Goal: Task Accomplishment & Management: Use online tool/utility

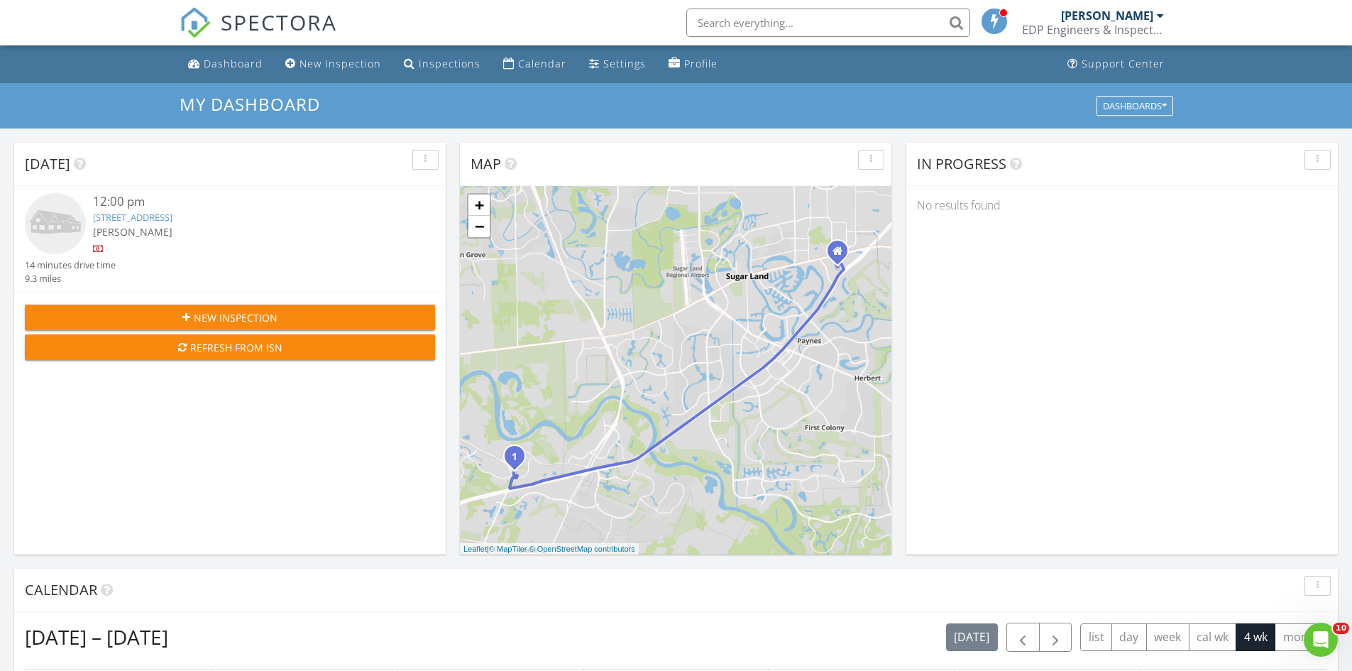
click at [167, 216] on link "1926 Sequoia Trail Ln, Richmond, TX 77469" at bounding box center [132, 217] width 79 height 13
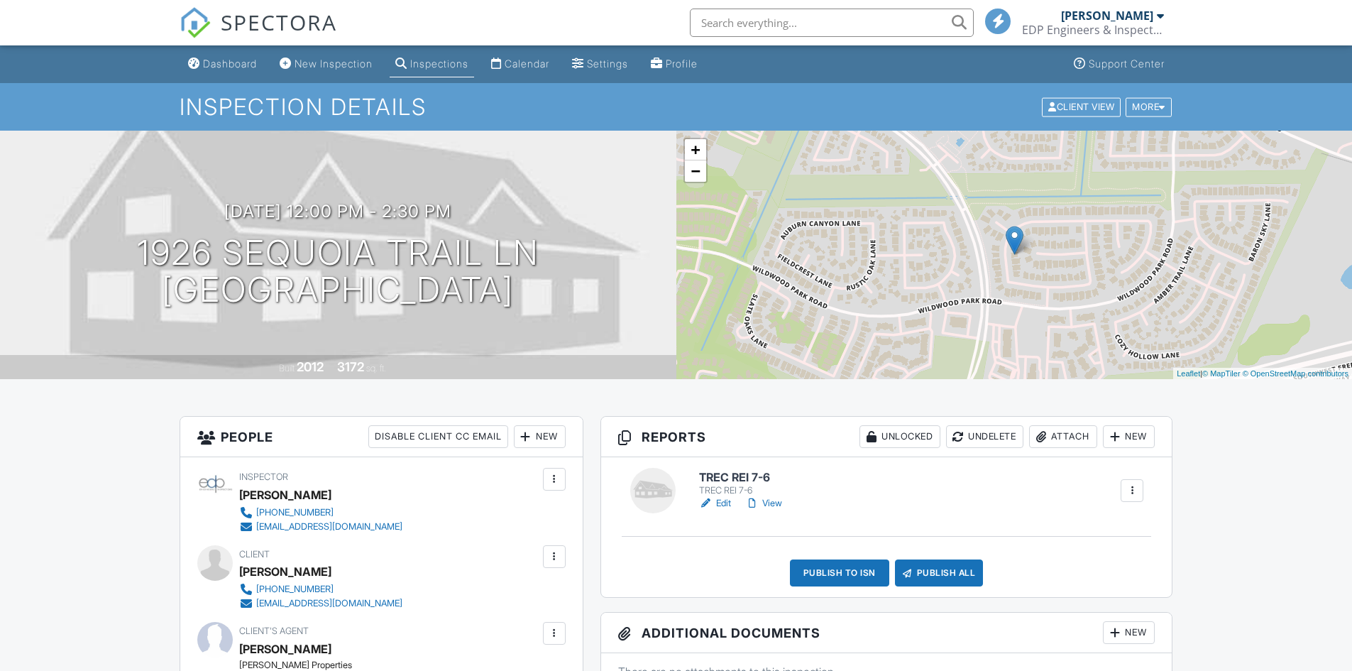
click at [725, 476] on h6 "TREC REI 7-6" at bounding box center [743, 477] width 89 height 13
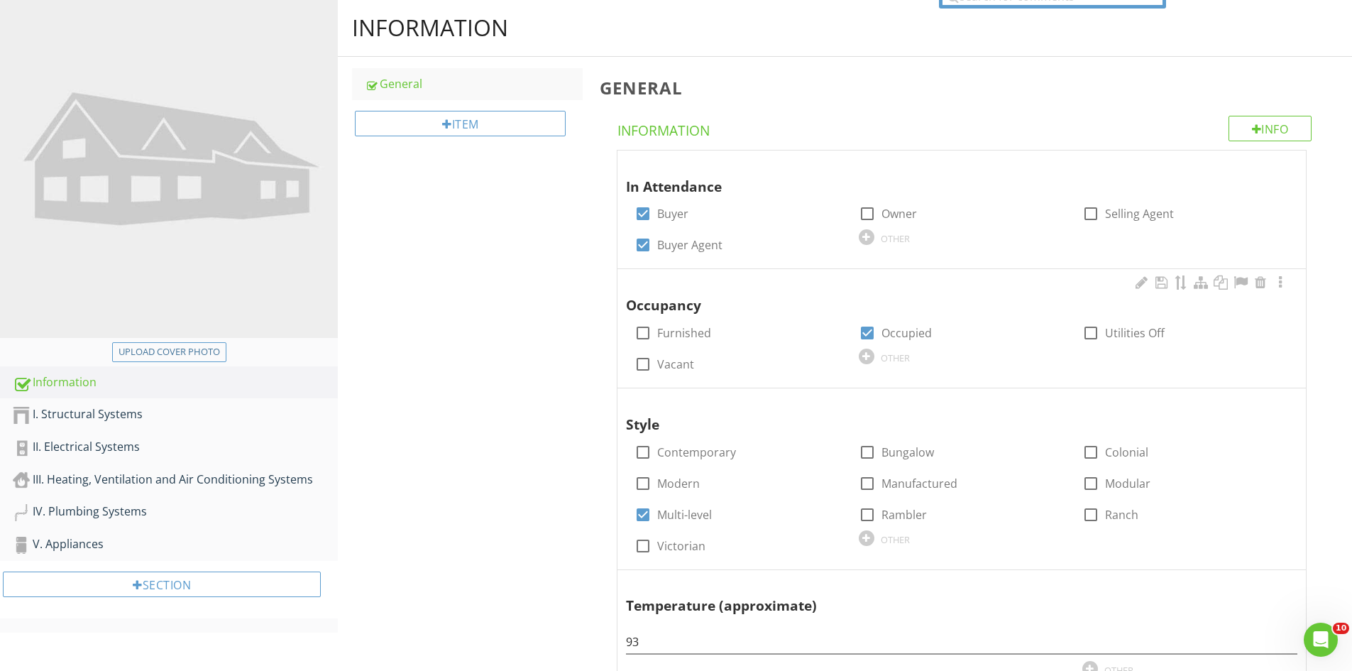
scroll to position [284, 0]
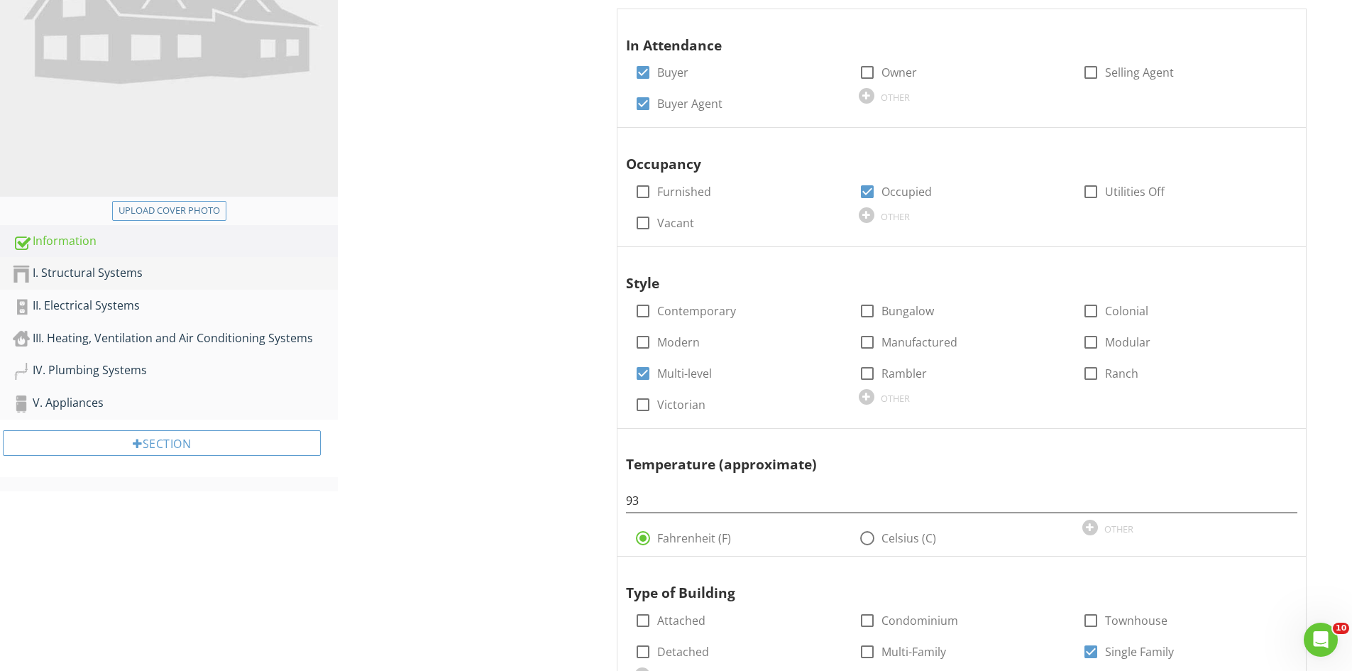
click at [88, 268] on div "I. Structural Systems" at bounding box center [175, 273] width 325 height 18
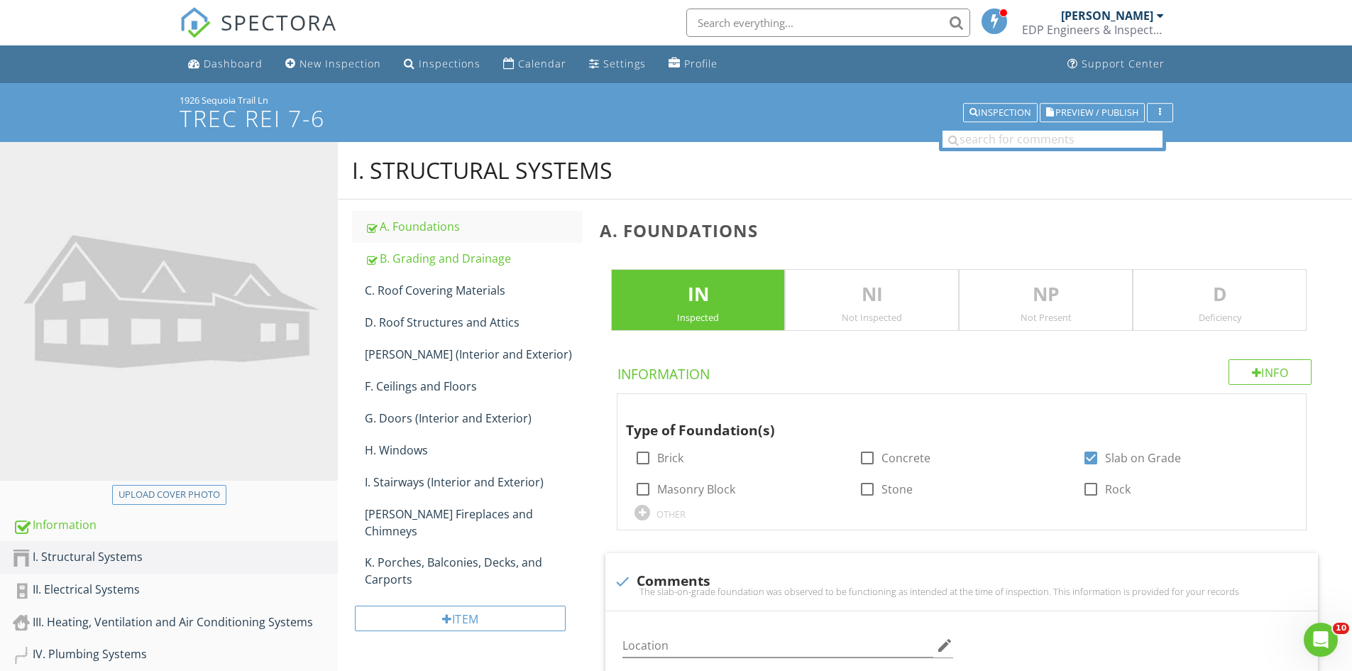
drag, startPoint x: 1351, startPoint y: 192, endPoint x: 1360, endPoint y: 476, distance: 284.8
click at [400, 290] on div "C. Roof Covering Materials" at bounding box center [474, 290] width 218 height 17
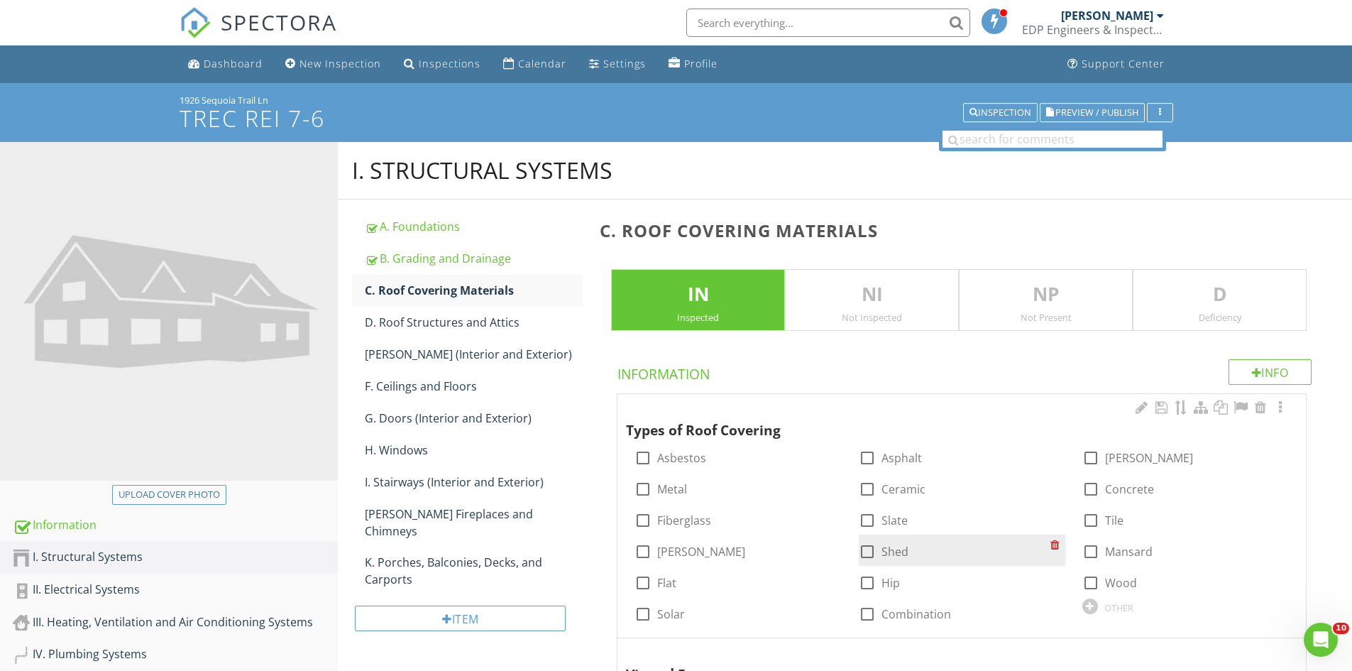
drag, startPoint x: 865, startPoint y: 454, endPoint x: 1012, endPoint y: 537, distance: 168.4
click at [866, 454] on div at bounding box center [867, 458] width 24 height 24
checkbox input "true"
click at [854, 581] on div "check_box_outline_blank Hip" at bounding box center [962, 581] width 224 height 31
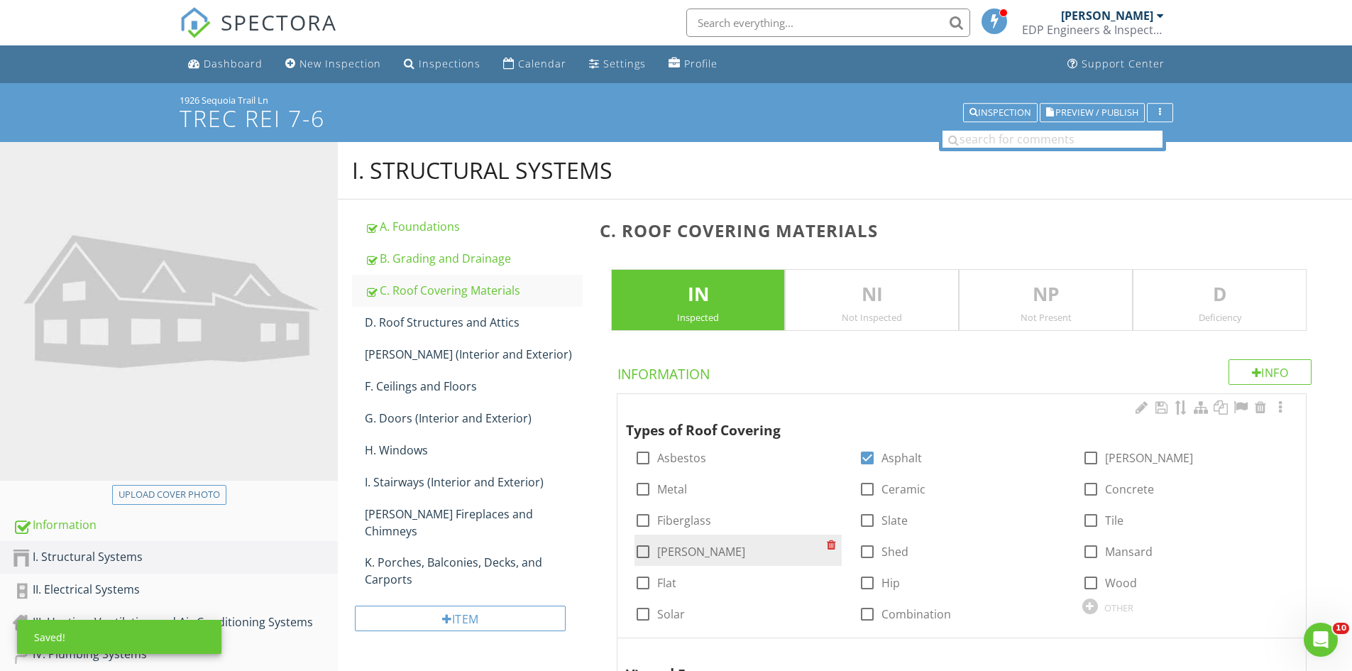
click at [646, 549] on div at bounding box center [643, 551] width 24 height 24
checkbox input "true"
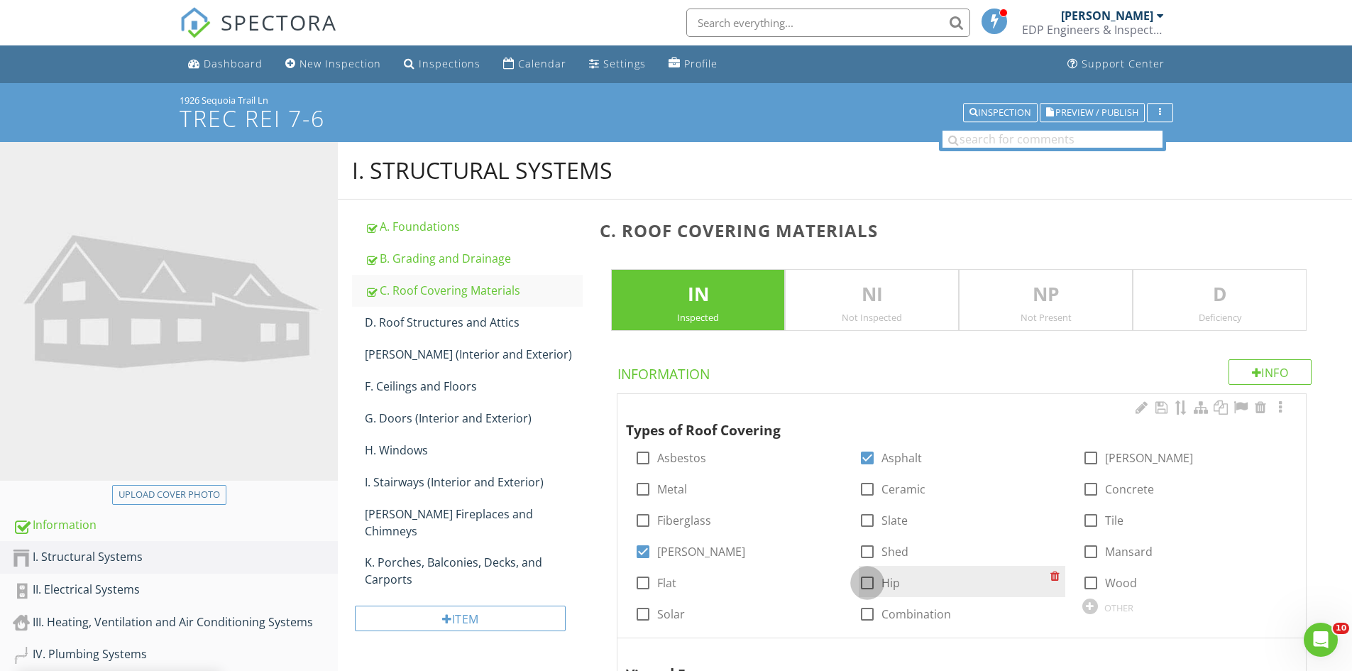
click at [865, 580] on div at bounding box center [867, 583] width 24 height 24
checkbox input "true"
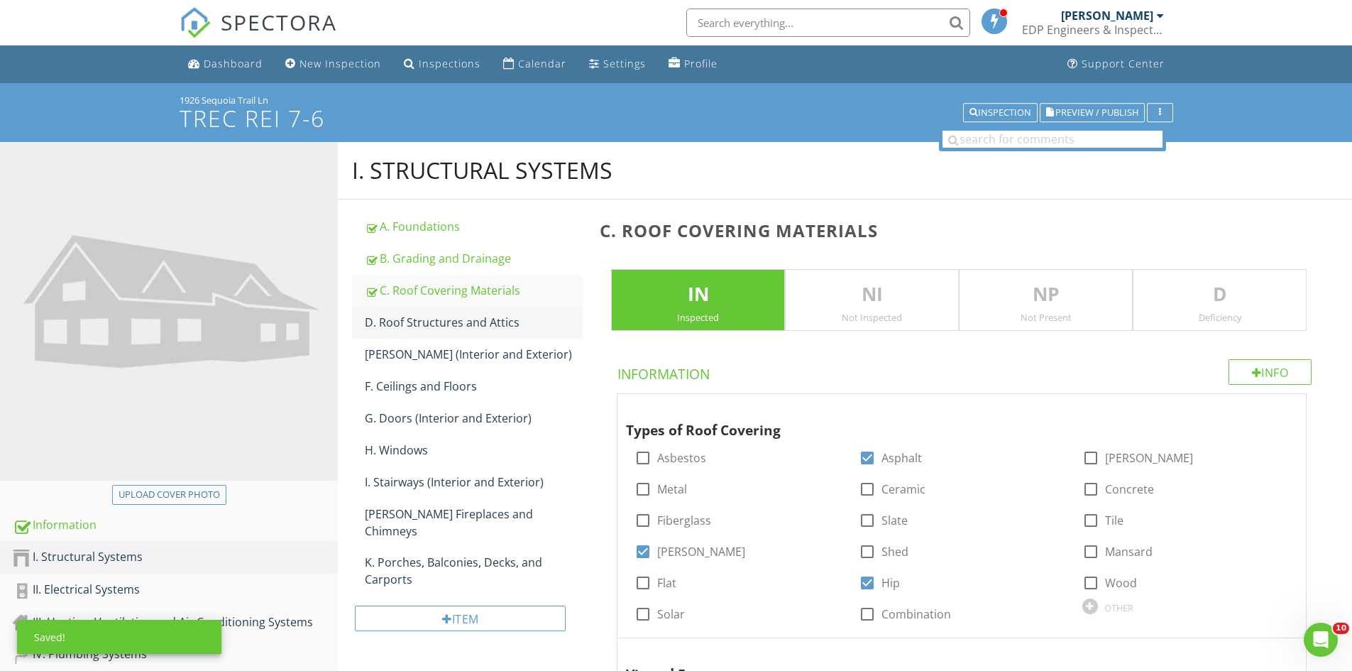
click at [456, 327] on div "D. Roof Structures and Attics" at bounding box center [474, 322] width 218 height 17
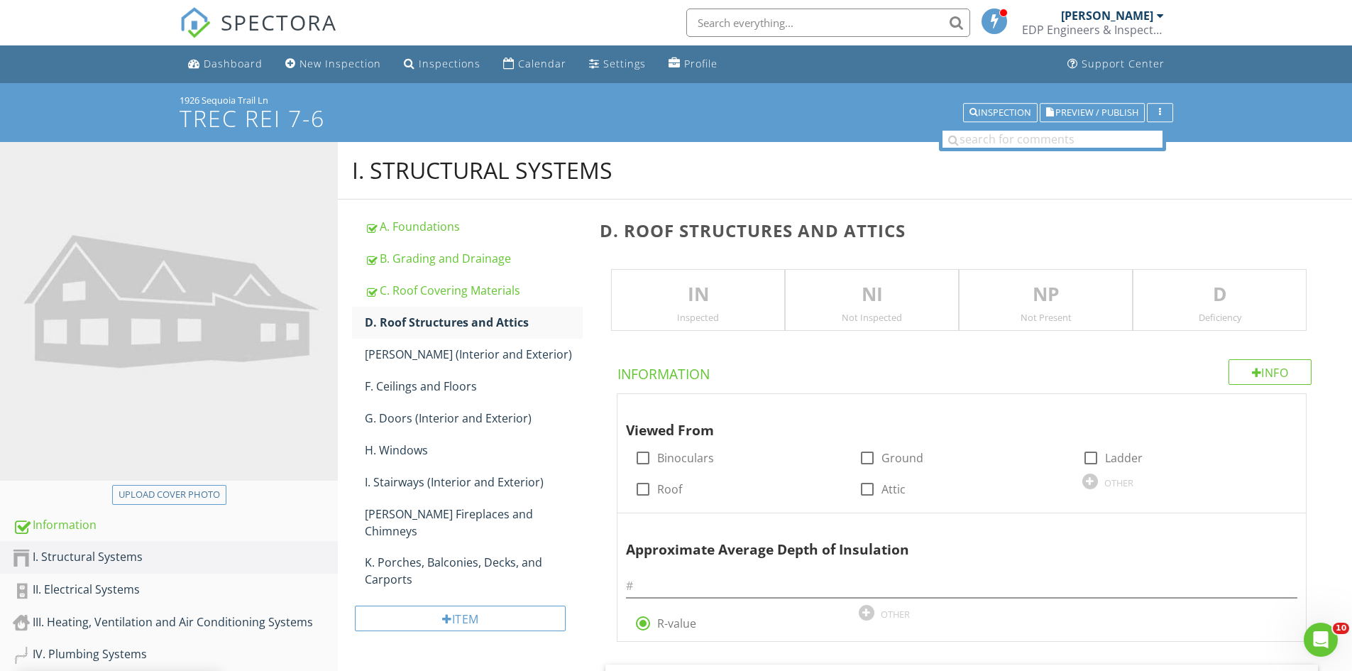
click at [681, 294] on p "IN" at bounding box center [698, 294] width 172 height 28
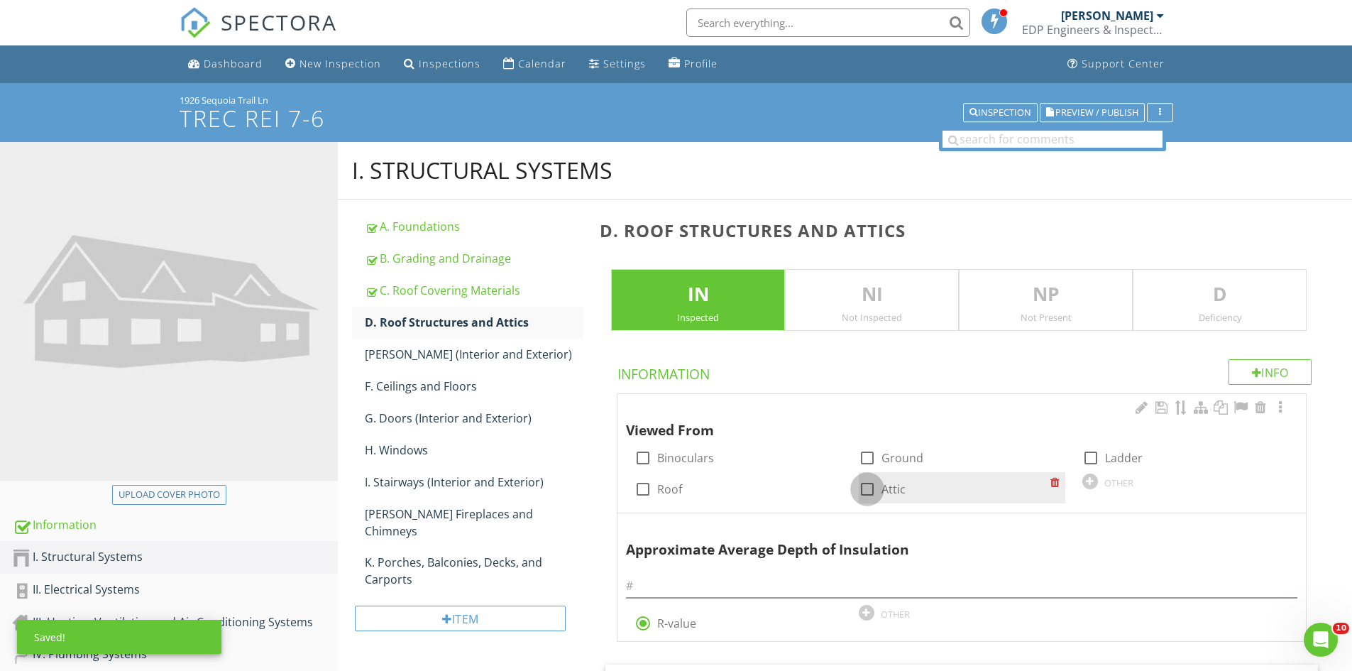
click at [872, 486] on div at bounding box center [867, 489] width 24 height 24
checkbox input "true"
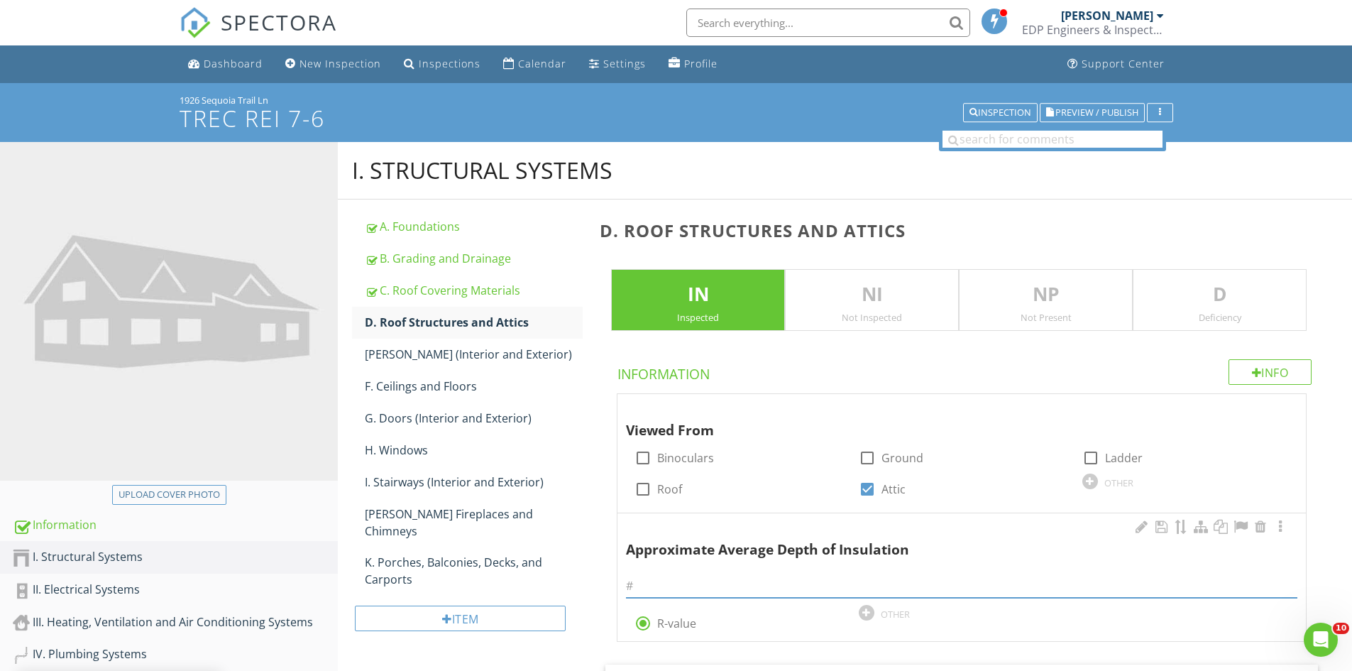
click at [691, 576] on input "text" at bounding box center [961, 585] width 671 height 23
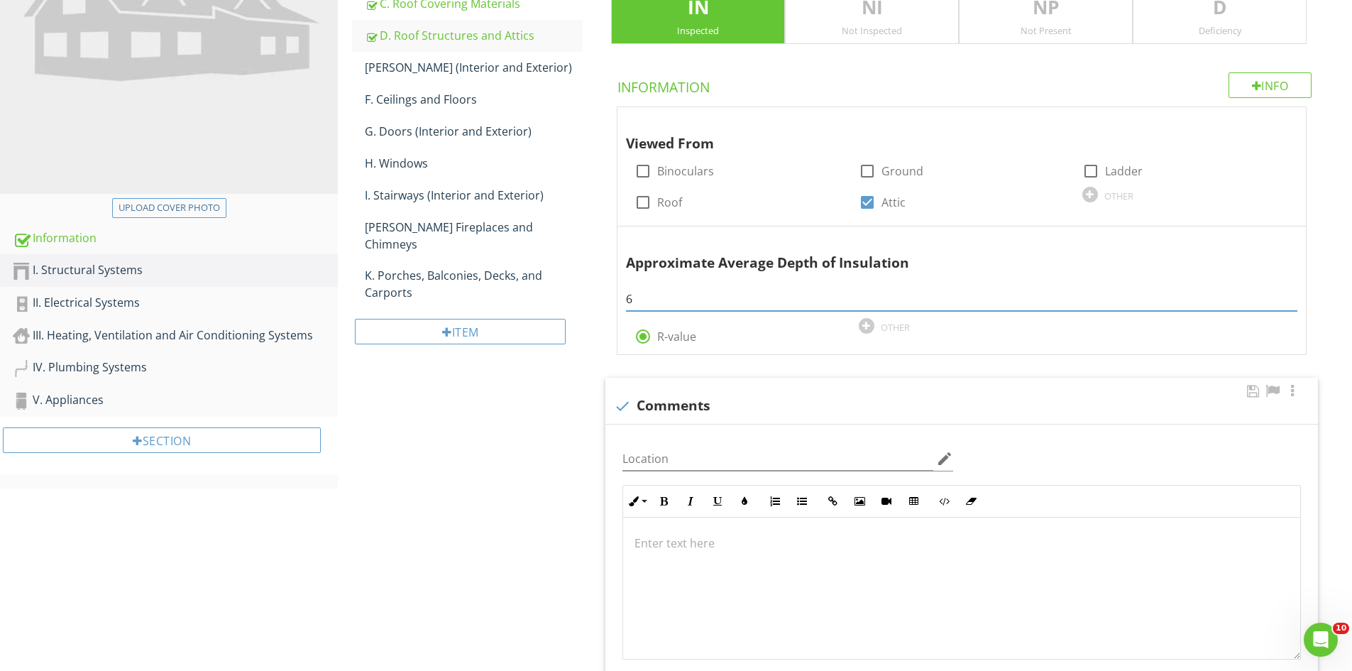
scroll to position [426, 0]
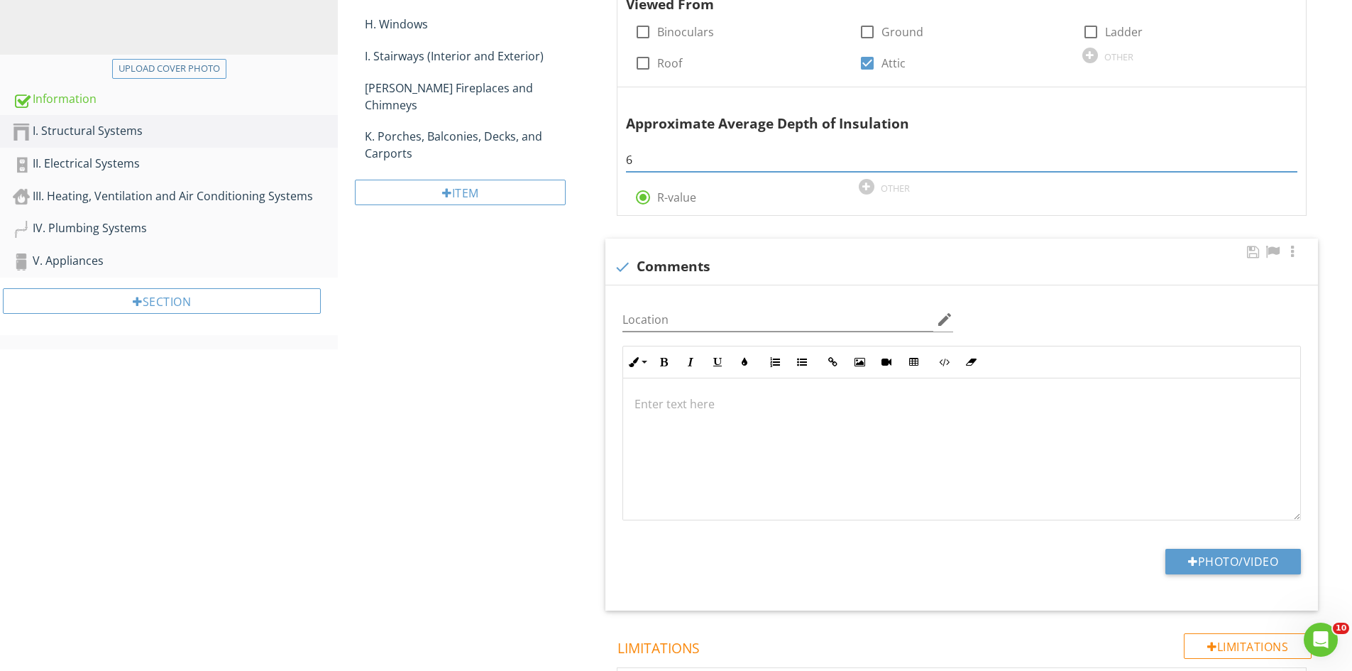
type input "6"
click at [708, 411] on p at bounding box center [962, 403] width 654 height 17
click at [654, 395] on p at bounding box center [962, 403] width 654 height 17
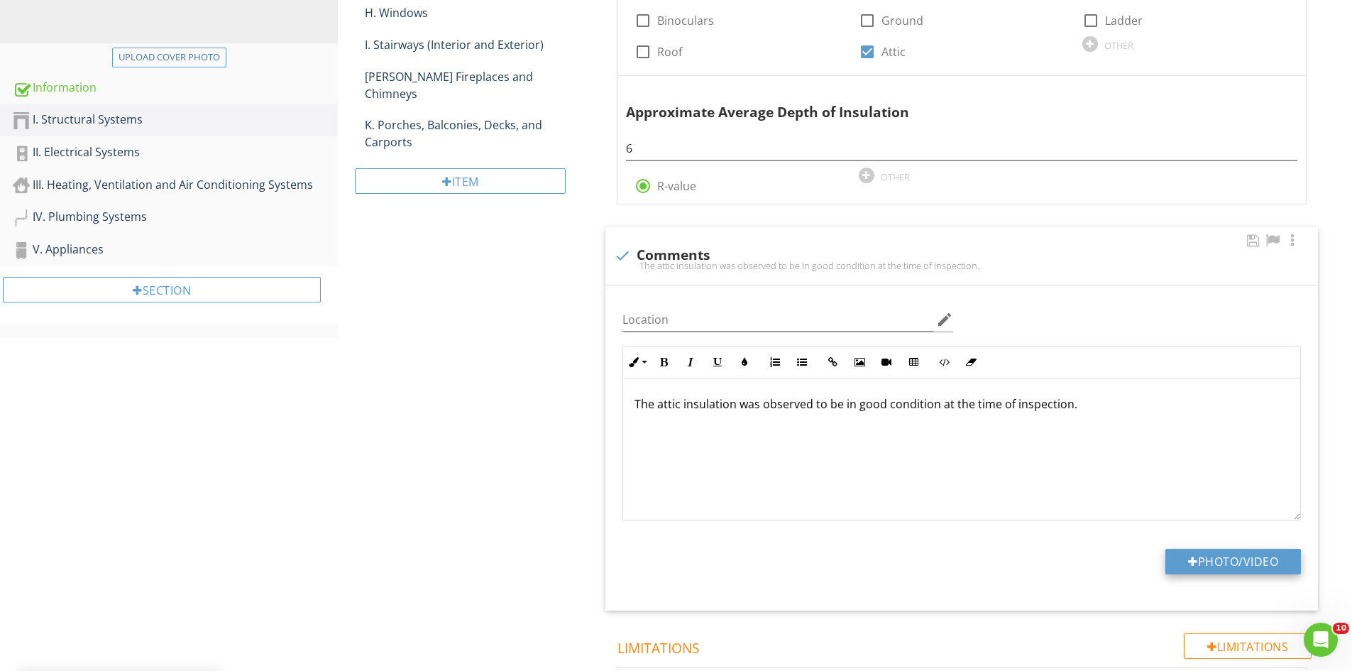
click at [1256, 558] on button "Photo/Video" at bounding box center [1233, 562] width 136 height 26
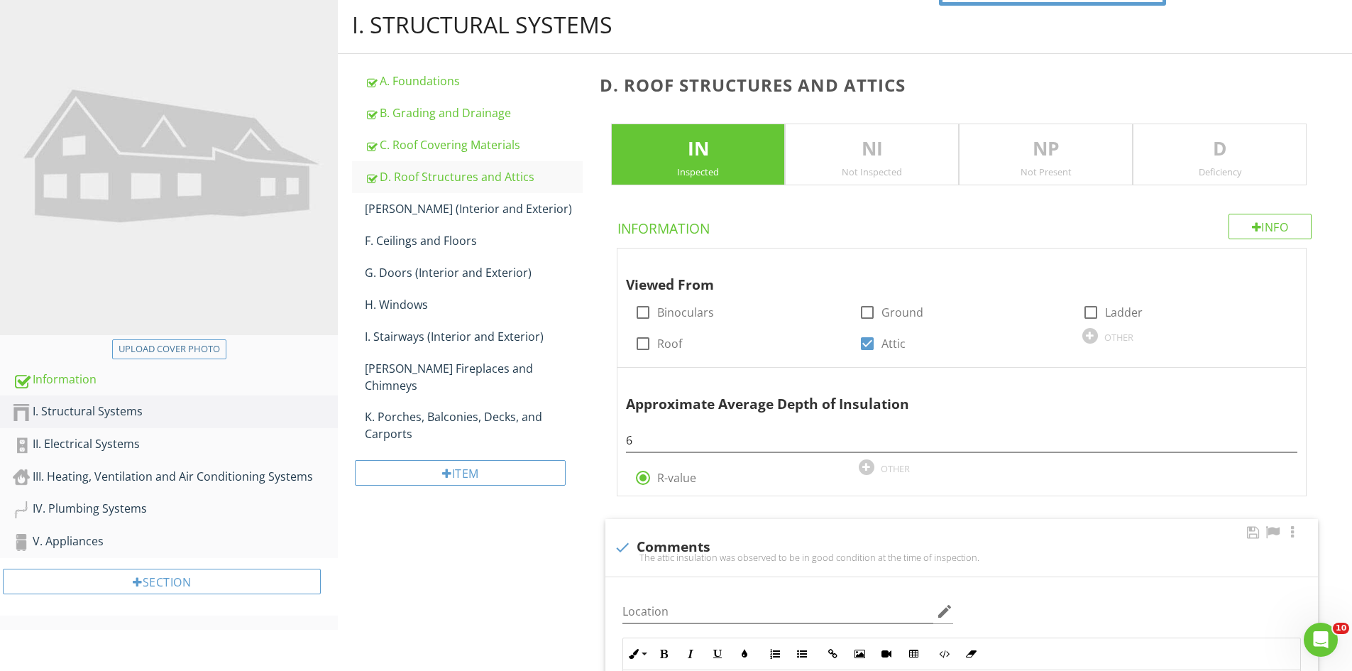
scroll to position [0, 0]
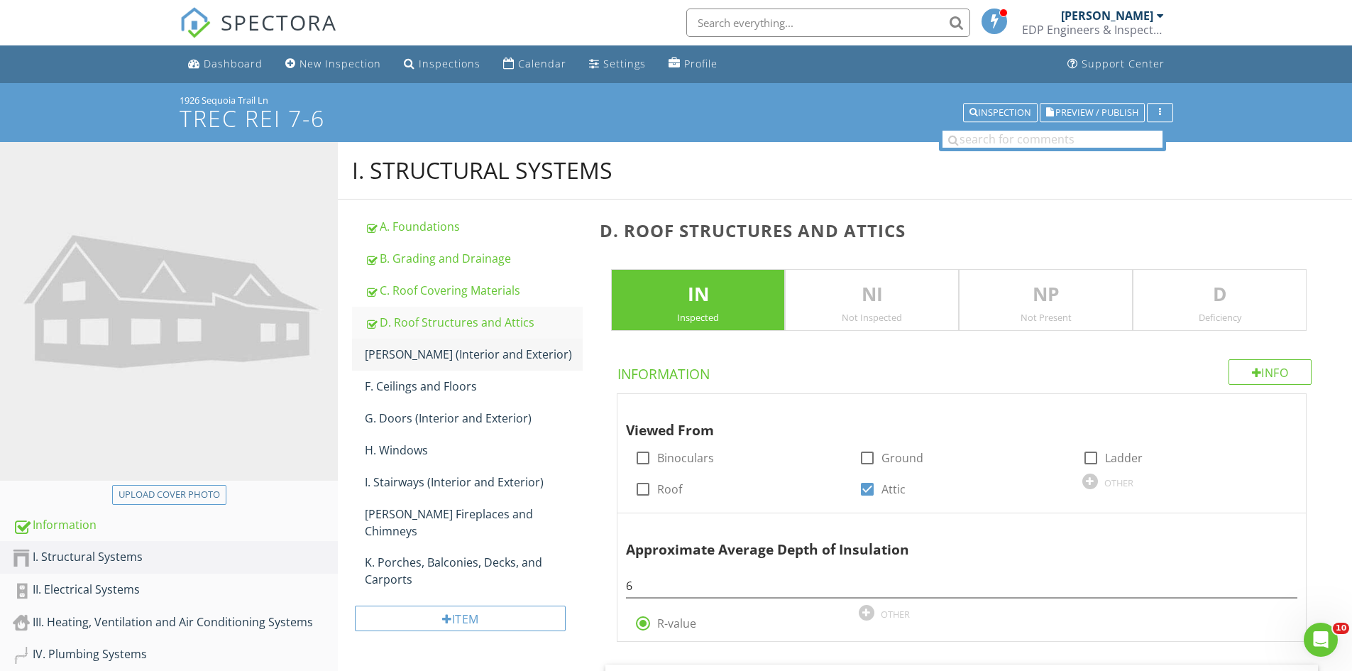
click at [390, 358] on div "E. Walls (Interior and Exterior)" at bounding box center [474, 354] width 218 height 17
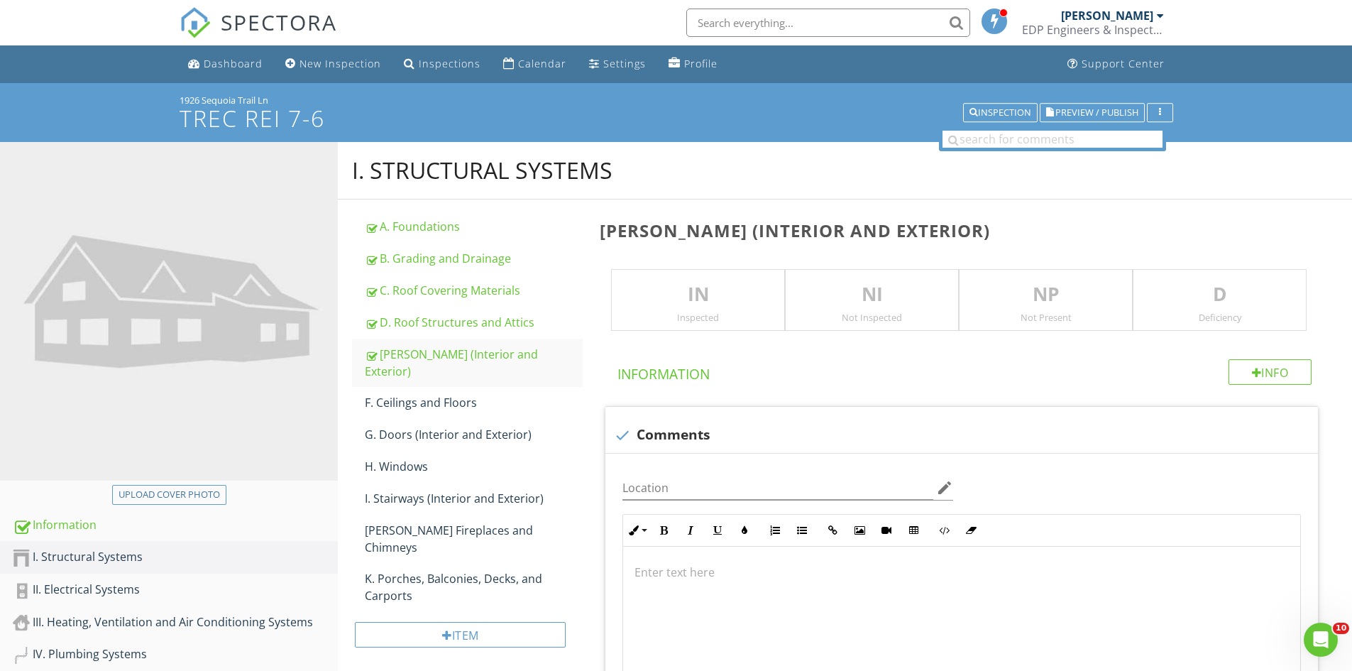
click at [691, 300] on p "IN" at bounding box center [698, 294] width 172 height 28
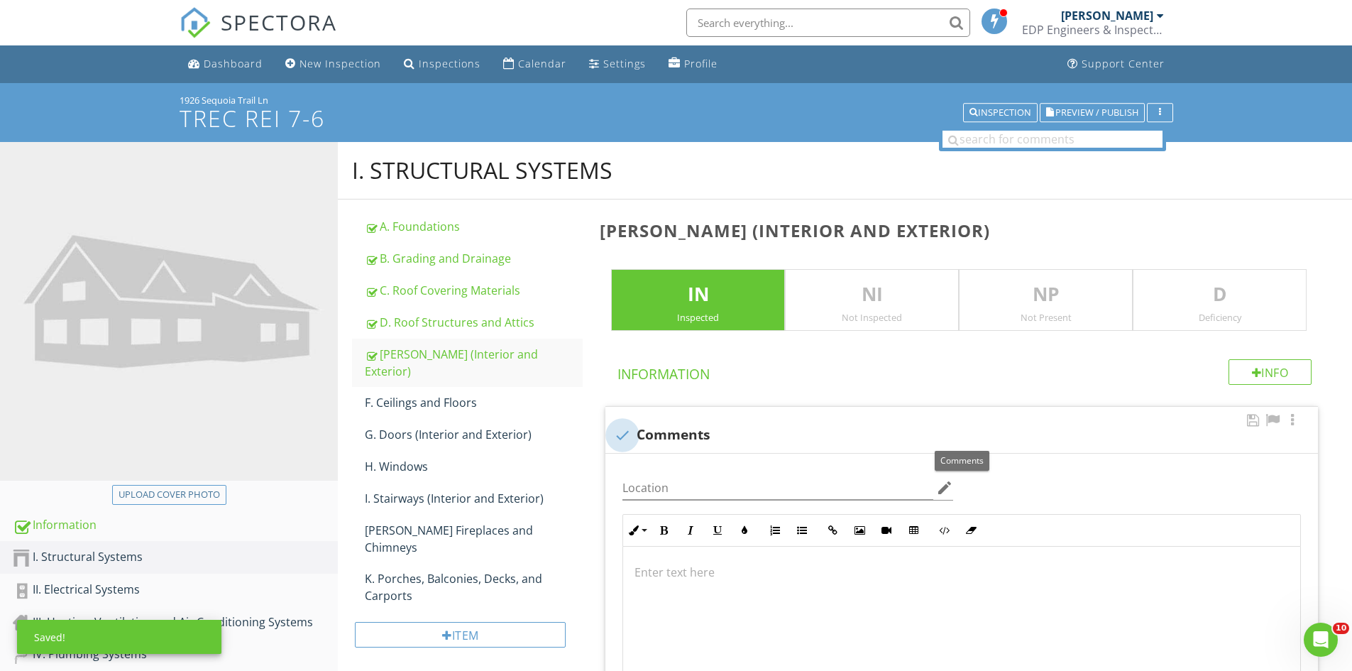
click at [621, 432] on div at bounding box center [622, 435] width 24 height 24
checkbox input "true"
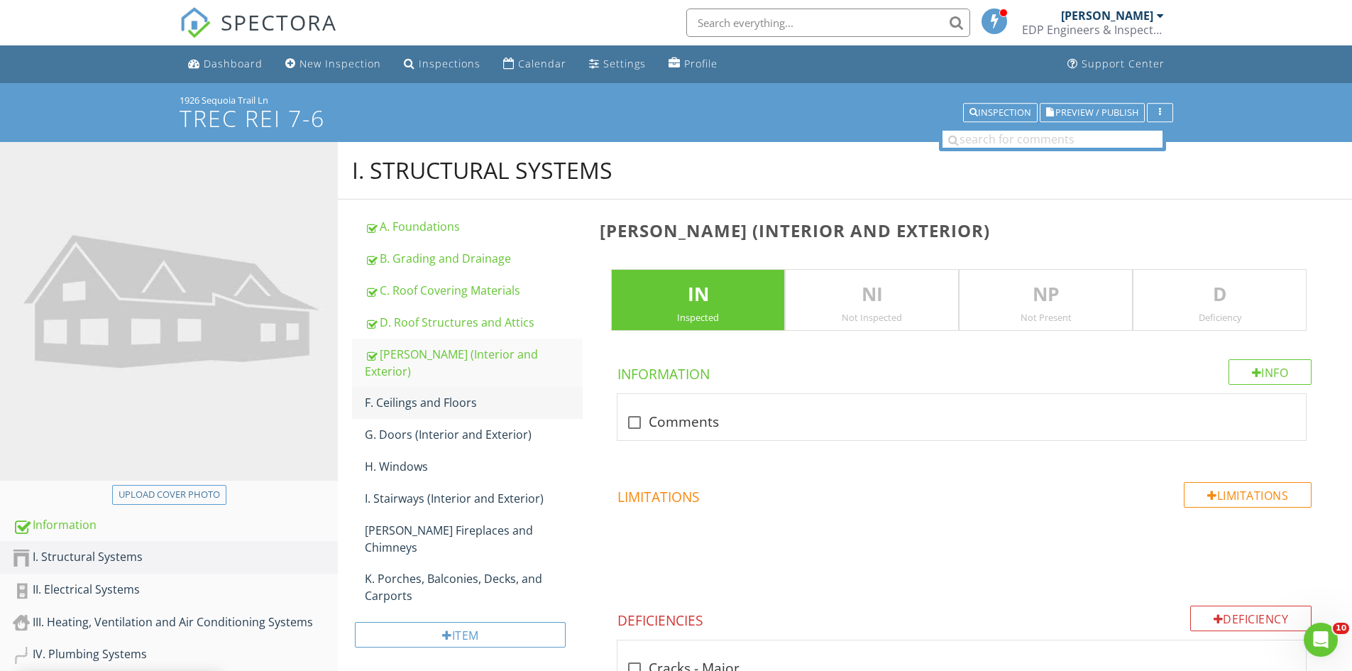
click at [451, 394] on div "F. Ceilings and Floors" at bounding box center [474, 402] width 218 height 17
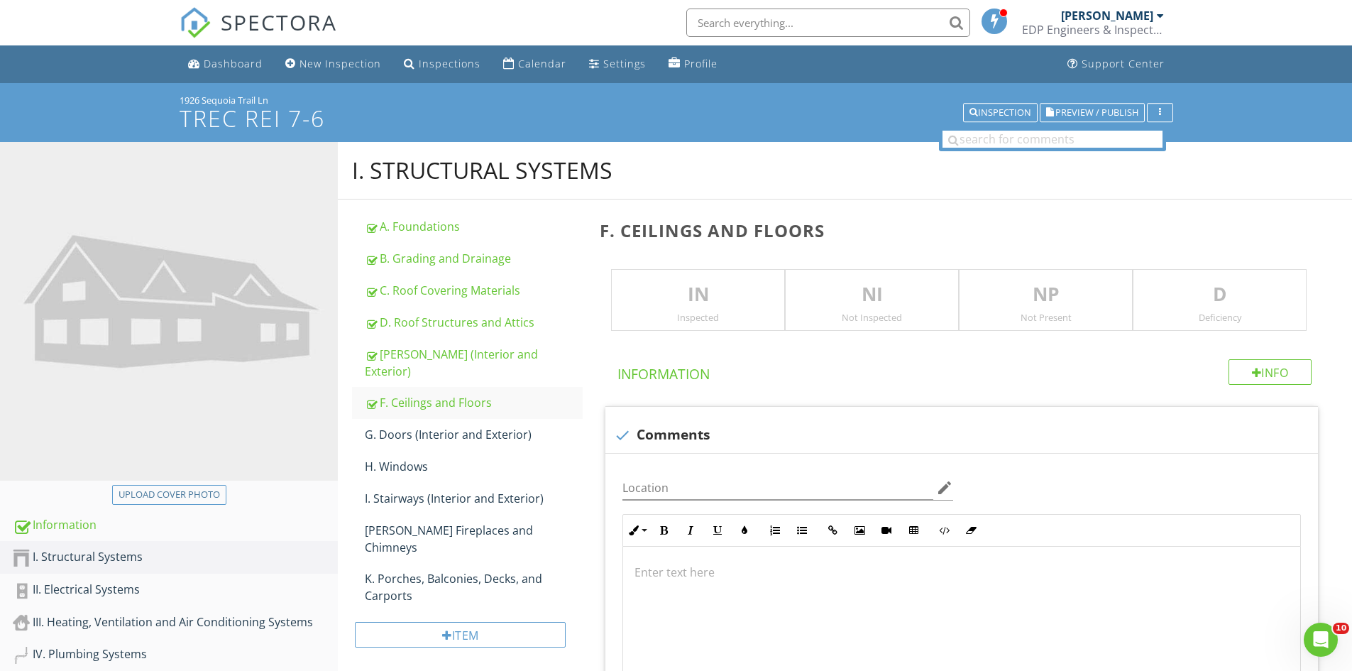
click at [698, 306] on p "IN" at bounding box center [698, 294] width 172 height 28
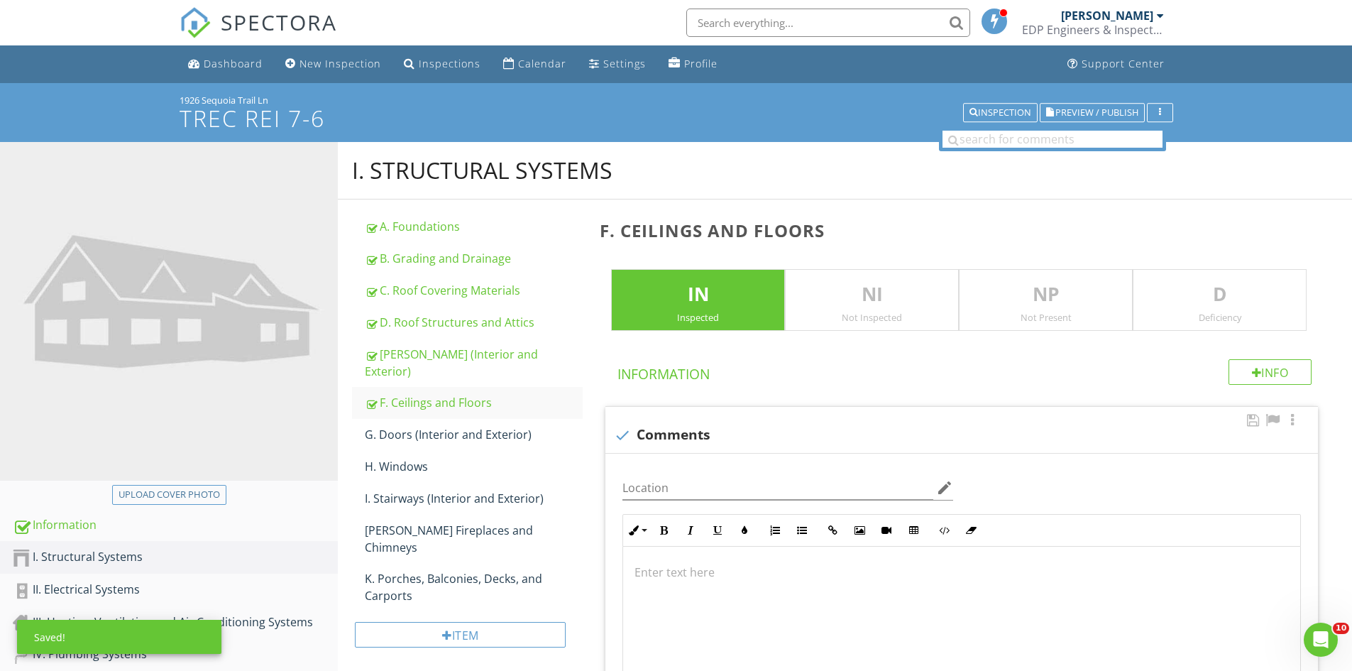
click at [620, 428] on div at bounding box center [622, 435] width 24 height 24
checkbox input "true"
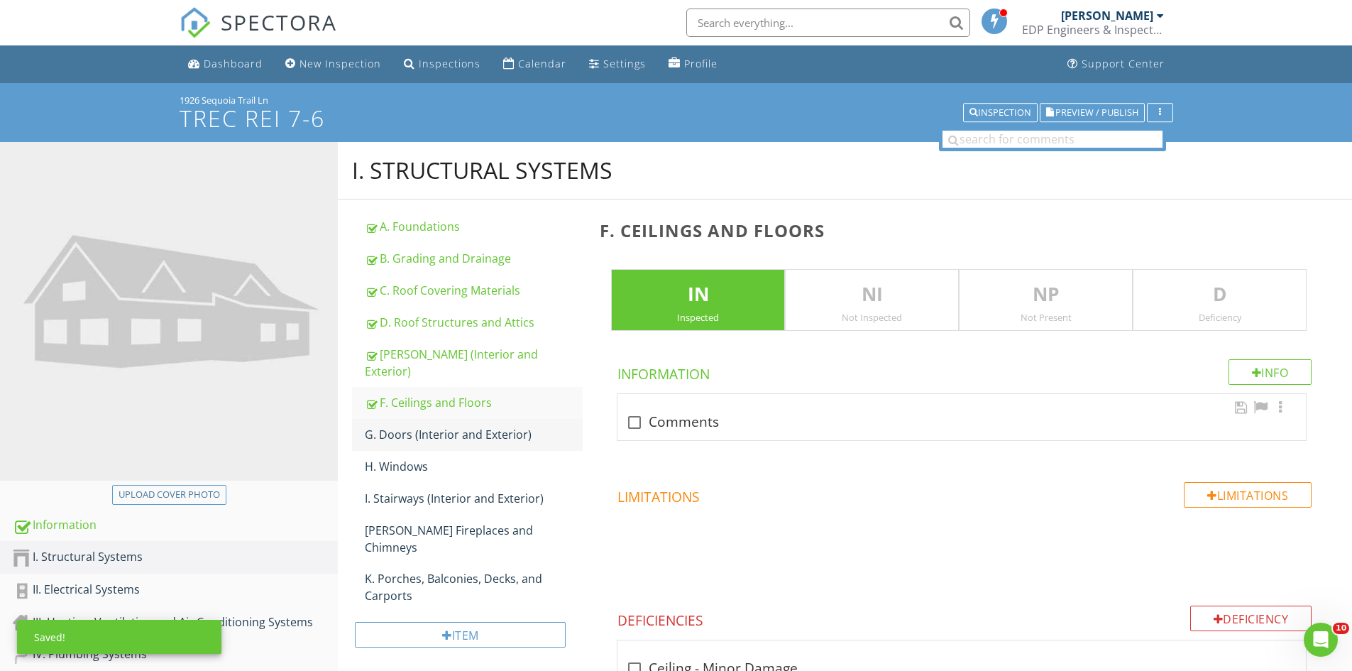
drag, startPoint x: 463, startPoint y: 407, endPoint x: 467, endPoint y: 417, distance: 10.6
click at [463, 419] on link "G. Doors (Interior and Exterior)" at bounding box center [474, 434] width 218 height 31
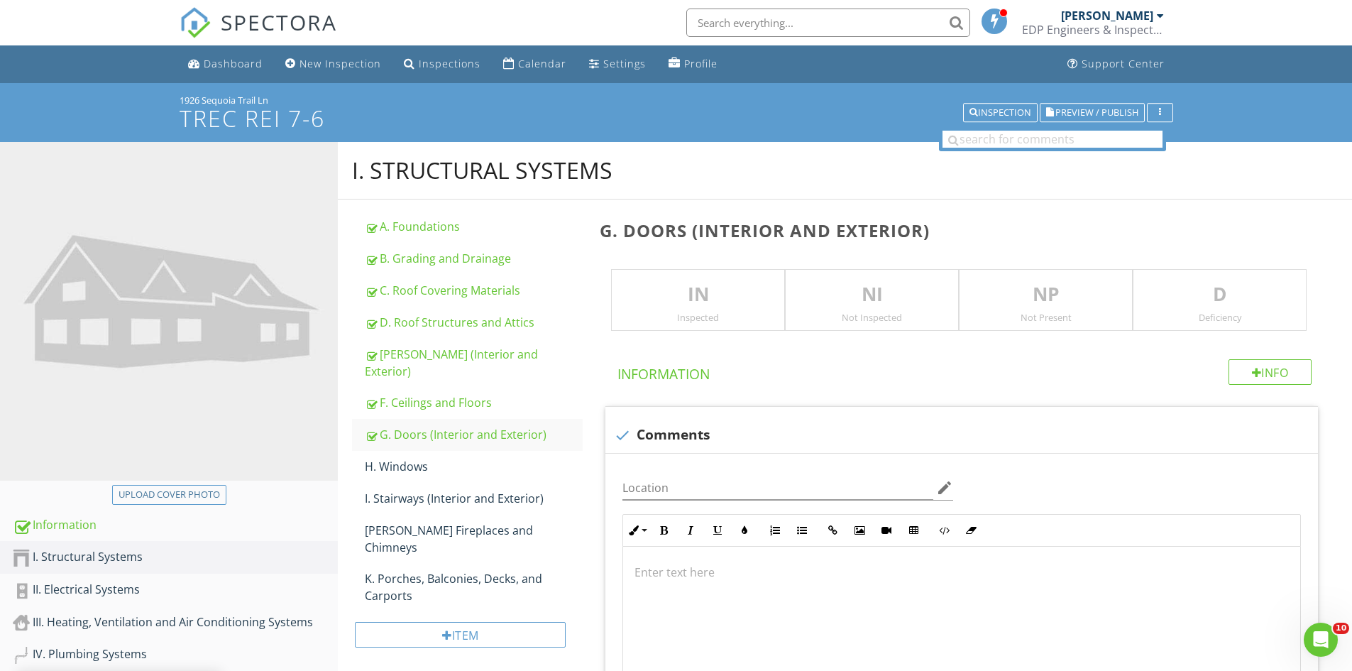
drag, startPoint x: 696, startPoint y: 295, endPoint x: 686, endPoint y: 337, distance: 43.2
click at [696, 297] on p "IN" at bounding box center [698, 294] width 172 height 28
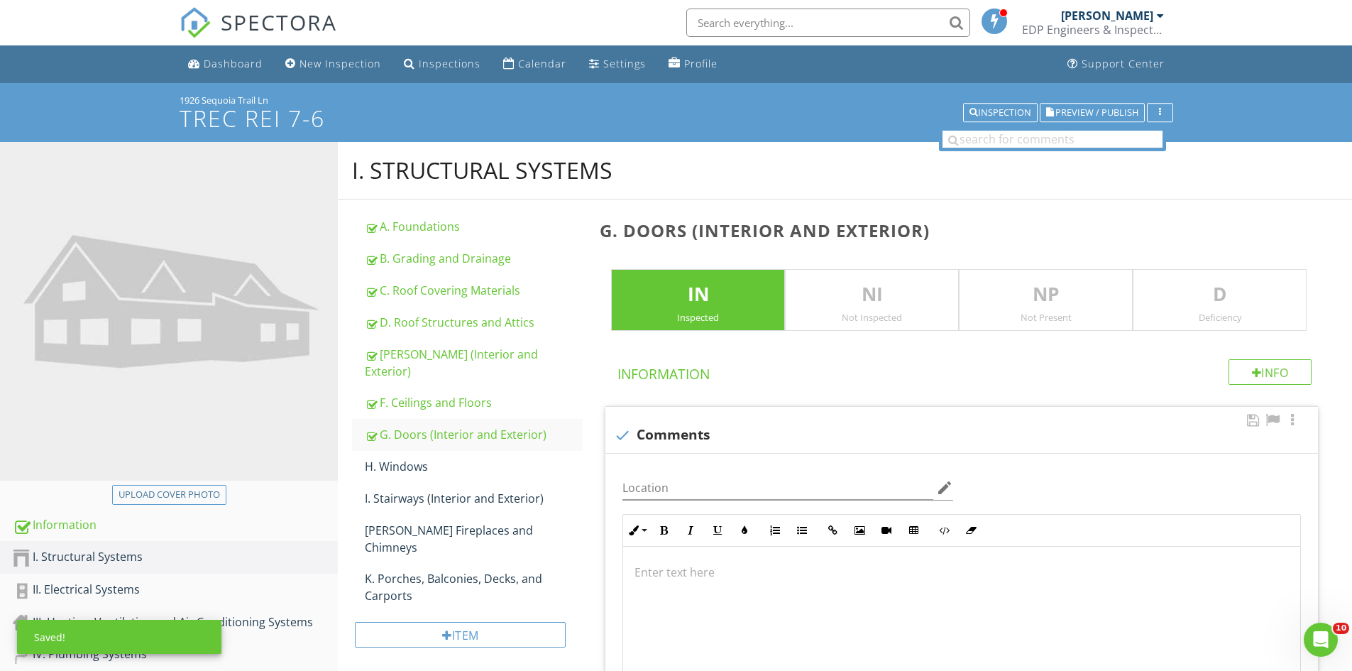
click at [615, 441] on div at bounding box center [622, 435] width 24 height 24
checkbox input "true"
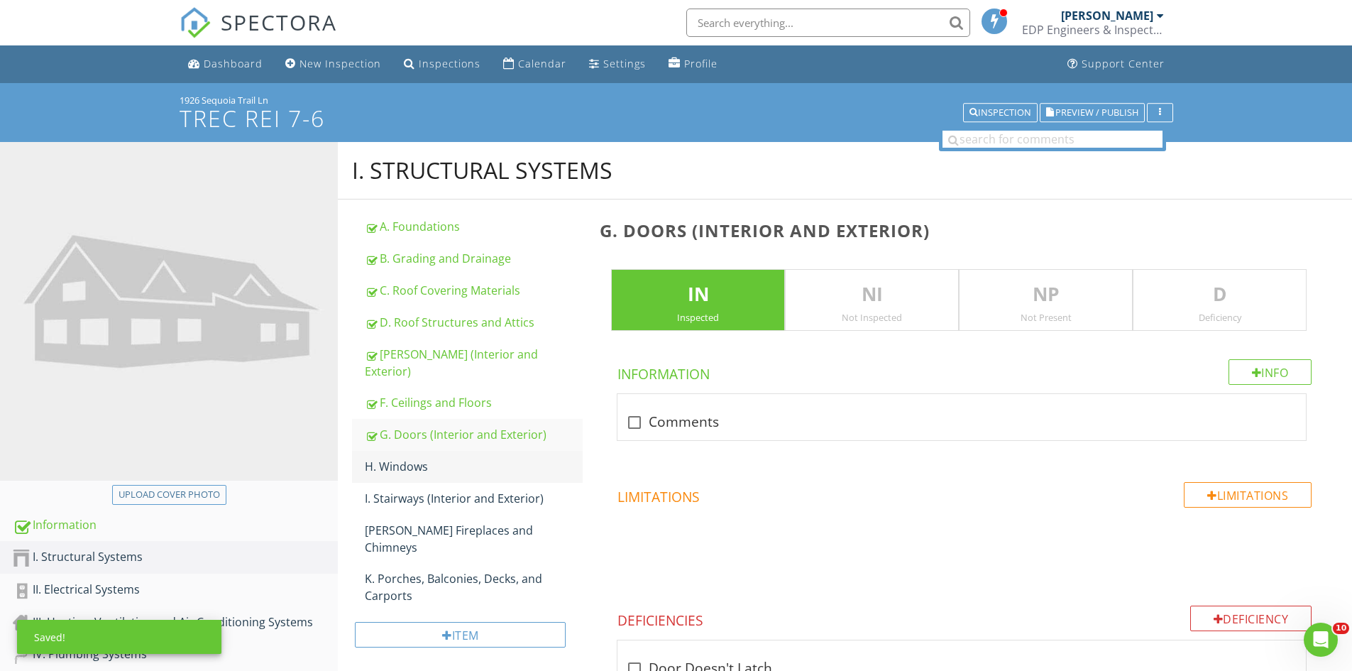
click at [467, 458] on div "H. Windows" at bounding box center [474, 466] width 218 height 17
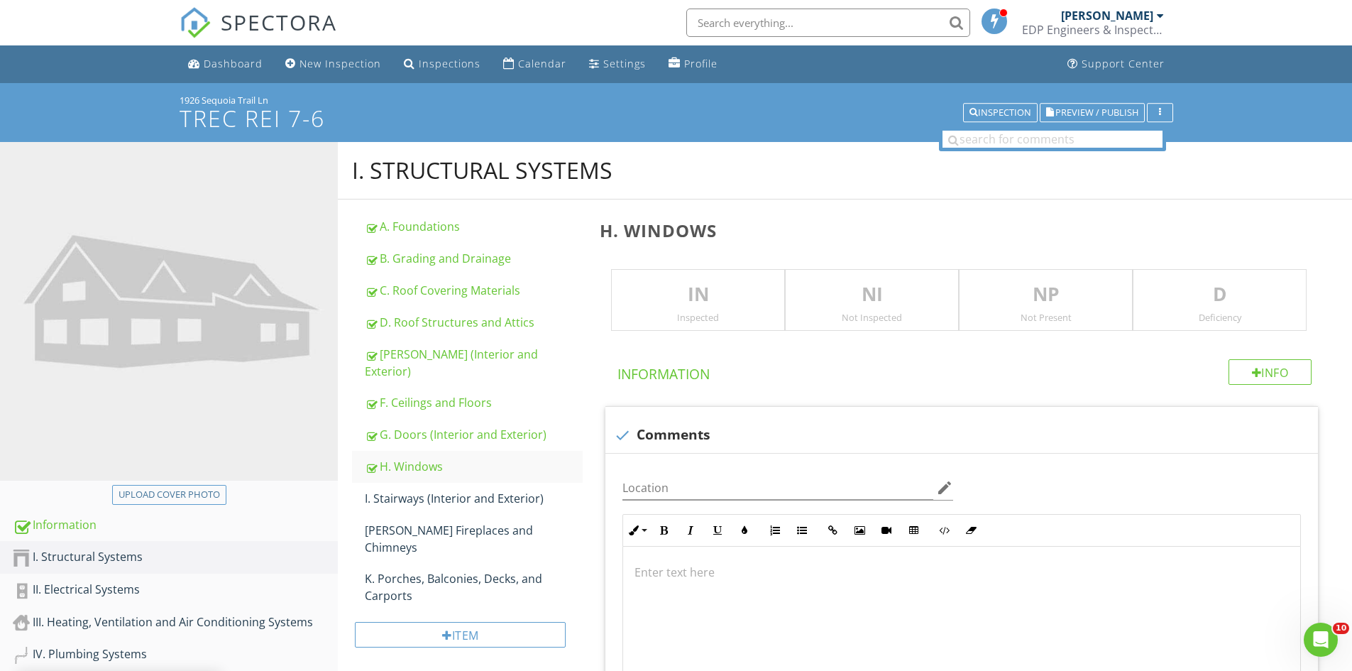
click at [699, 275] on div "IN Inspected" at bounding box center [698, 300] width 174 height 62
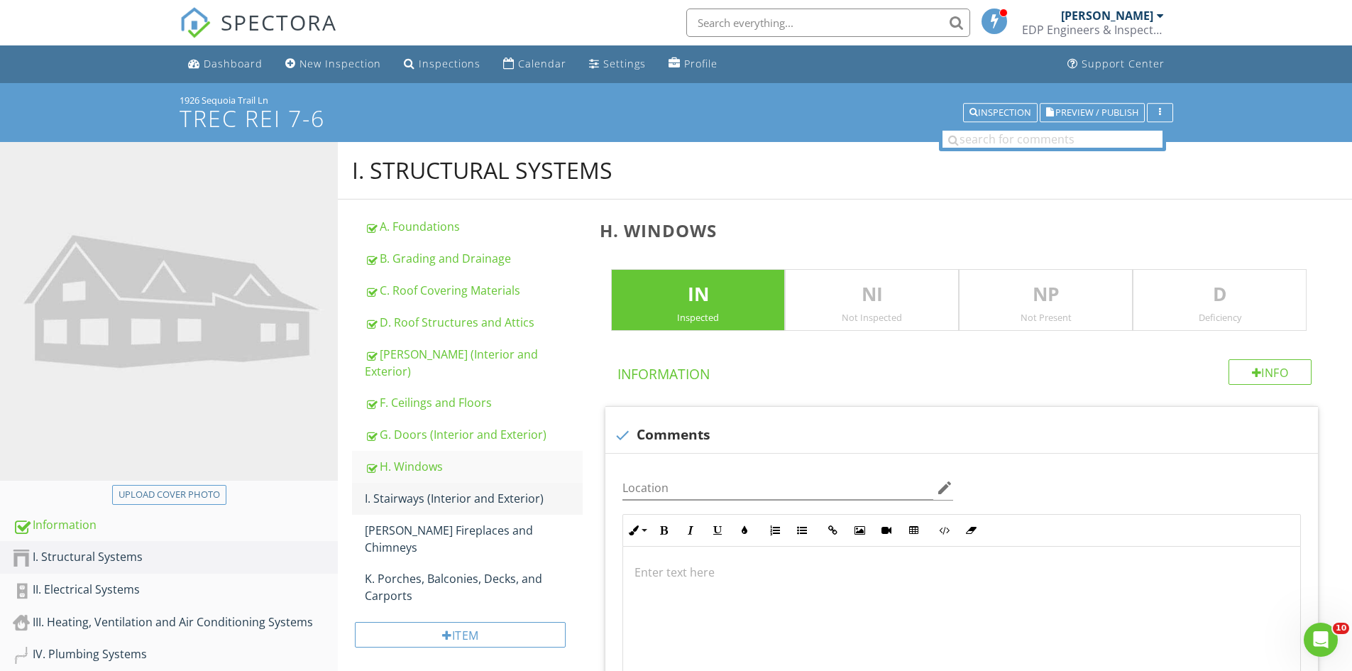
click at [474, 490] on div "I. Stairways (Interior and Exterior)" at bounding box center [474, 498] width 218 height 17
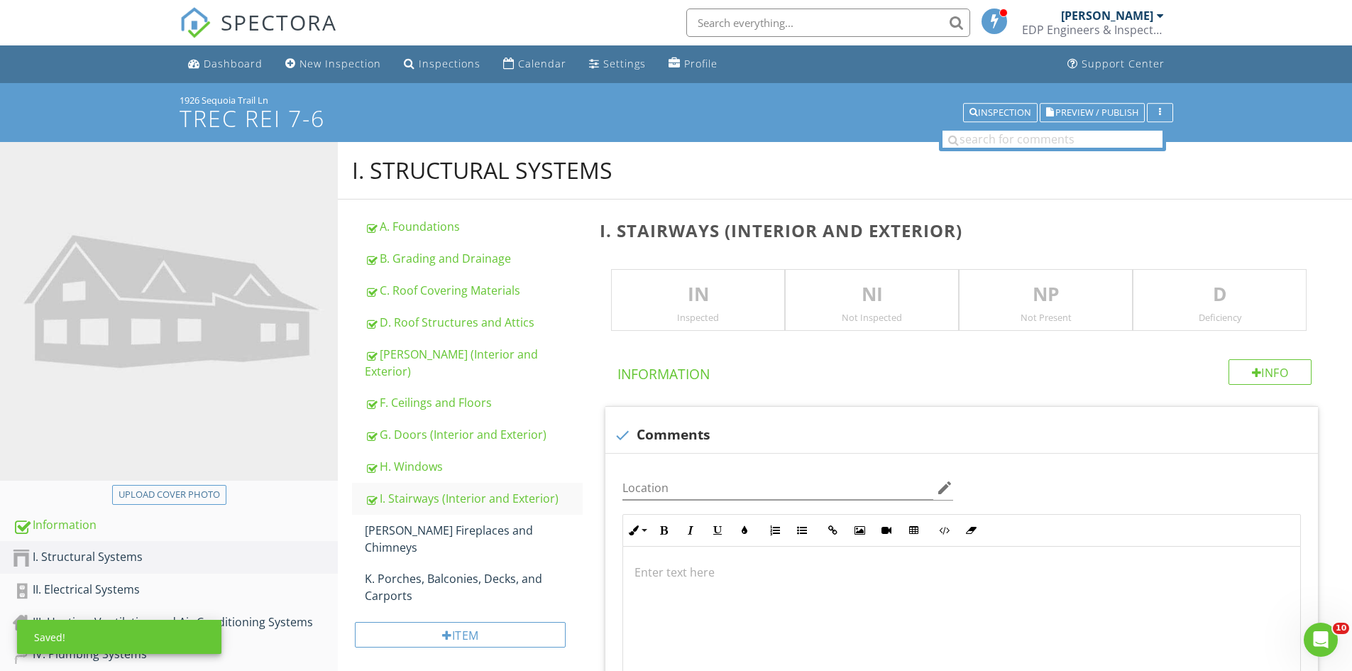
click at [697, 308] on p "IN" at bounding box center [698, 294] width 172 height 28
click at [740, 564] on p at bounding box center [962, 572] width 654 height 17
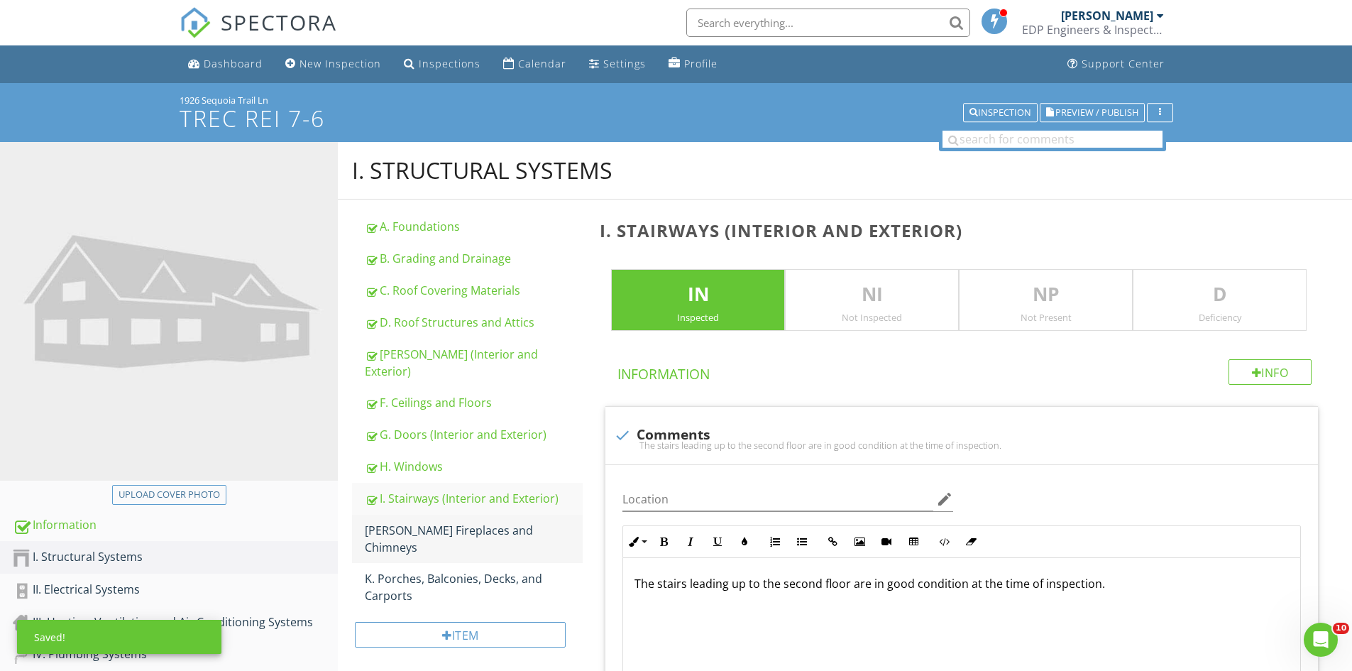
click at [391, 522] on div "J. Fireplaces and Chimneys" at bounding box center [474, 539] width 218 height 34
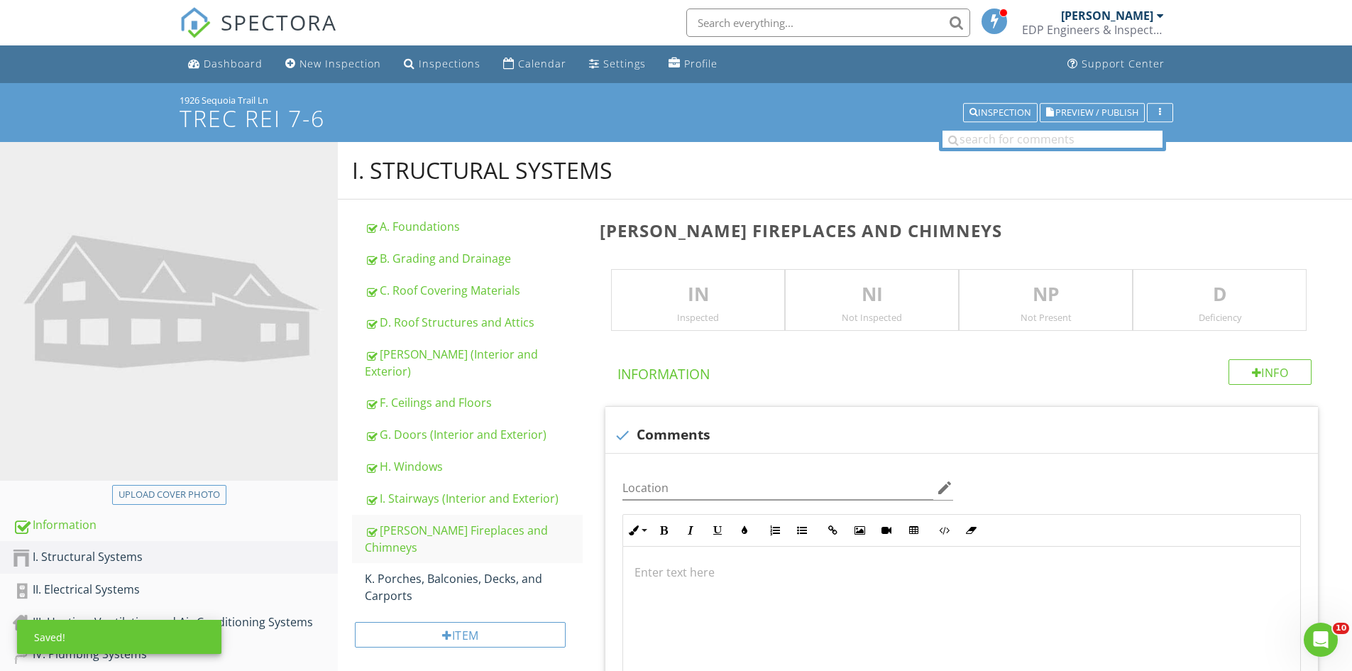
click at [708, 288] on p "IN" at bounding box center [698, 294] width 172 height 28
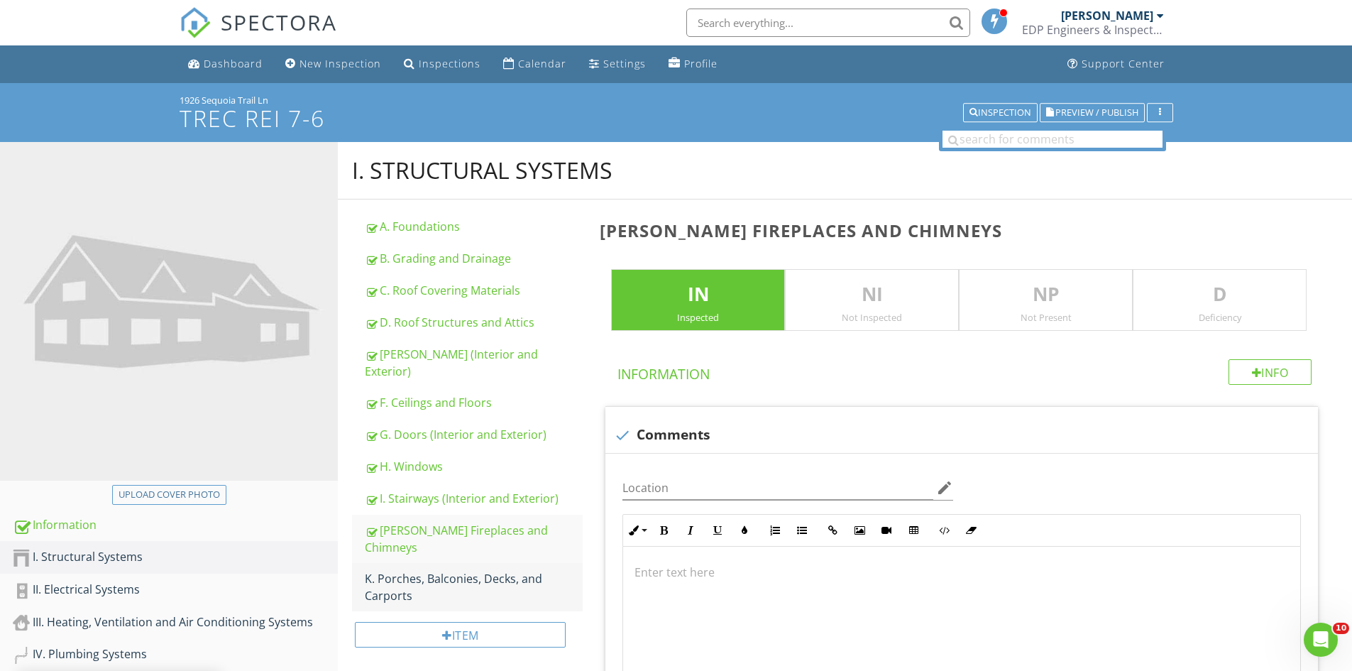
click at [466, 570] on div "K. Porches, Balconies, Decks, and Carports" at bounding box center [474, 587] width 218 height 34
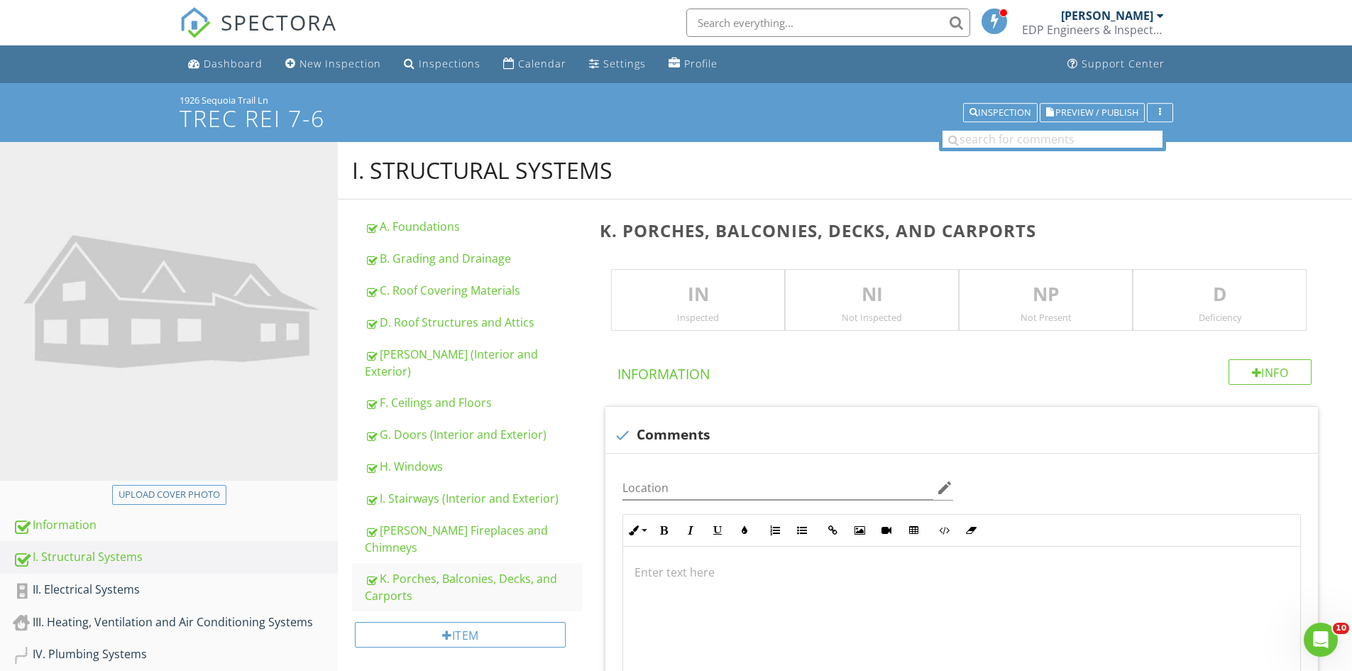
drag, startPoint x: 676, startPoint y: 288, endPoint x: 723, endPoint y: 345, distance: 74.1
click at [676, 287] on p "IN" at bounding box center [698, 294] width 172 height 28
click at [670, 570] on p at bounding box center [962, 572] width 654 height 17
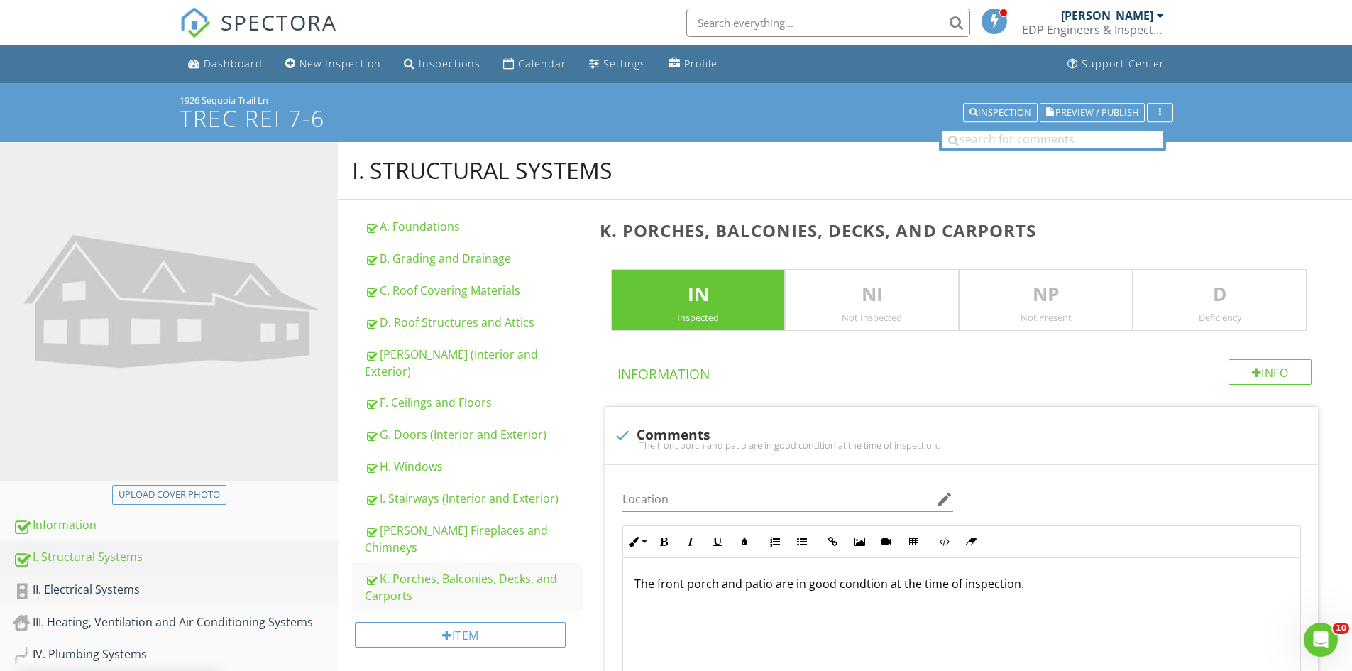
click at [59, 581] on div "II. Electrical Systems" at bounding box center [175, 590] width 325 height 18
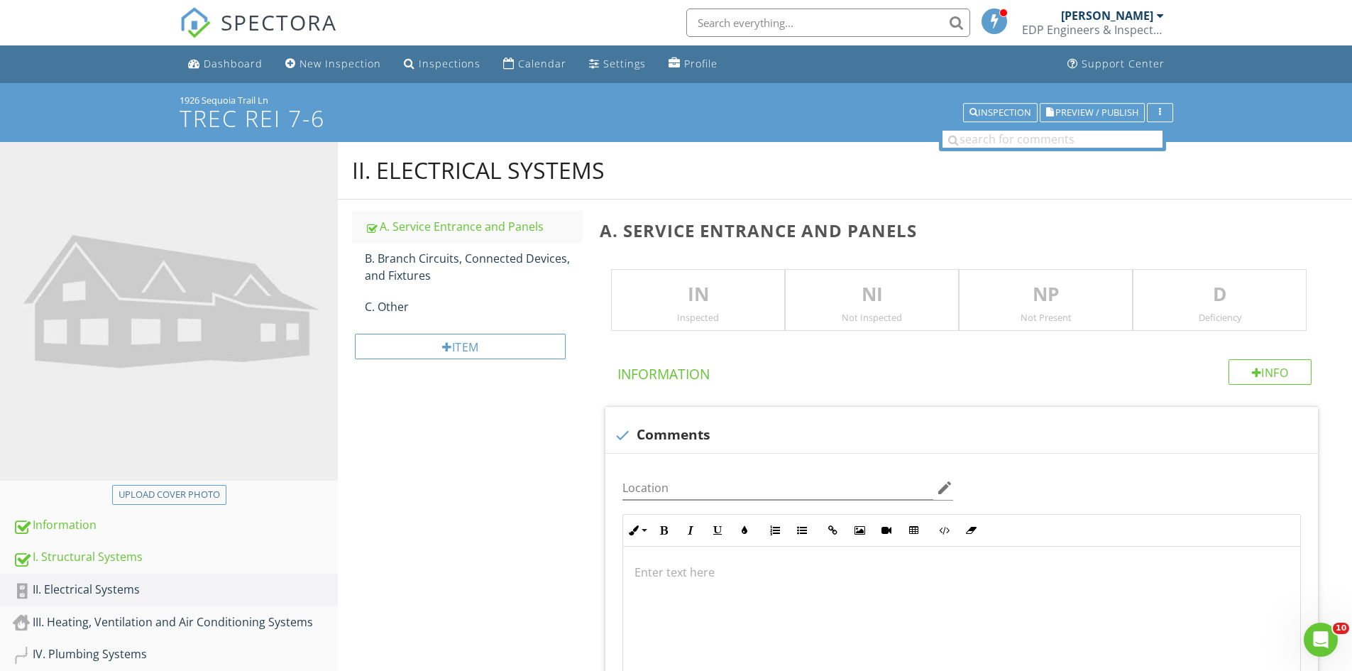
click at [691, 300] on p "IN" at bounding box center [698, 294] width 172 height 28
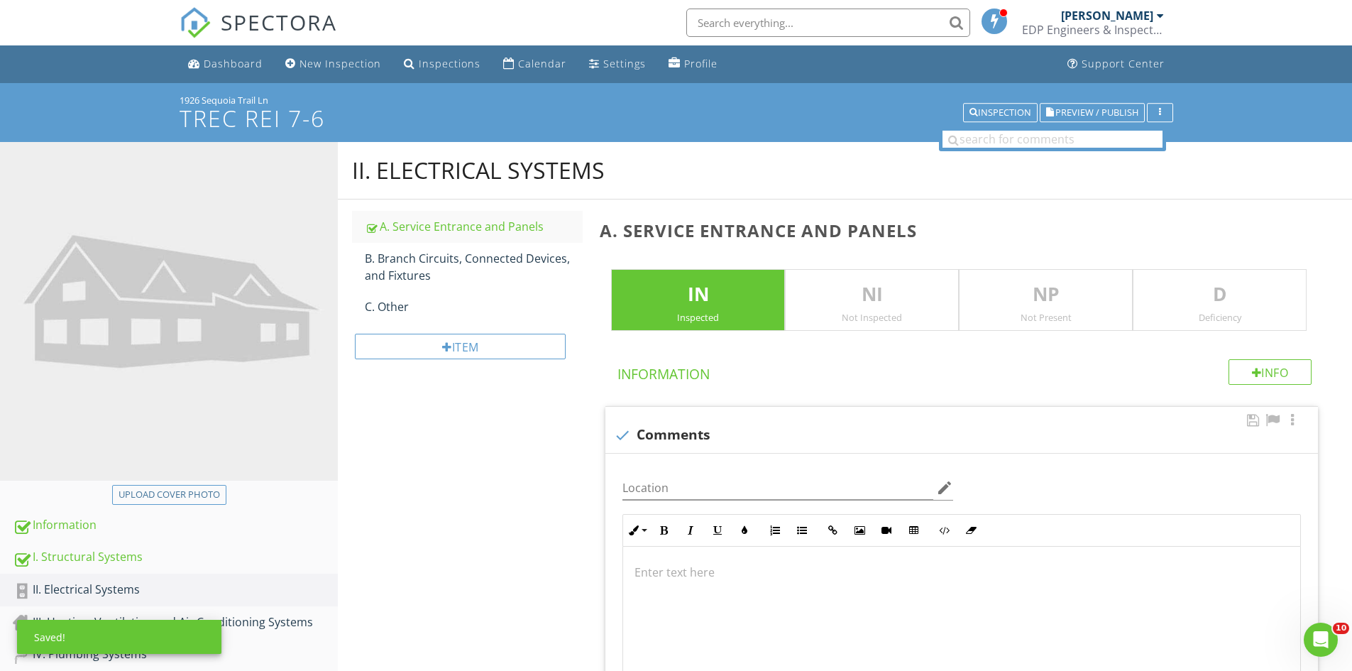
click at [656, 573] on p at bounding box center [962, 572] width 654 height 17
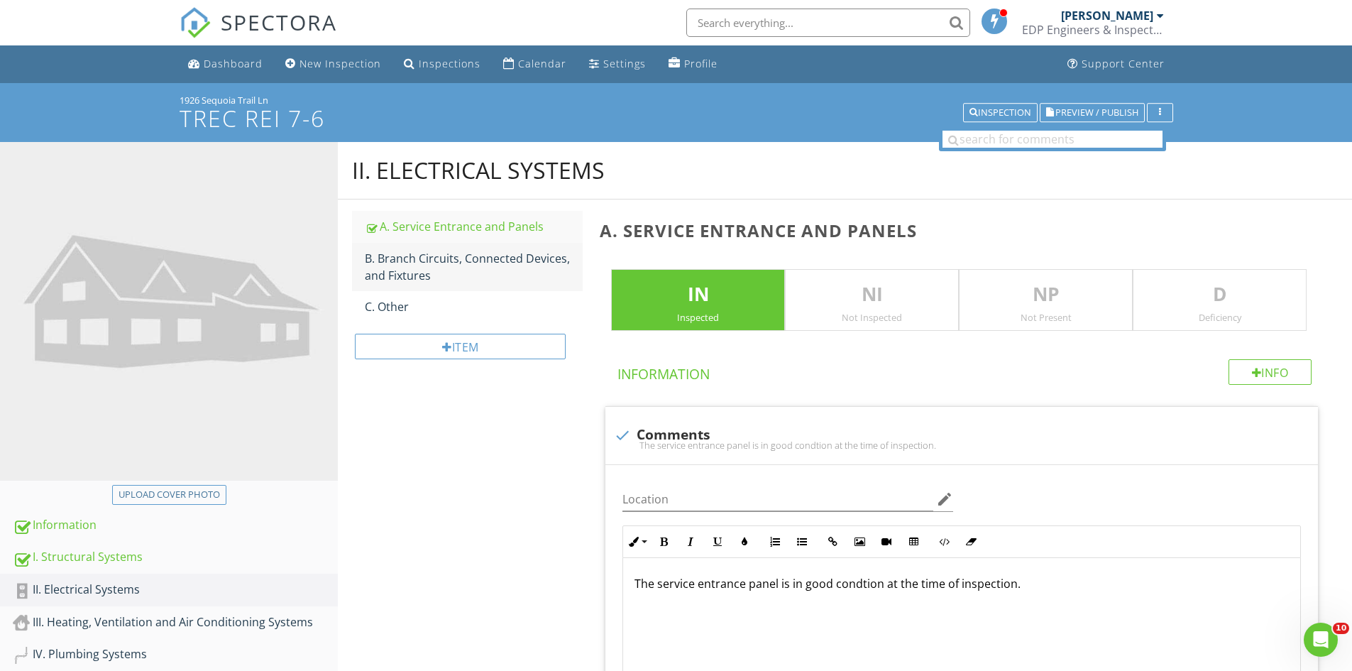
click at [415, 262] on div "B. Branch Circuits, Connected Devices, and Fixtures" at bounding box center [474, 267] width 218 height 34
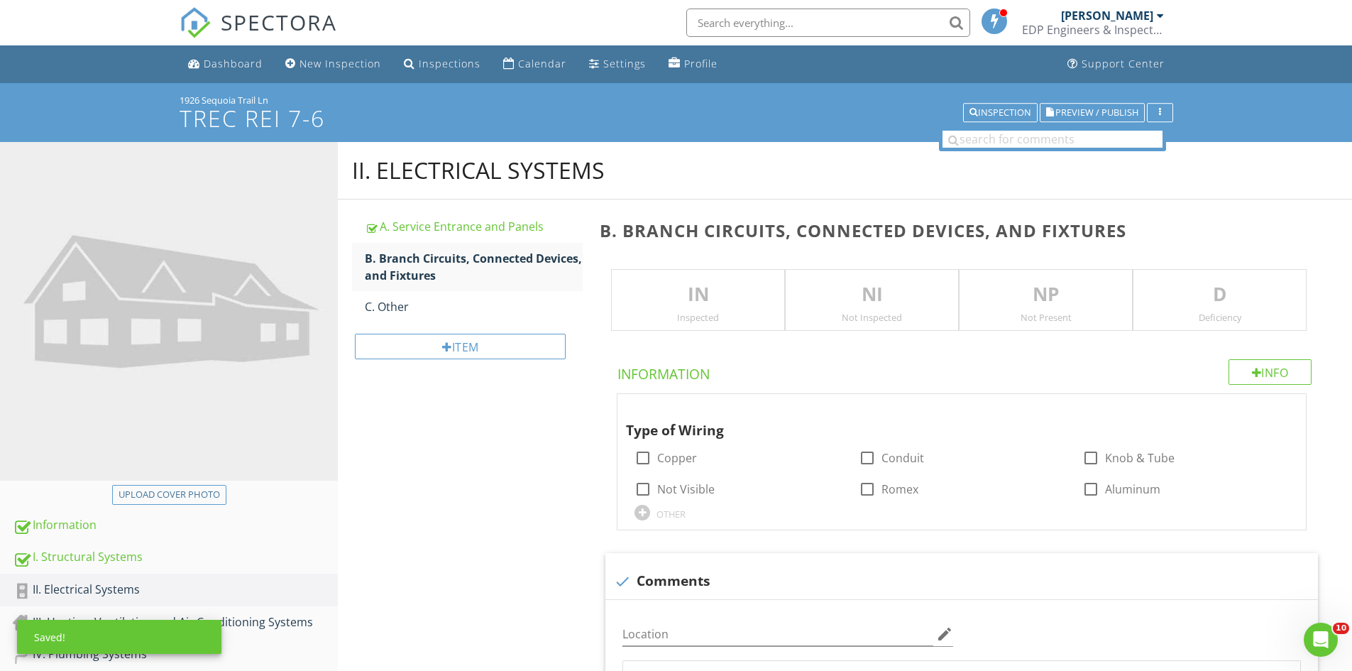
click at [671, 290] on p "IN" at bounding box center [698, 294] width 172 height 28
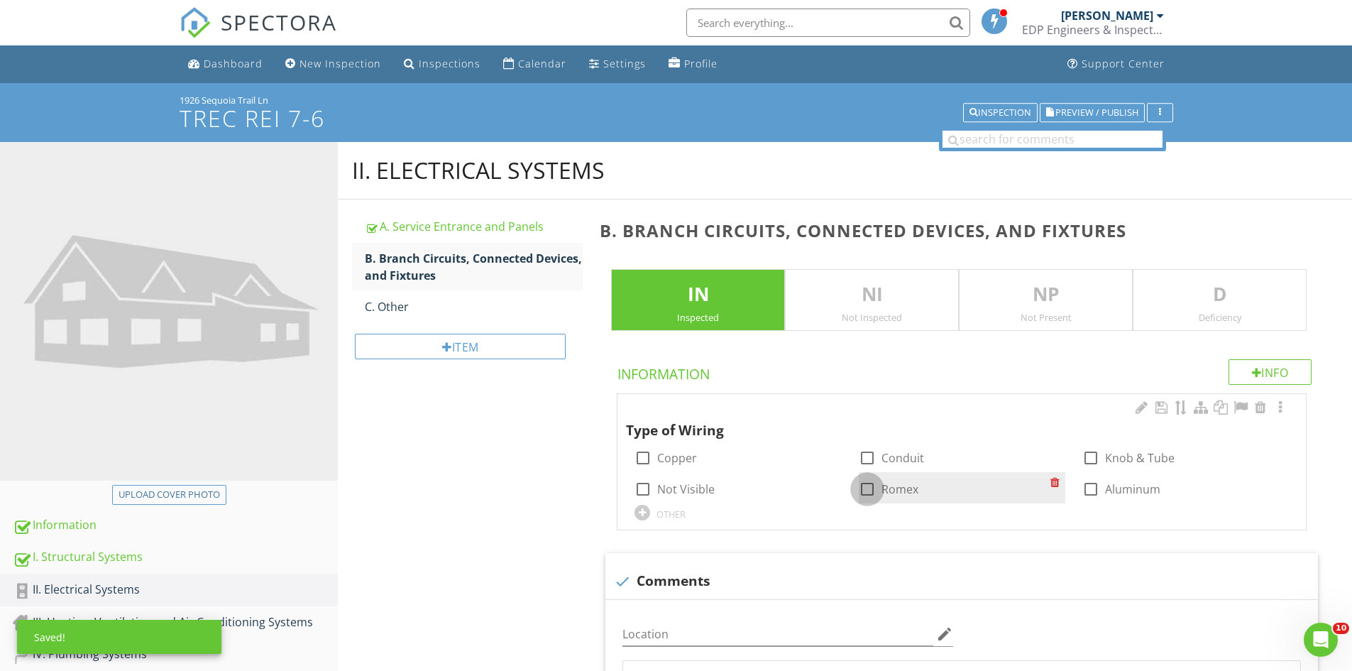
click at [869, 483] on div at bounding box center [867, 489] width 24 height 24
checkbox input "true"
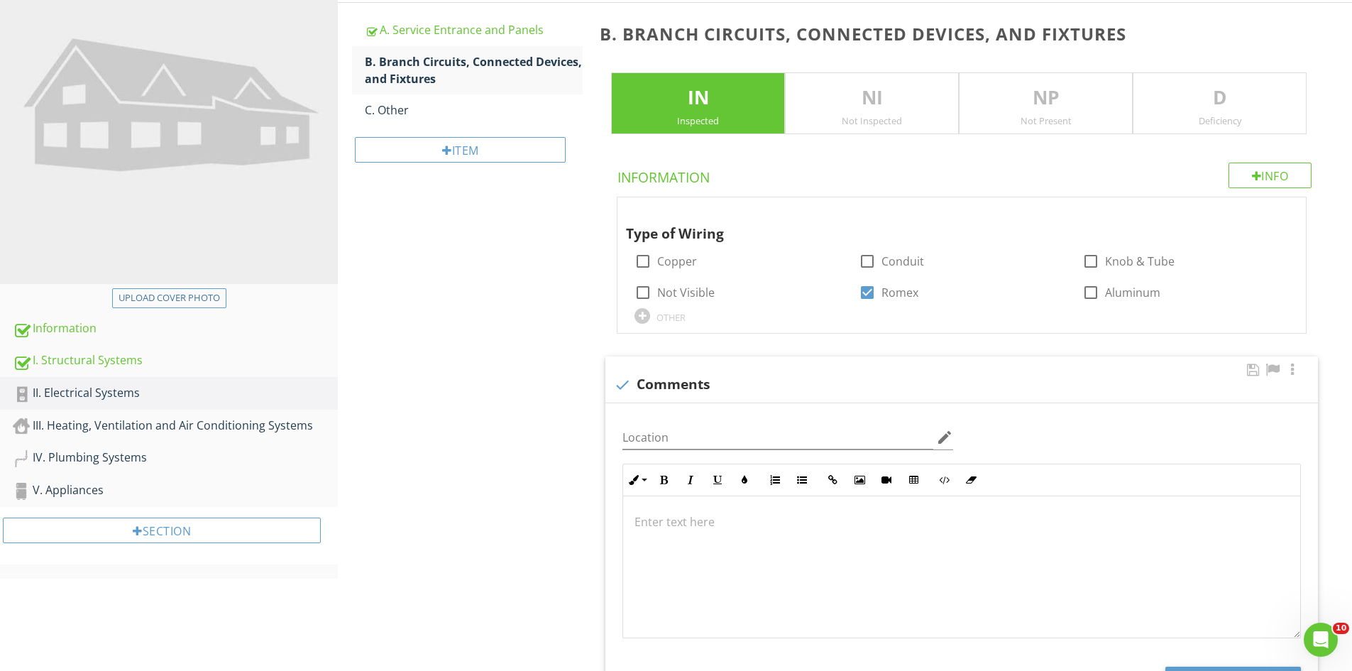
scroll to position [213, 0]
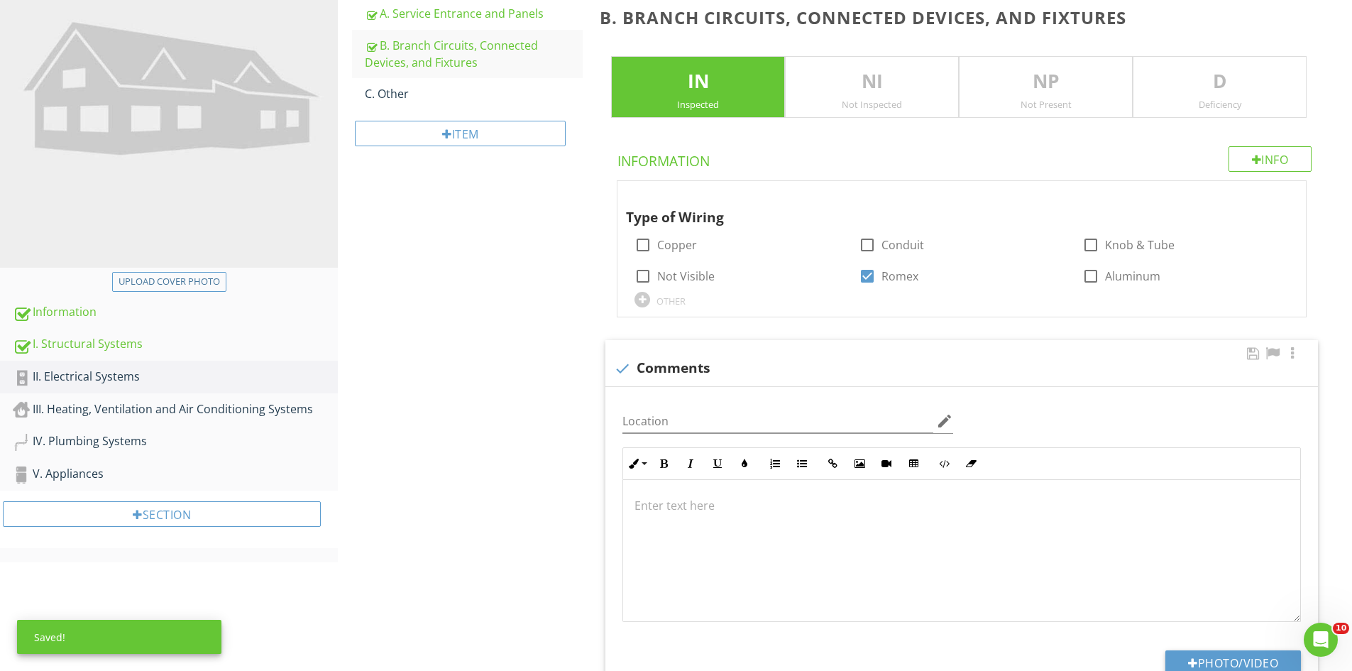
click at [735, 532] on div at bounding box center [961, 551] width 677 height 142
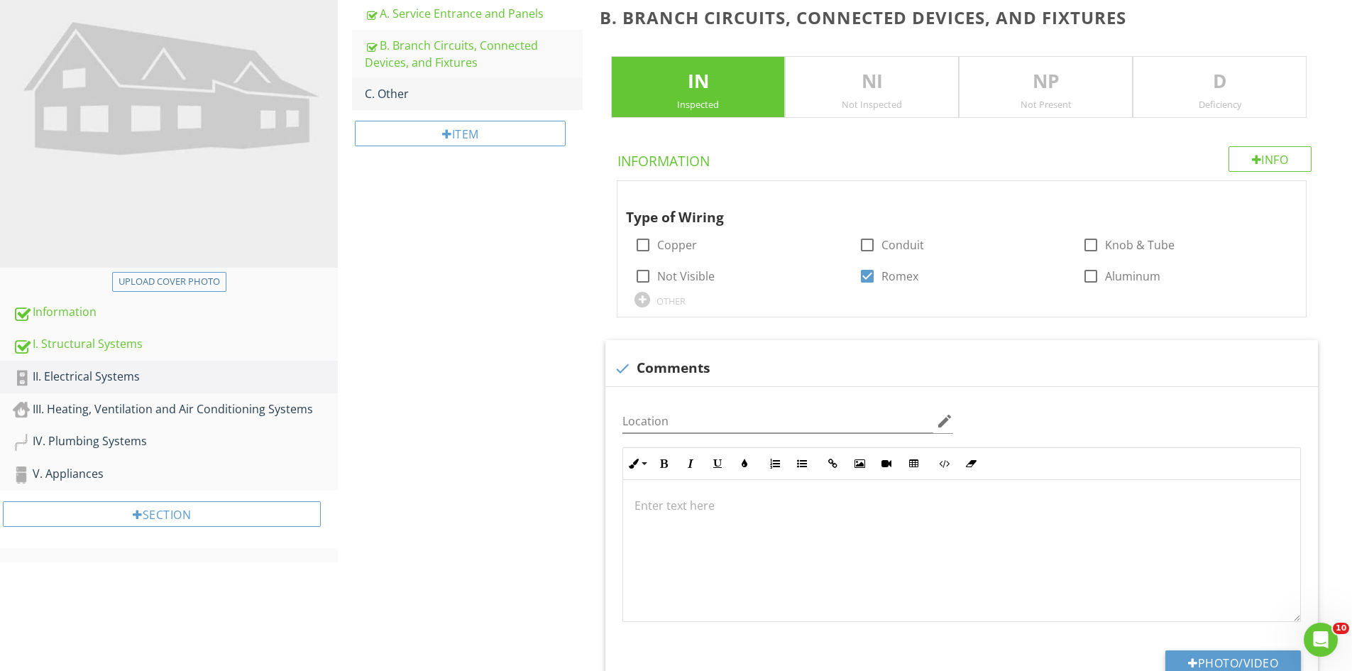
click at [375, 99] on div "C. Other" at bounding box center [474, 93] width 218 height 17
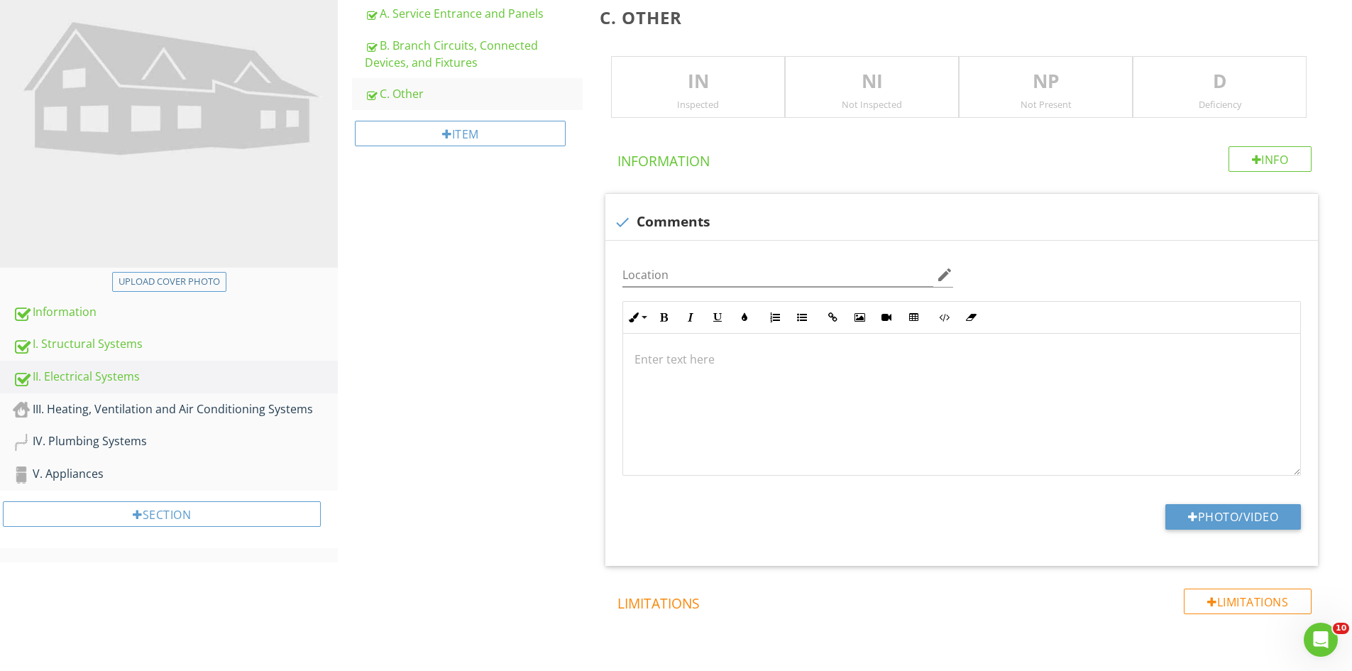
click at [1018, 89] on p "NP" at bounding box center [1046, 81] width 172 height 28
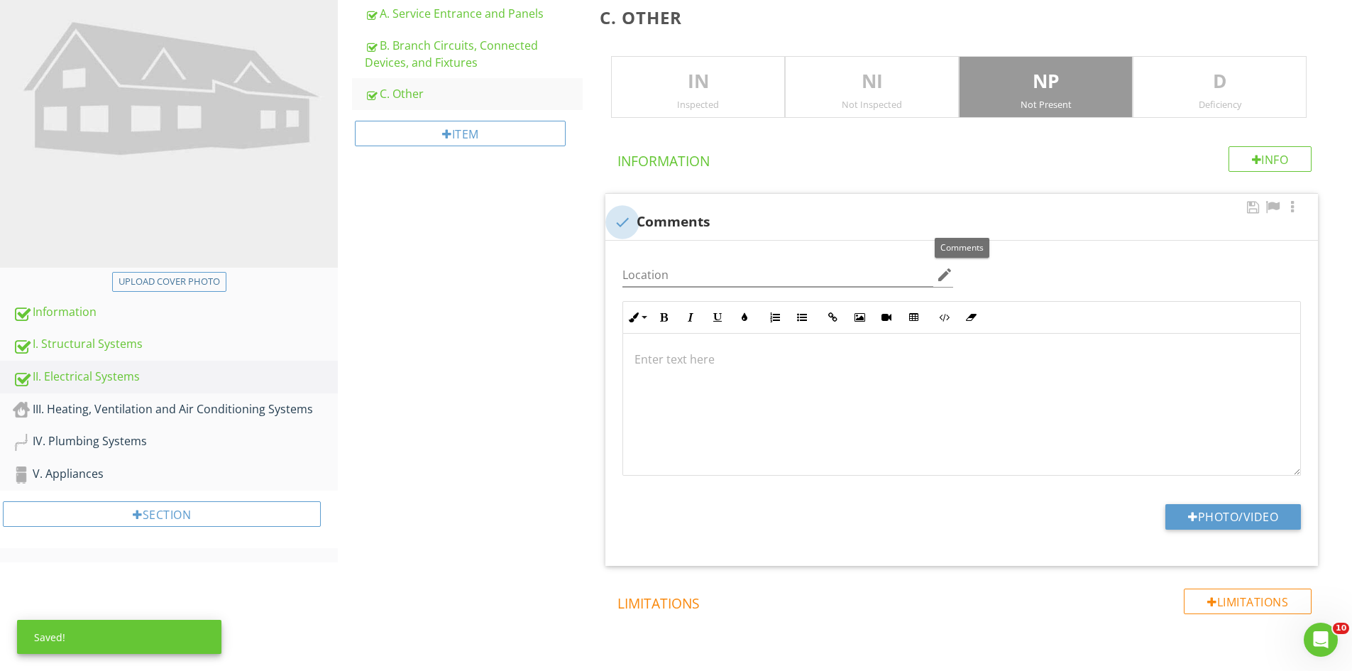
click at [629, 224] on div at bounding box center [622, 222] width 24 height 24
checkbox input "true"
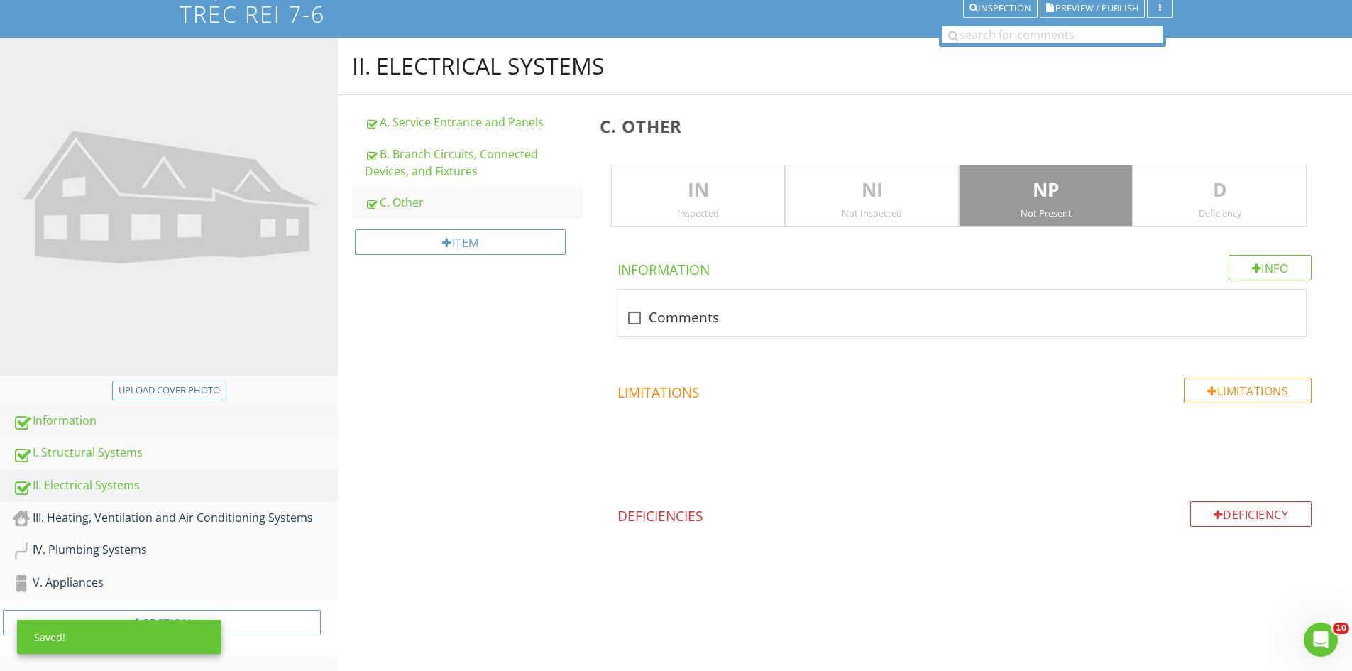
scroll to position [104, 0]
click at [126, 525] on div "III. Heating, Ventilation and Air Conditioning Systems" at bounding box center [175, 518] width 325 height 18
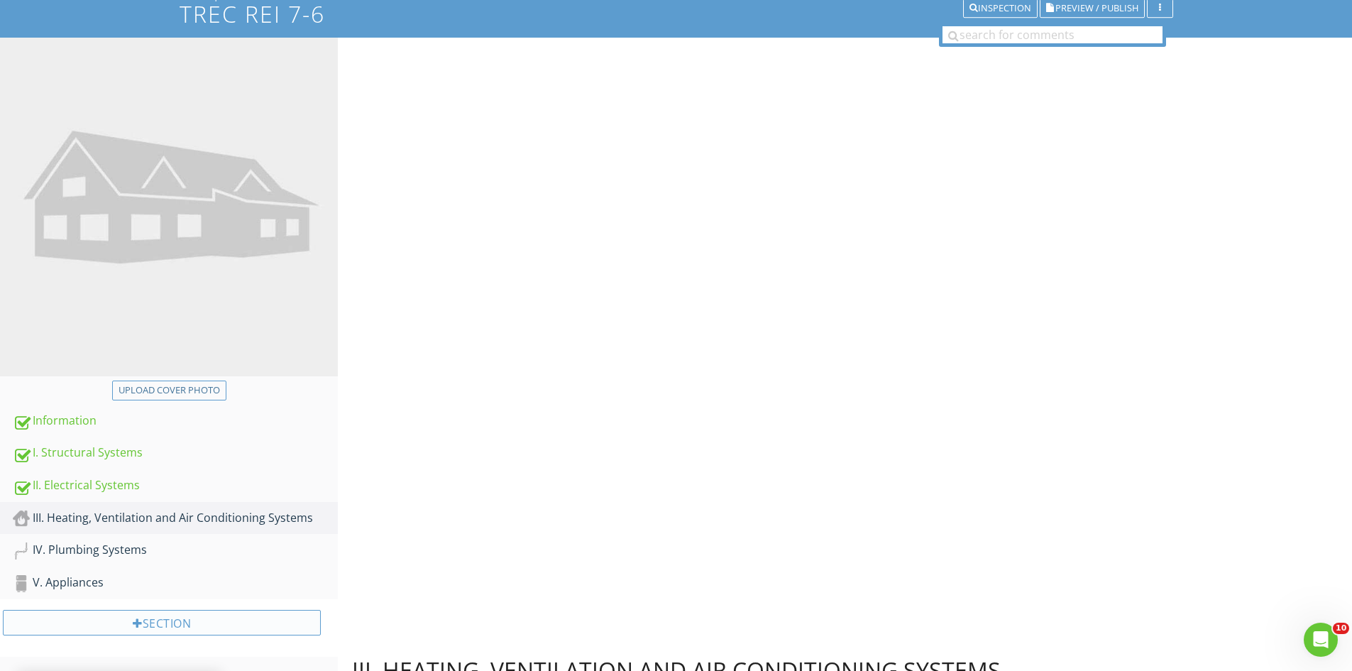
scroll to position [213, 0]
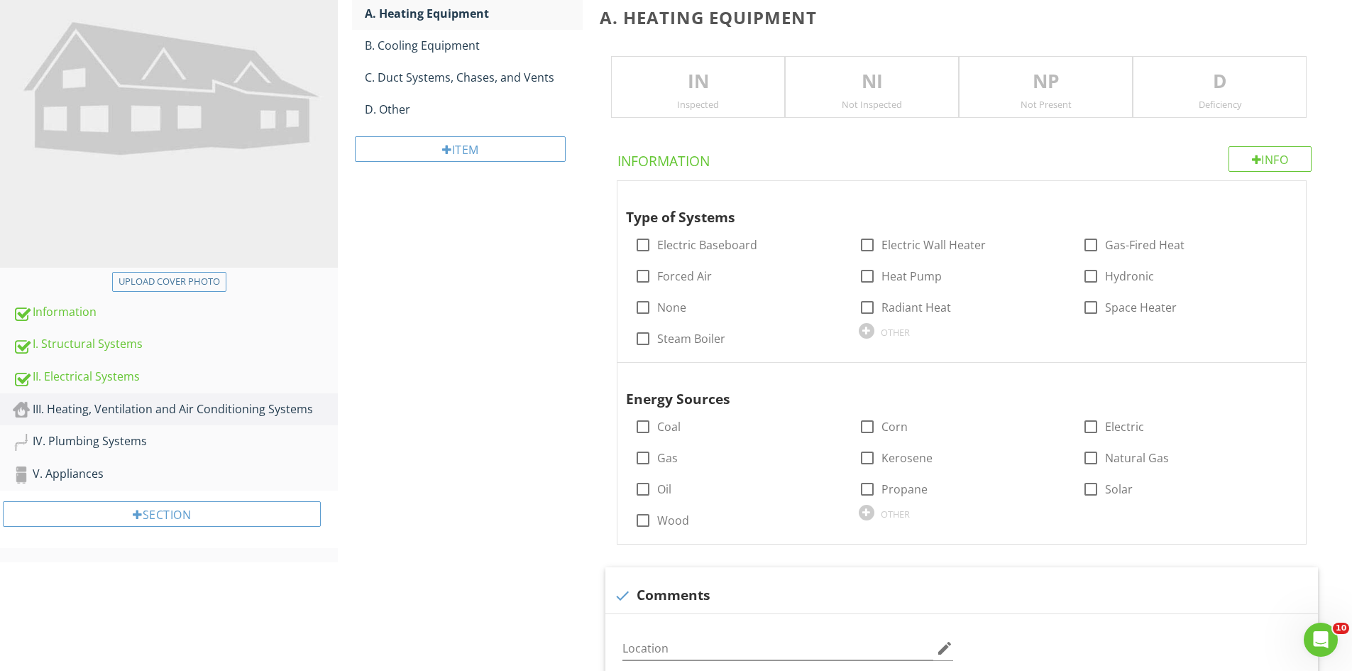
click at [710, 89] on p "IN" at bounding box center [698, 81] width 172 height 28
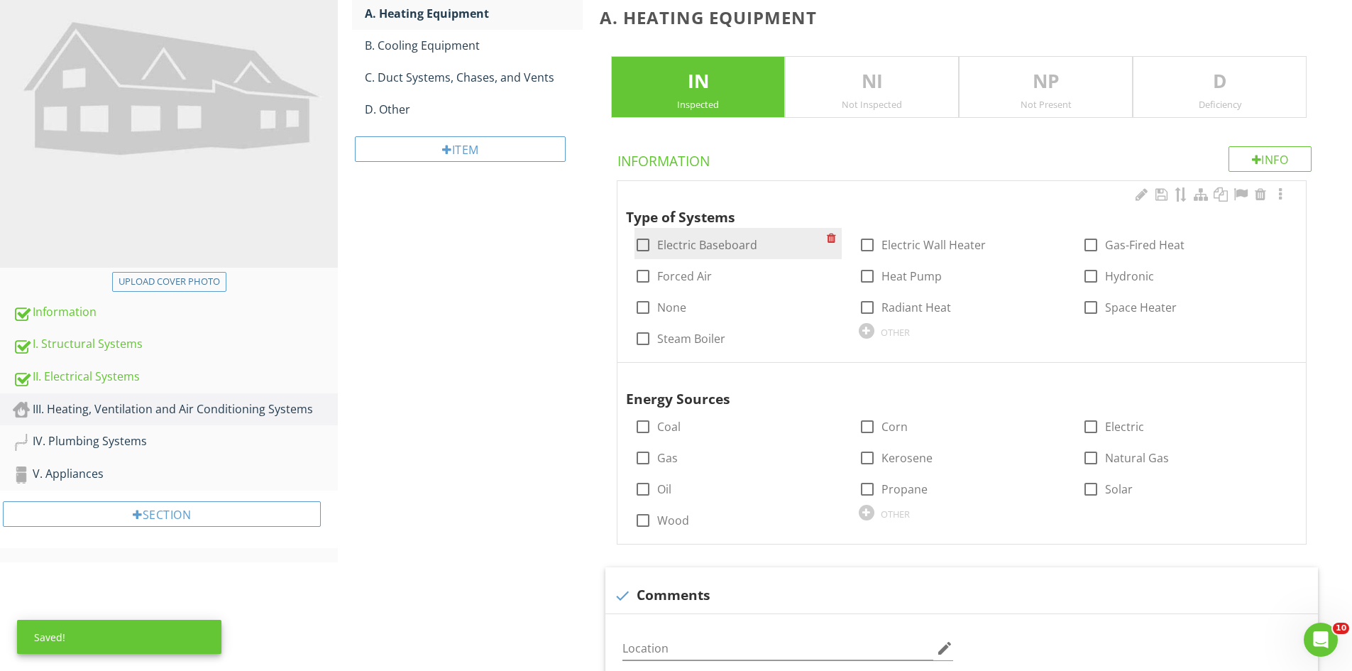
click at [646, 240] on div at bounding box center [643, 245] width 24 height 24
checkbox input "true"
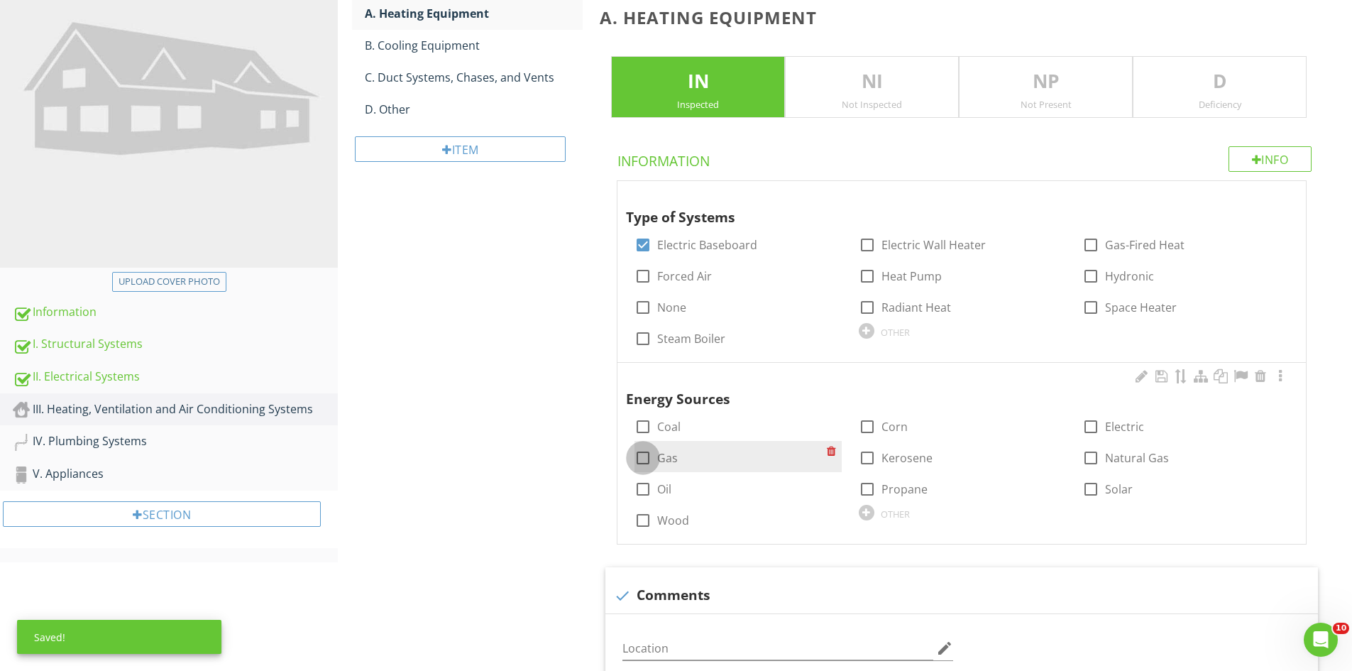
click at [646, 454] on div at bounding box center [643, 458] width 24 height 24
checkbox input "true"
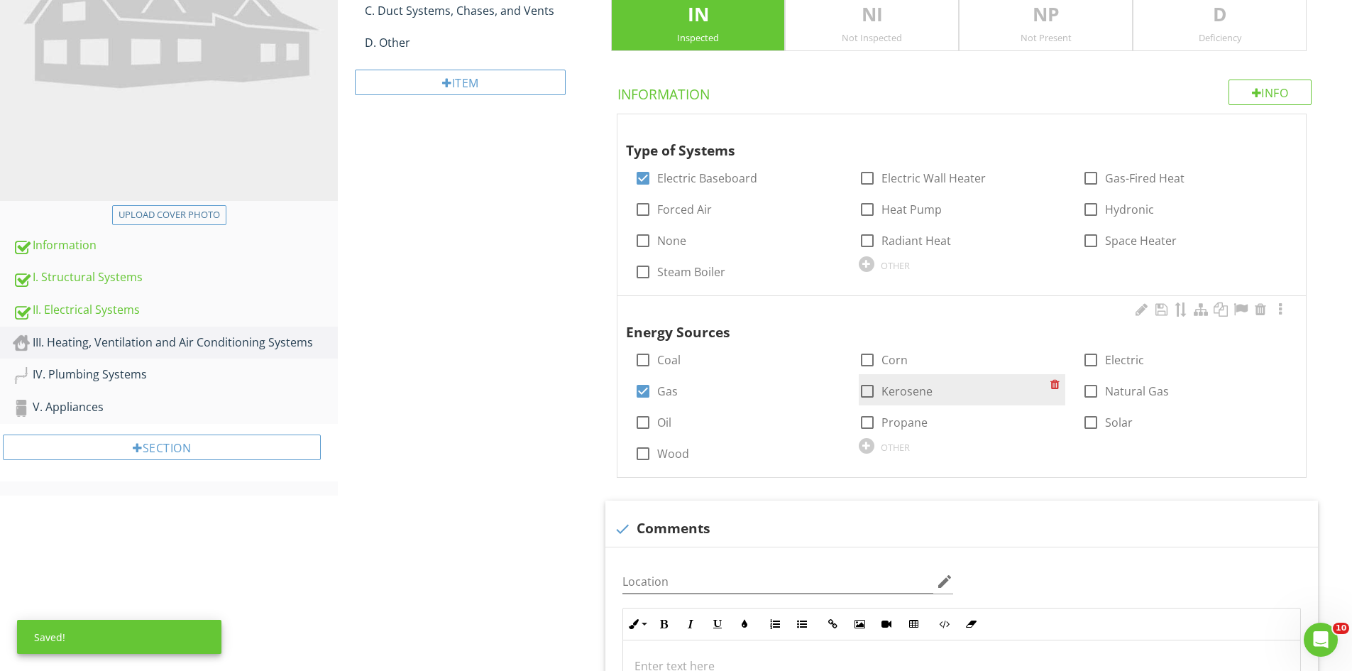
scroll to position [0, 0]
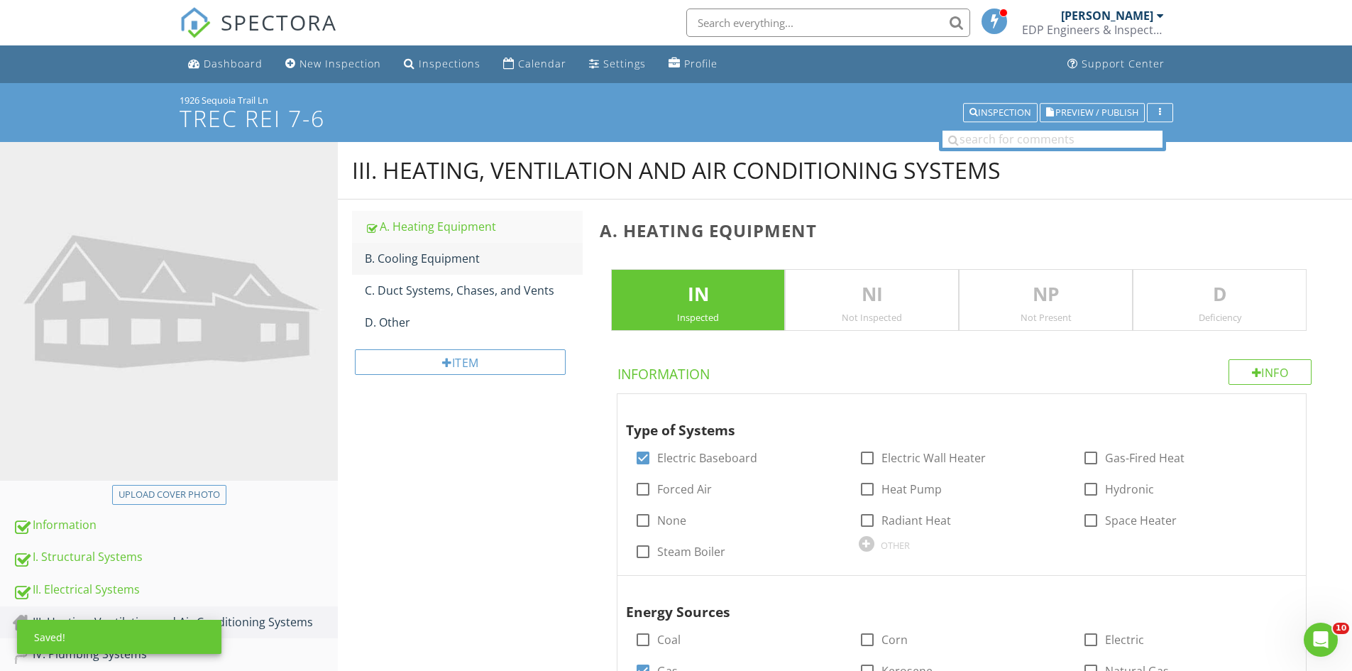
click at [446, 266] on link "B. Cooling Equipment" at bounding box center [474, 258] width 218 height 31
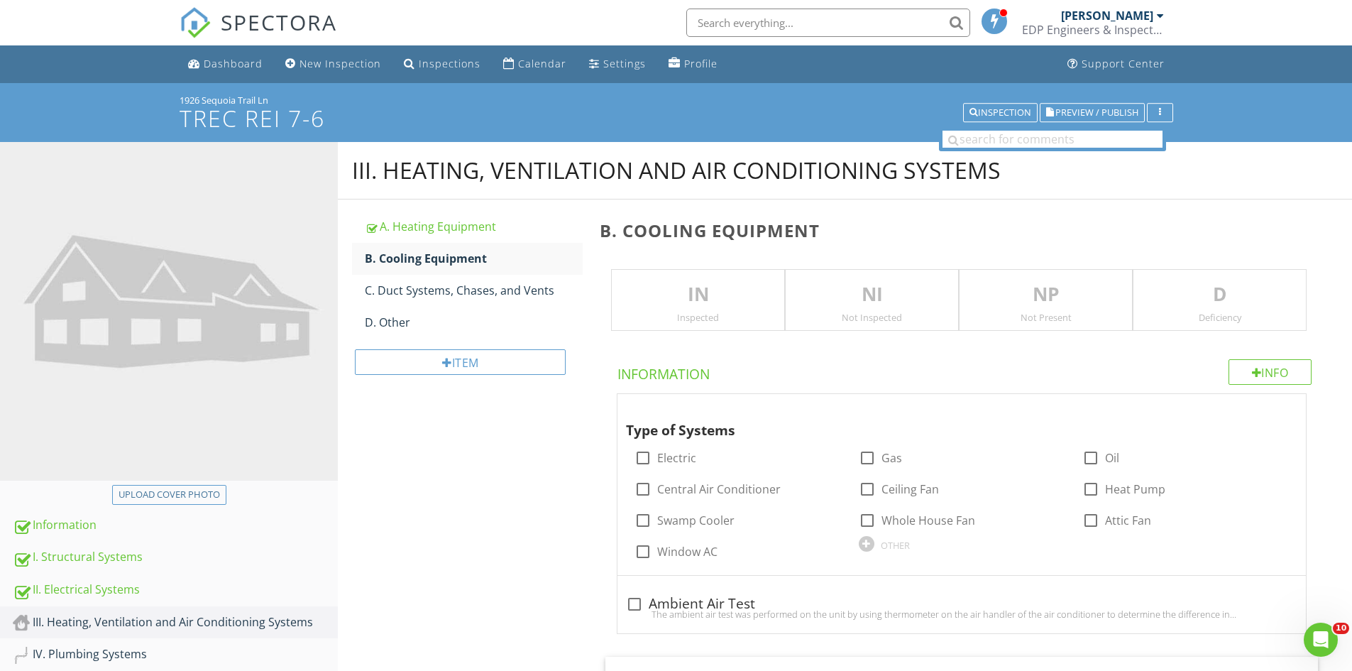
click at [678, 299] on p "IN" at bounding box center [698, 294] width 172 height 28
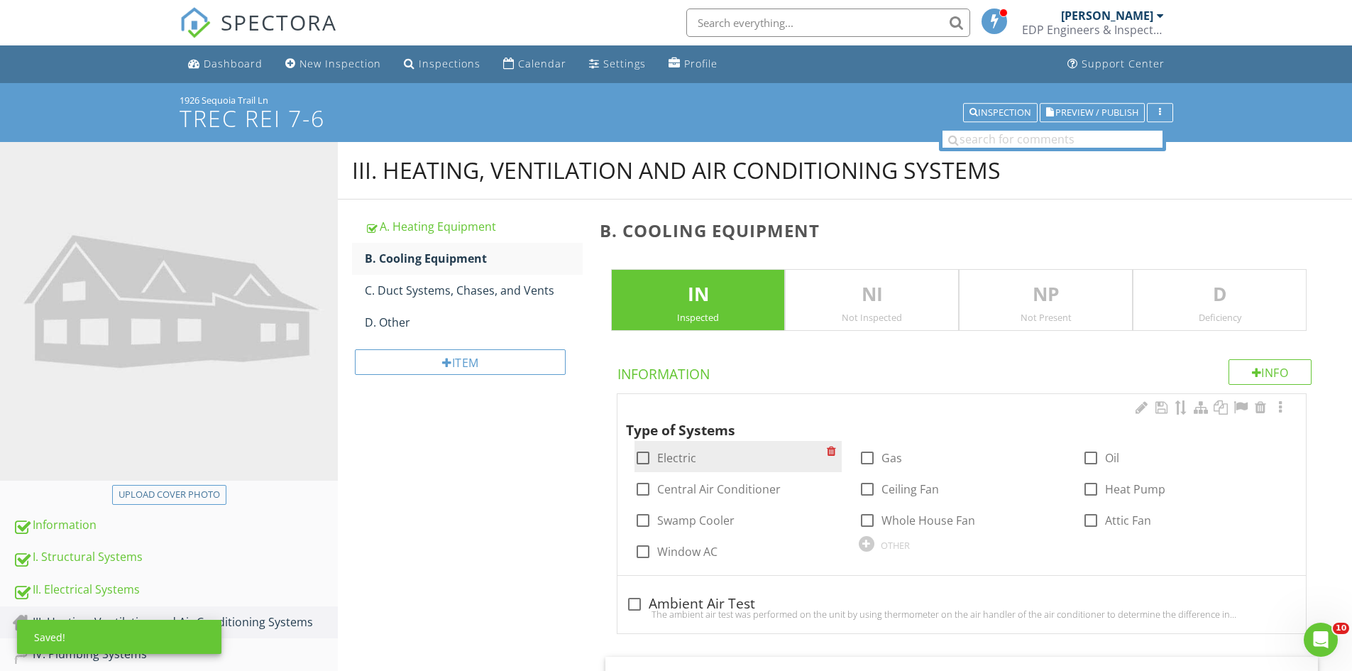
click at [648, 456] on div at bounding box center [643, 458] width 24 height 24
checkbox input "true"
click at [424, 286] on div "C. Duct Systems, Chases, and Vents" at bounding box center [474, 290] width 218 height 17
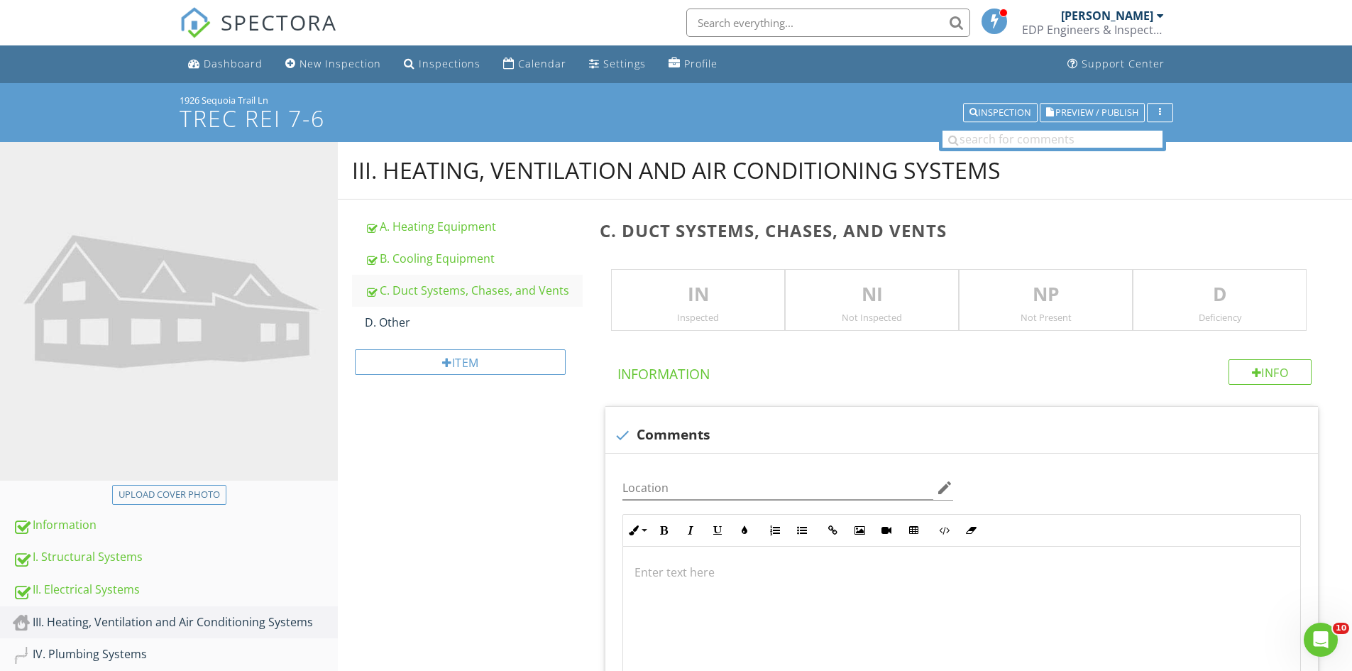
click at [683, 302] on p "IN" at bounding box center [698, 294] width 172 height 28
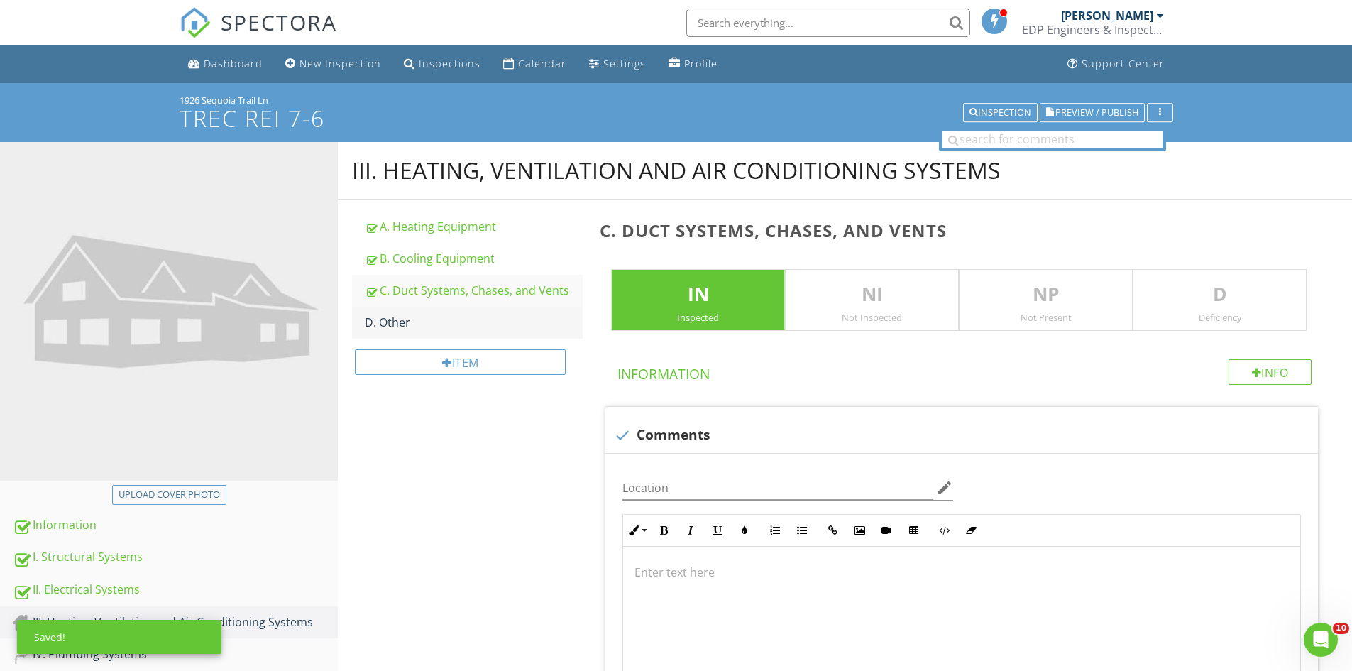
click at [407, 326] on div "D. Other" at bounding box center [474, 322] width 218 height 17
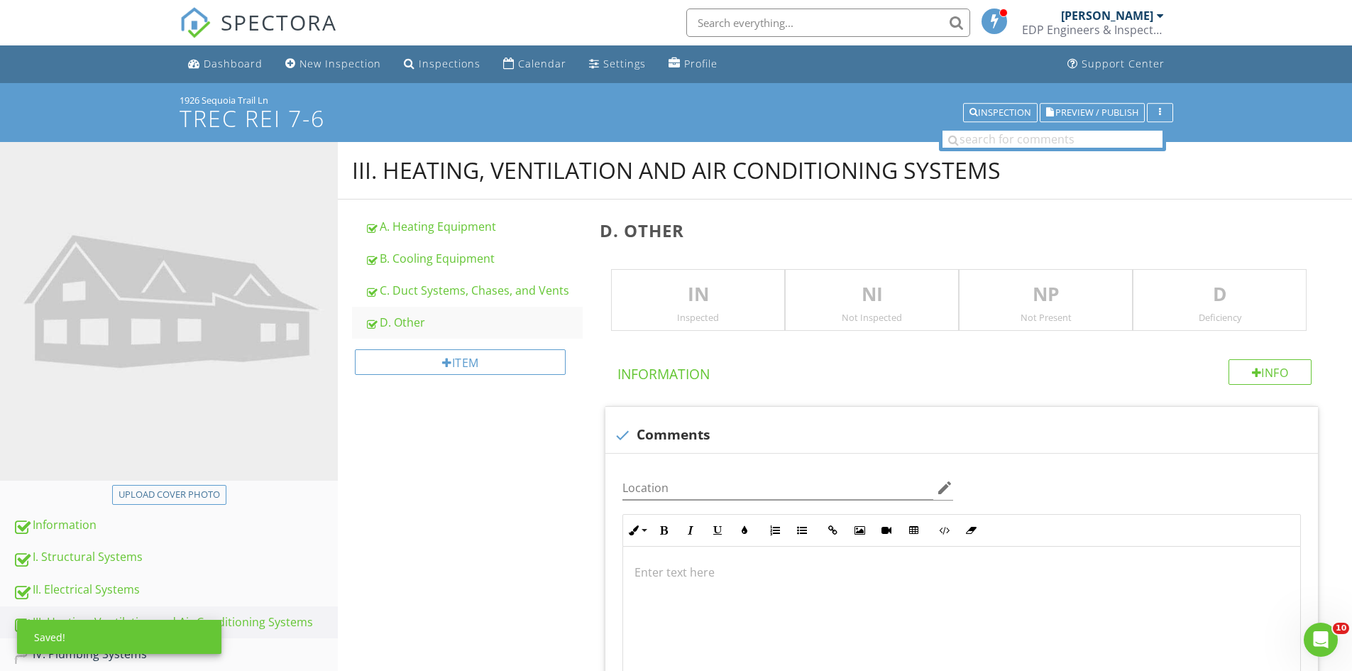
click at [1020, 301] on p "NP" at bounding box center [1046, 294] width 172 height 28
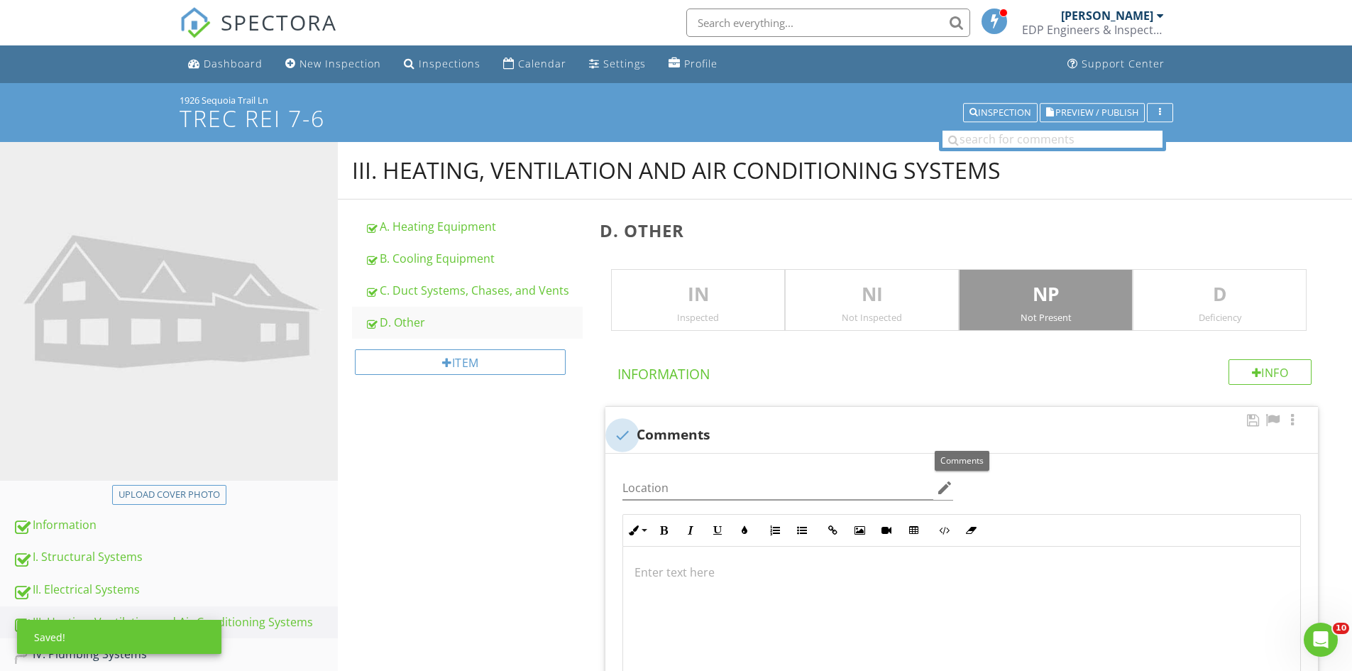
click at [619, 432] on div at bounding box center [622, 435] width 24 height 24
checkbox input "true"
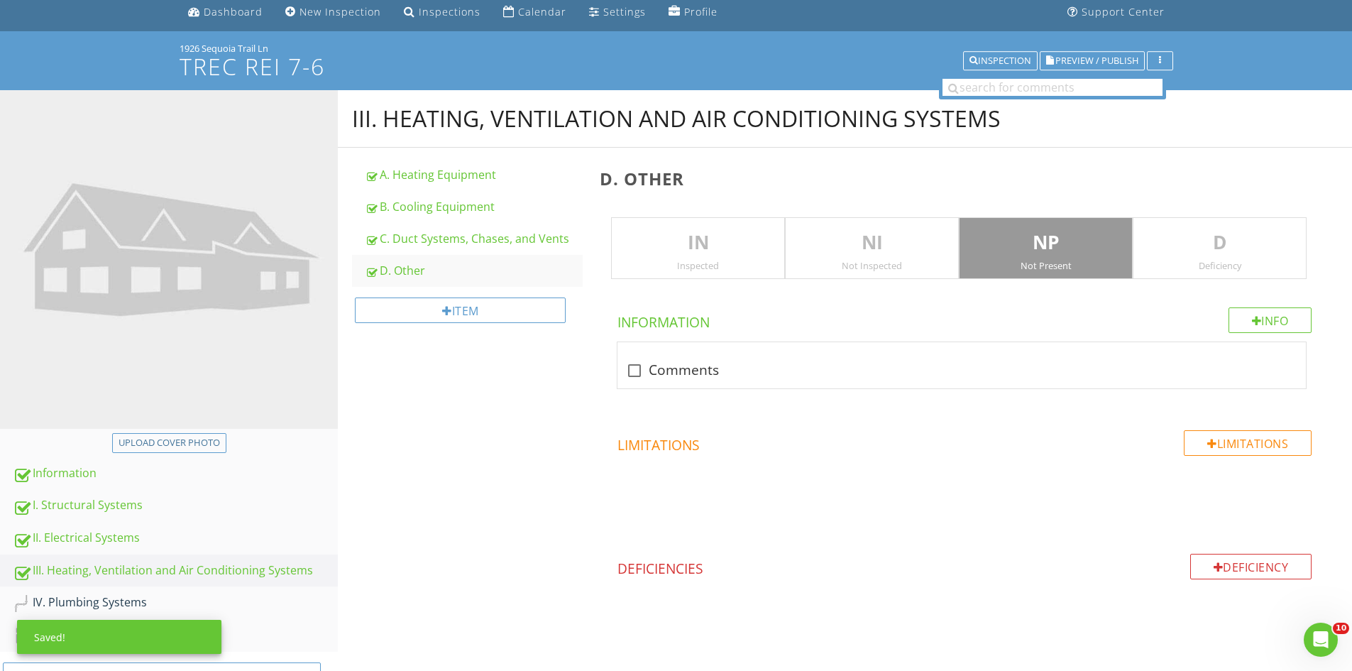
scroll to position [104, 0]
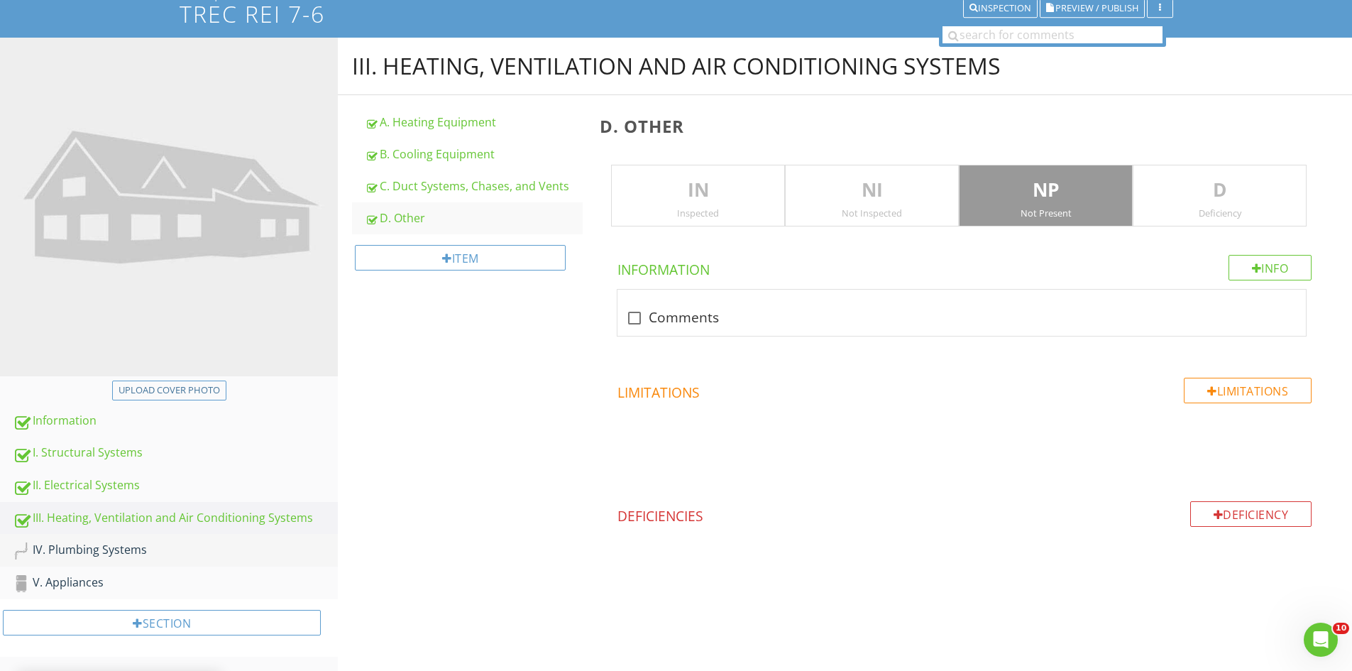
click at [53, 547] on div "IV. Plumbing Systems" at bounding box center [175, 550] width 325 height 18
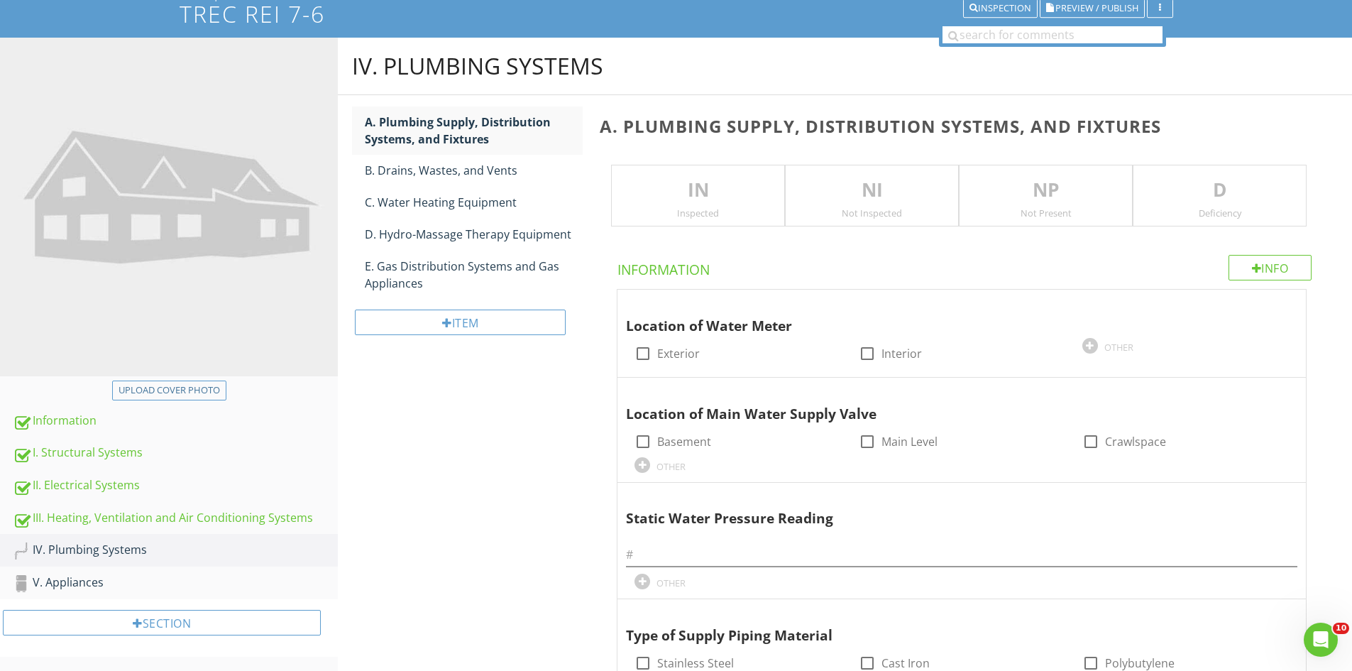
click at [686, 180] on p "IN" at bounding box center [698, 190] width 172 height 28
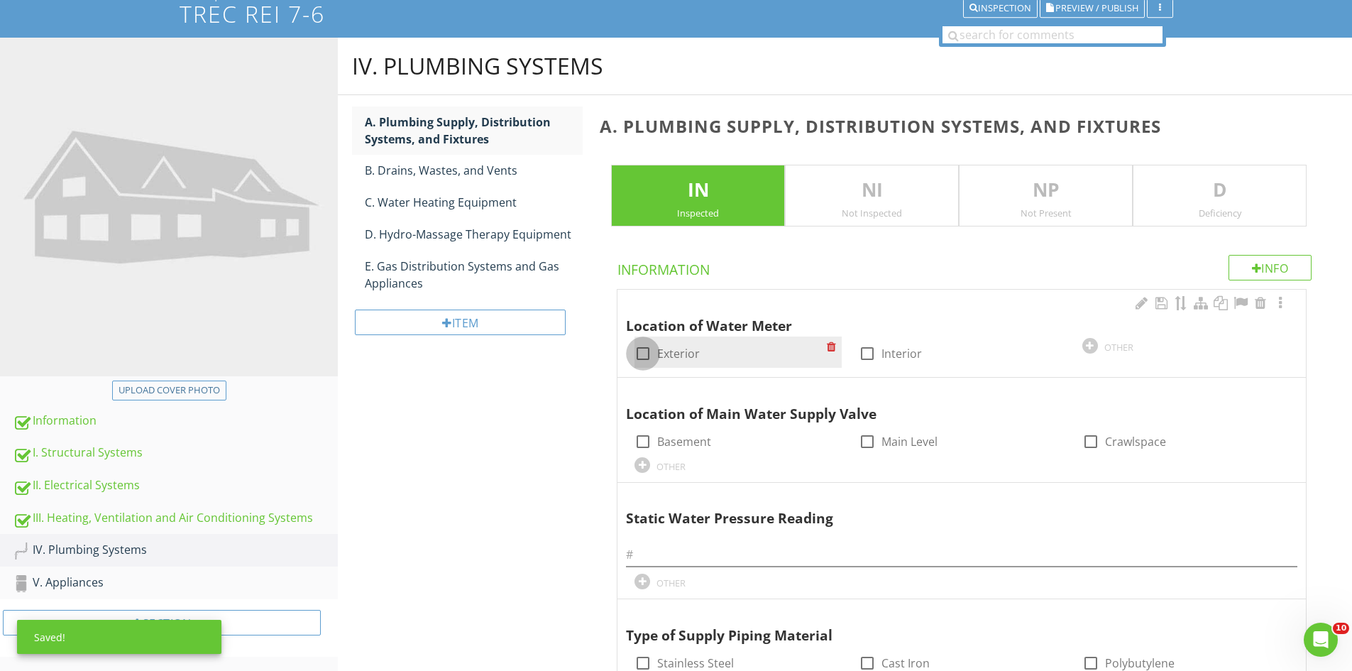
click at [642, 357] on div at bounding box center [643, 353] width 24 height 24
checkbox input "true"
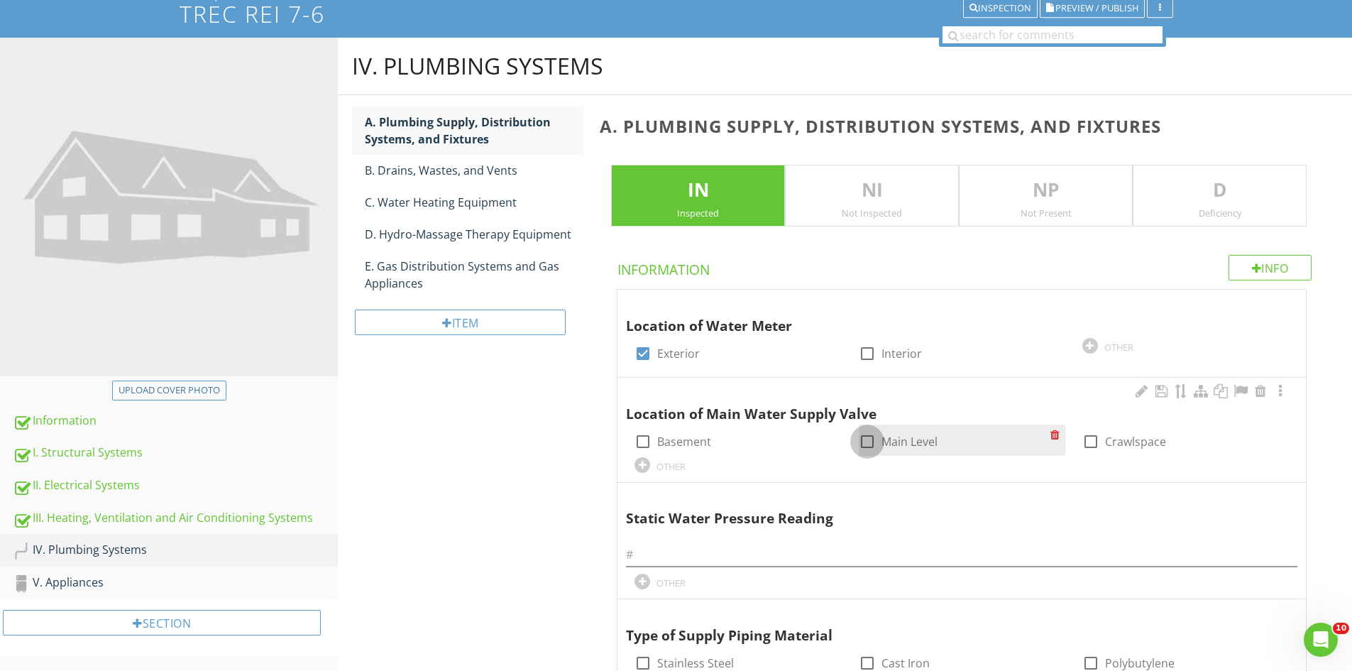
click at [872, 437] on div at bounding box center [867, 441] width 24 height 24
checkbox input "true"
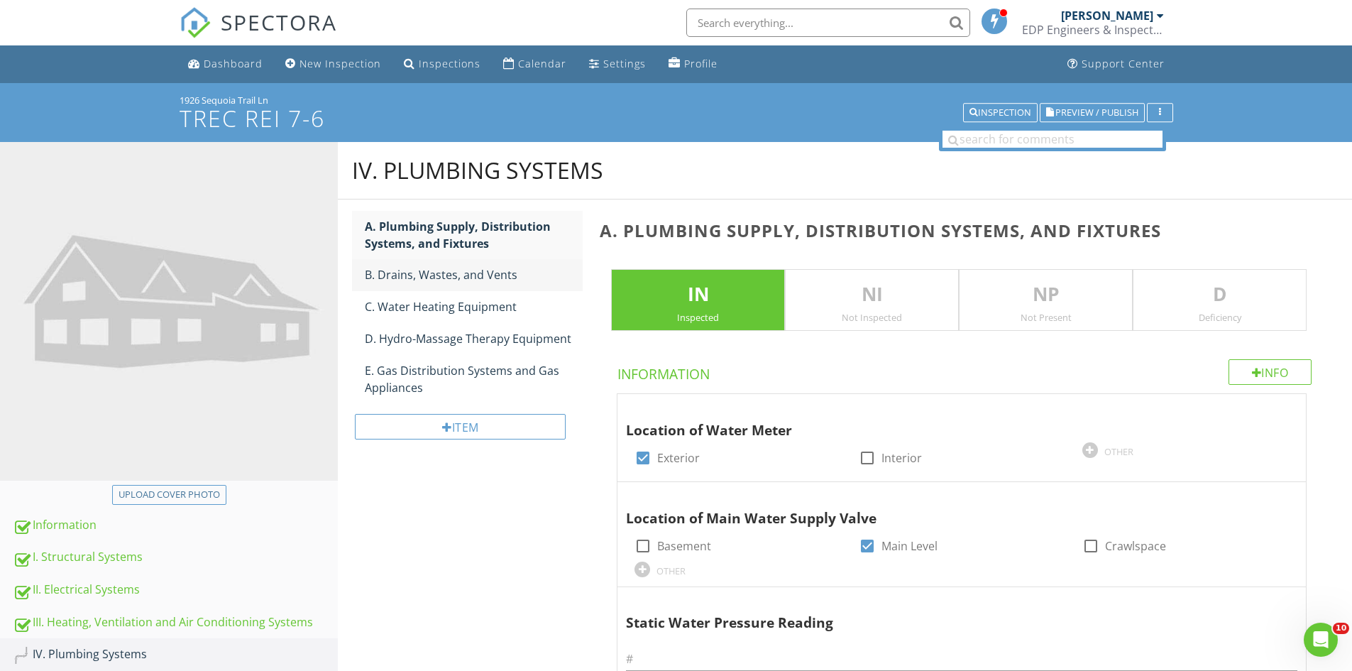
click at [442, 276] on div "B. Drains, Wastes, and Vents" at bounding box center [474, 274] width 218 height 17
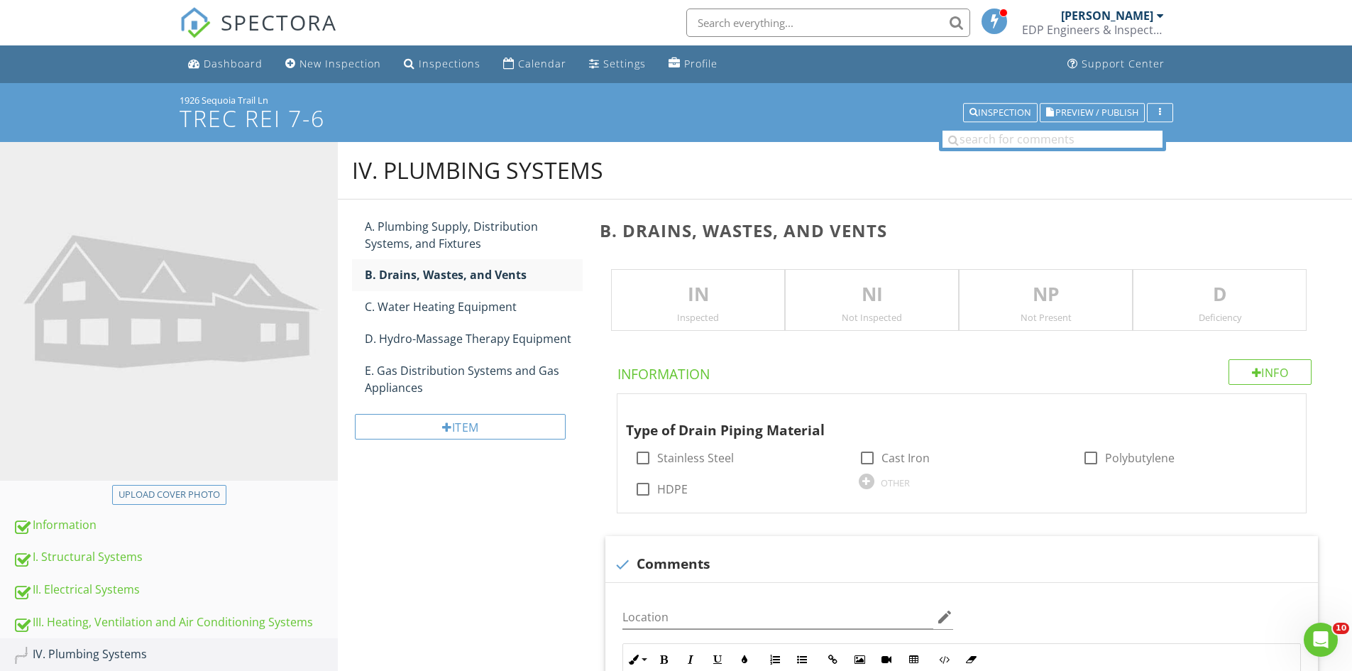
click at [709, 307] on p "IN" at bounding box center [698, 294] width 172 height 28
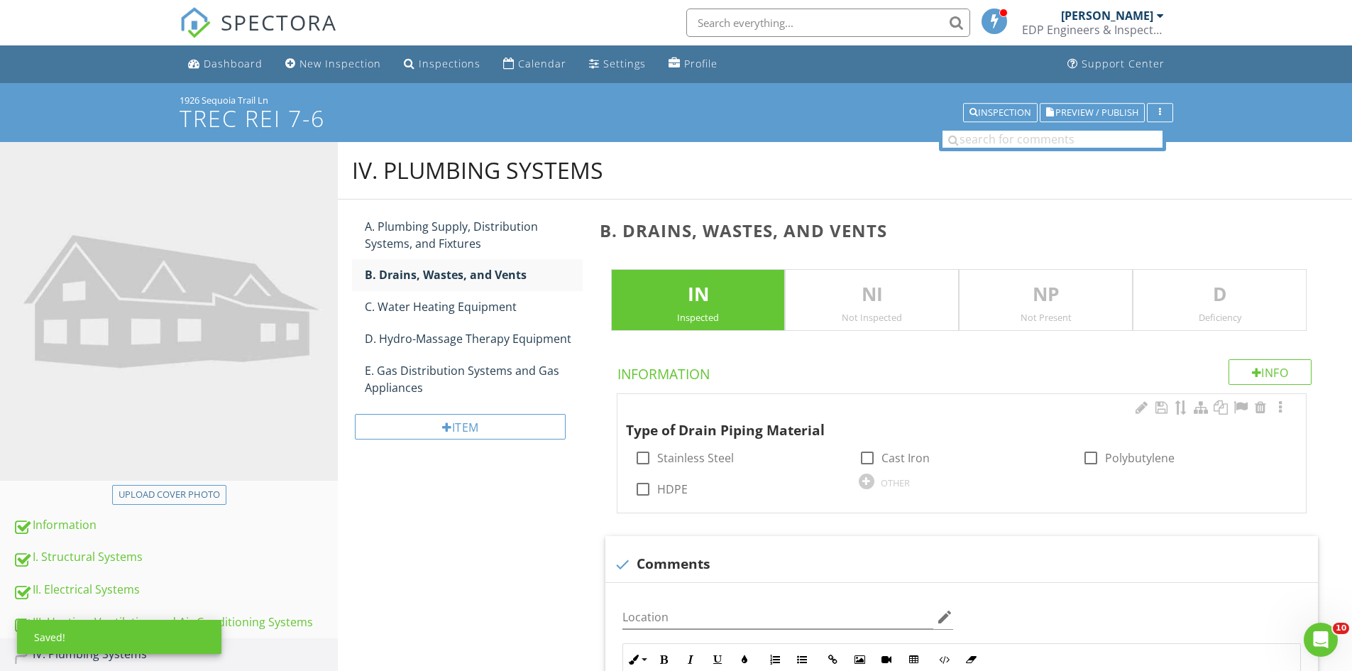
click at [879, 483] on div "OTHER" at bounding box center [962, 480] width 207 height 17
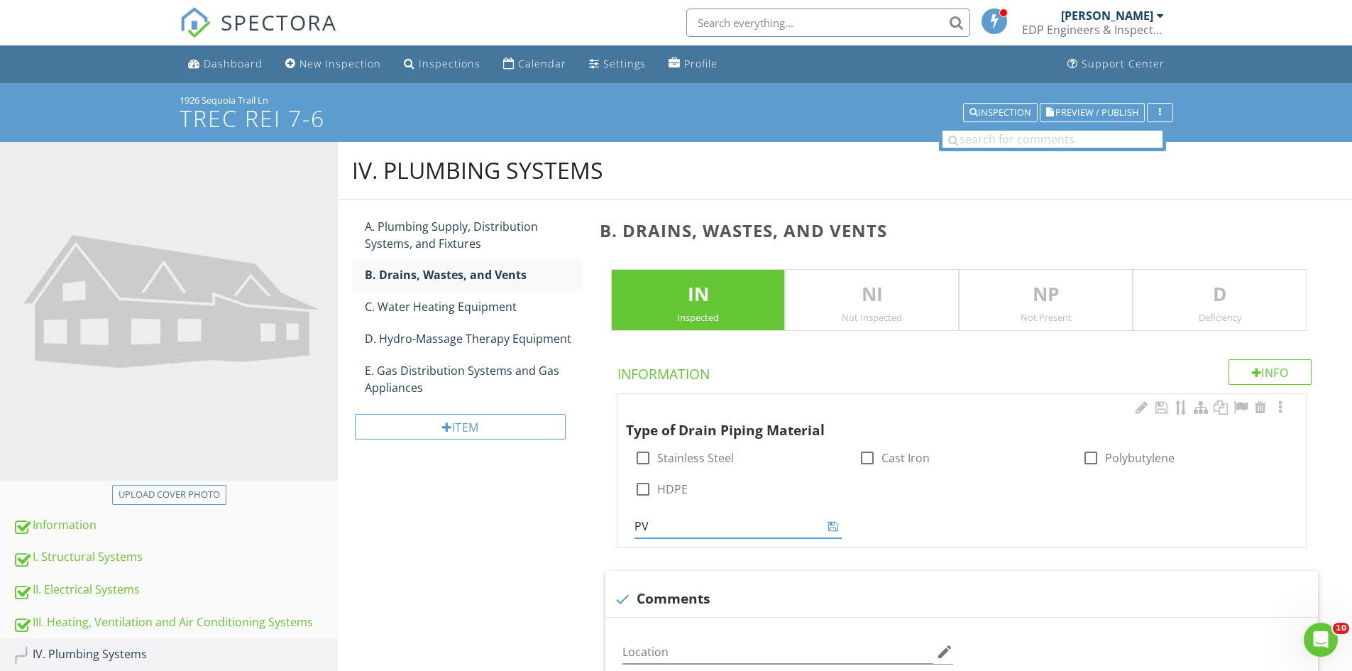
type input "PVC"
click at [940, 518] on span "Type of Drain Piping Material check_box_outline_blank Stainless Steel check_box…" at bounding box center [965, 667] width 730 height 549
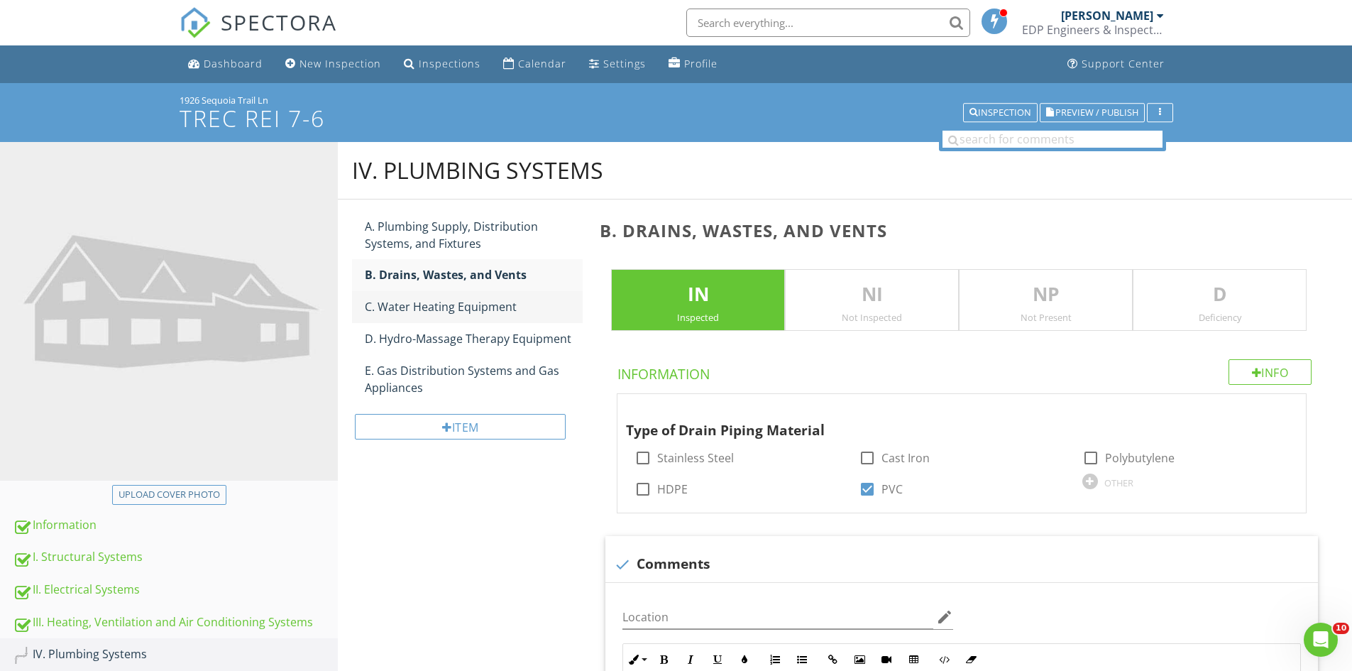
click at [446, 308] on div "C. Water Heating Equipment" at bounding box center [474, 306] width 218 height 17
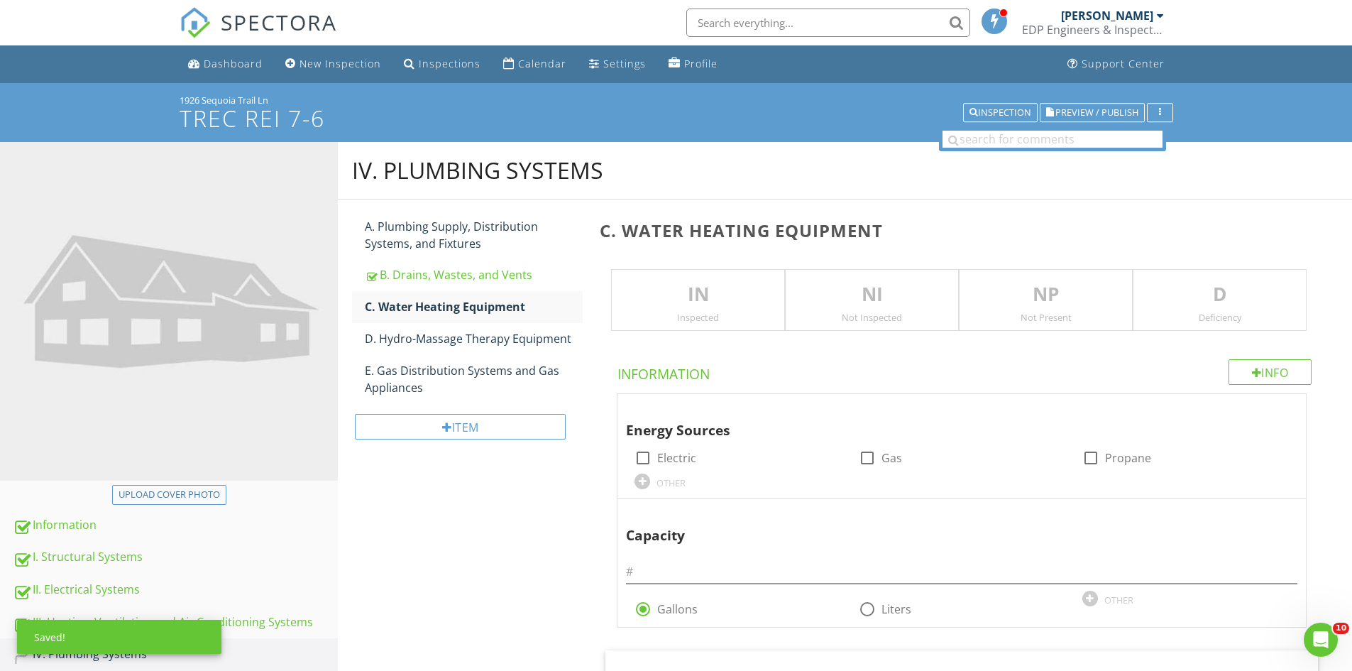
click at [714, 307] on p "IN" at bounding box center [698, 294] width 172 height 28
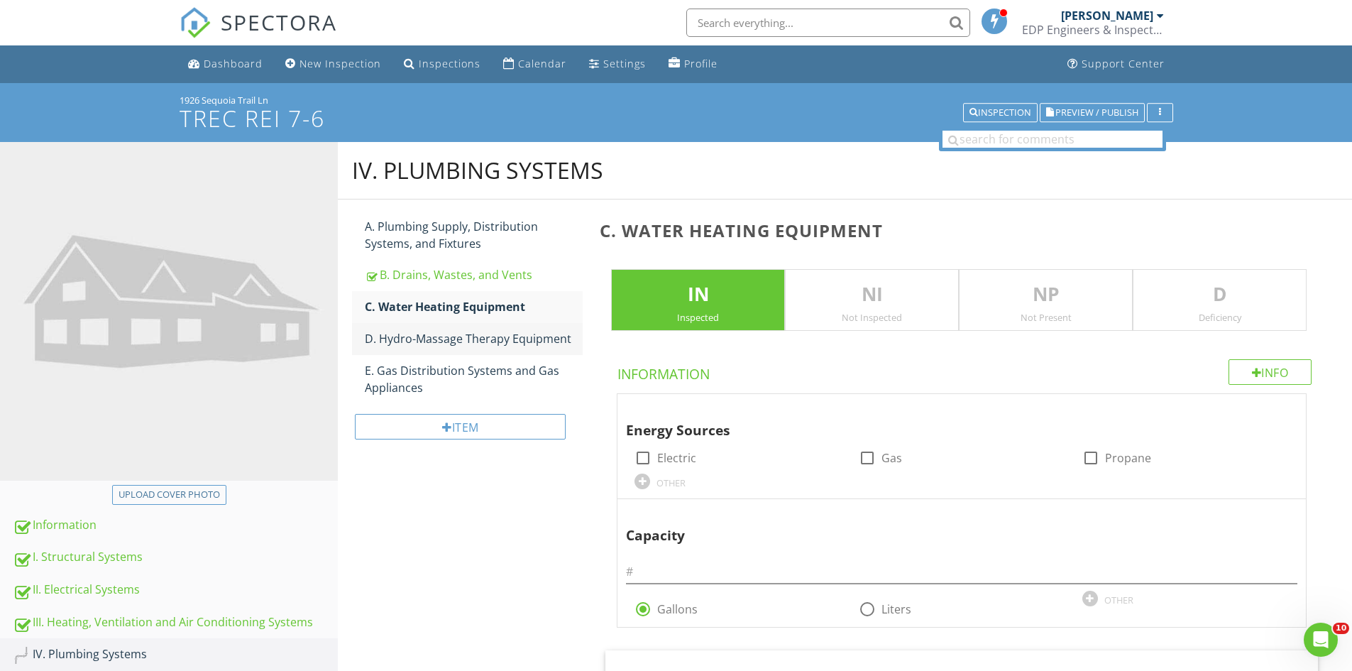
click at [443, 334] on div "D. Hydro-Massage Therapy Equipment" at bounding box center [474, 338] width 218 height 17
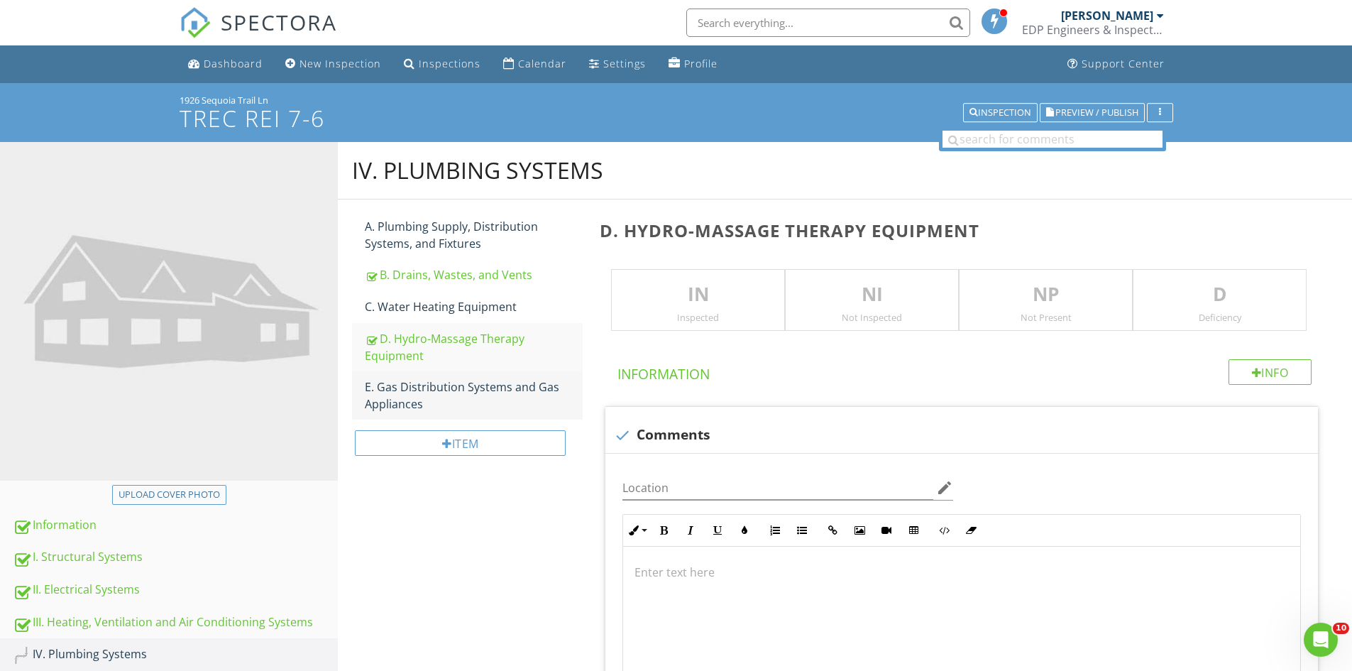
click at [446, 393] on div "E. Gas Distribution Systems and Gas Appliances" at bounding box center [474, 395] width 218 height 34
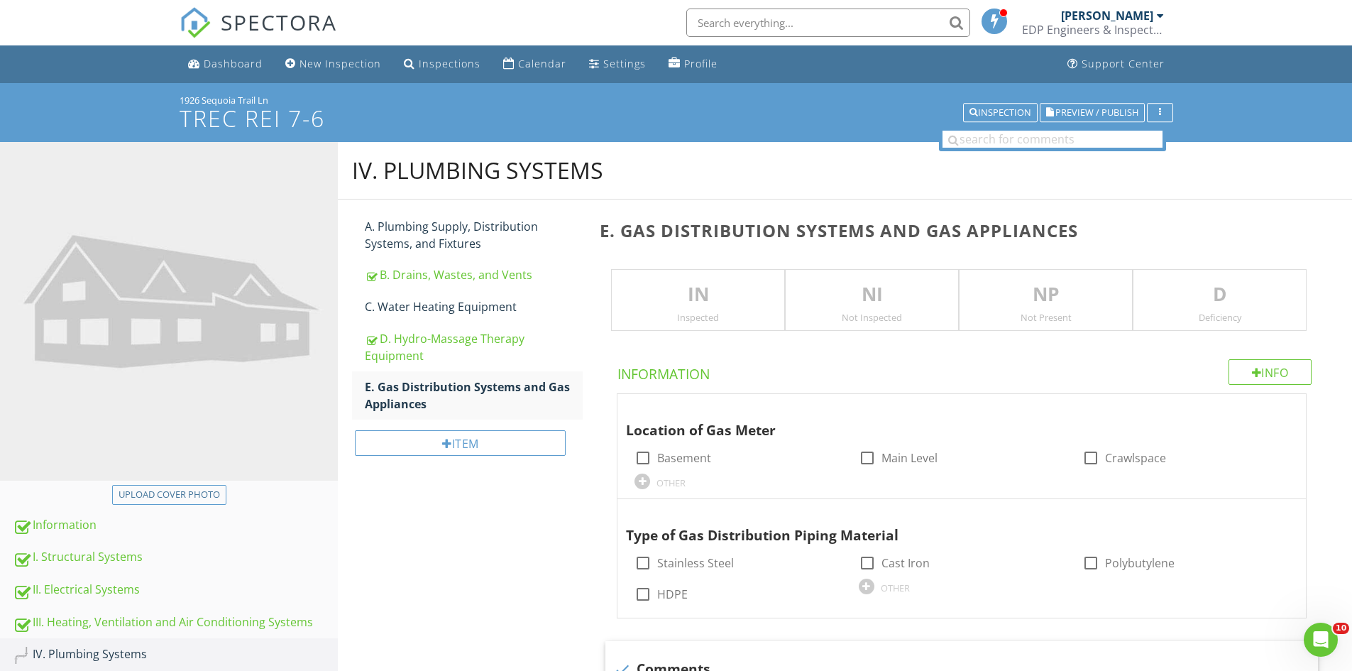
click at [649, 295] on p "IN" at bounding box center [698, 294] width 172 height 28
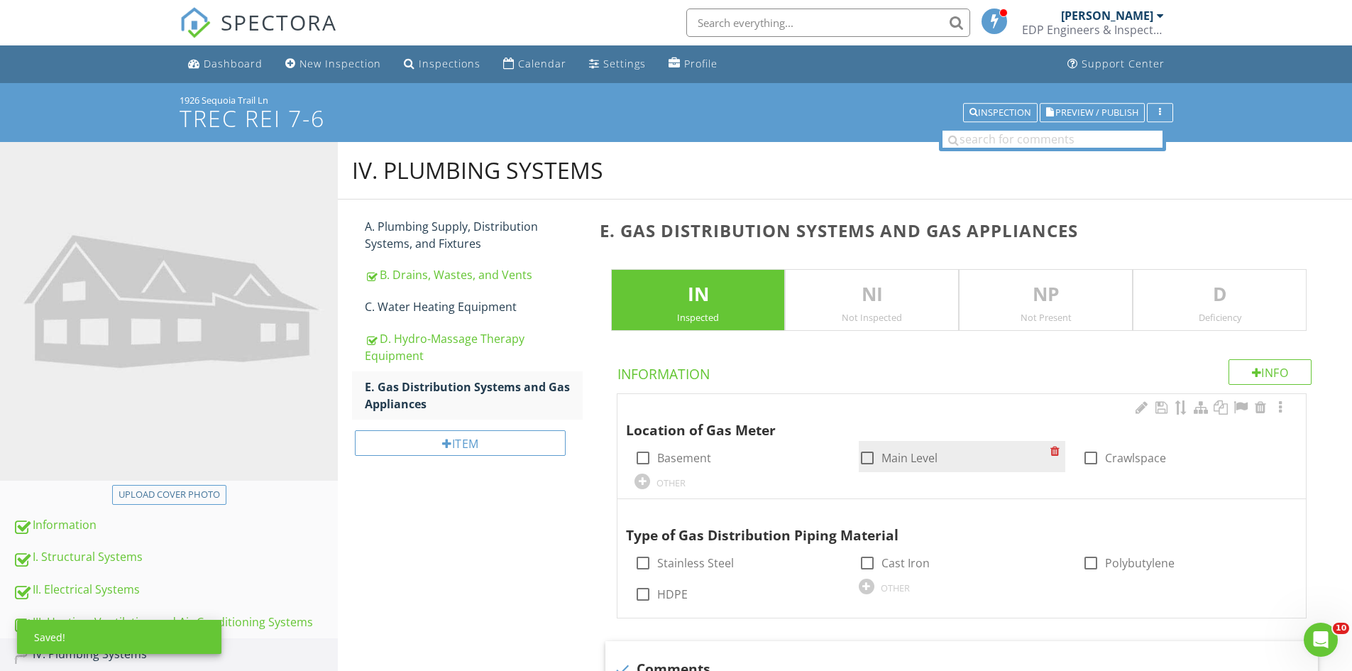
click at [878, 459] on div at bounding box center [867, 458] width 24 height 24
checkbox input "true"
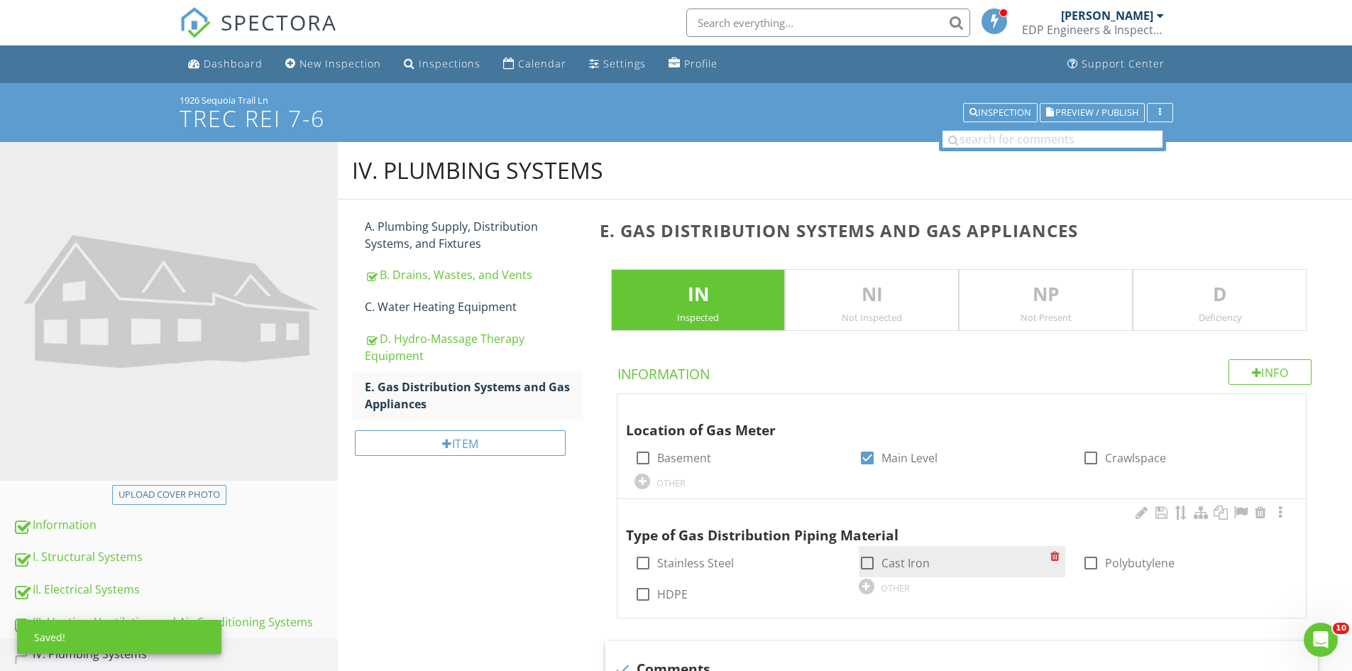
click at [865, 564] on div at bounding box center [867, 563] width 24 height 24
checkbox input "true"
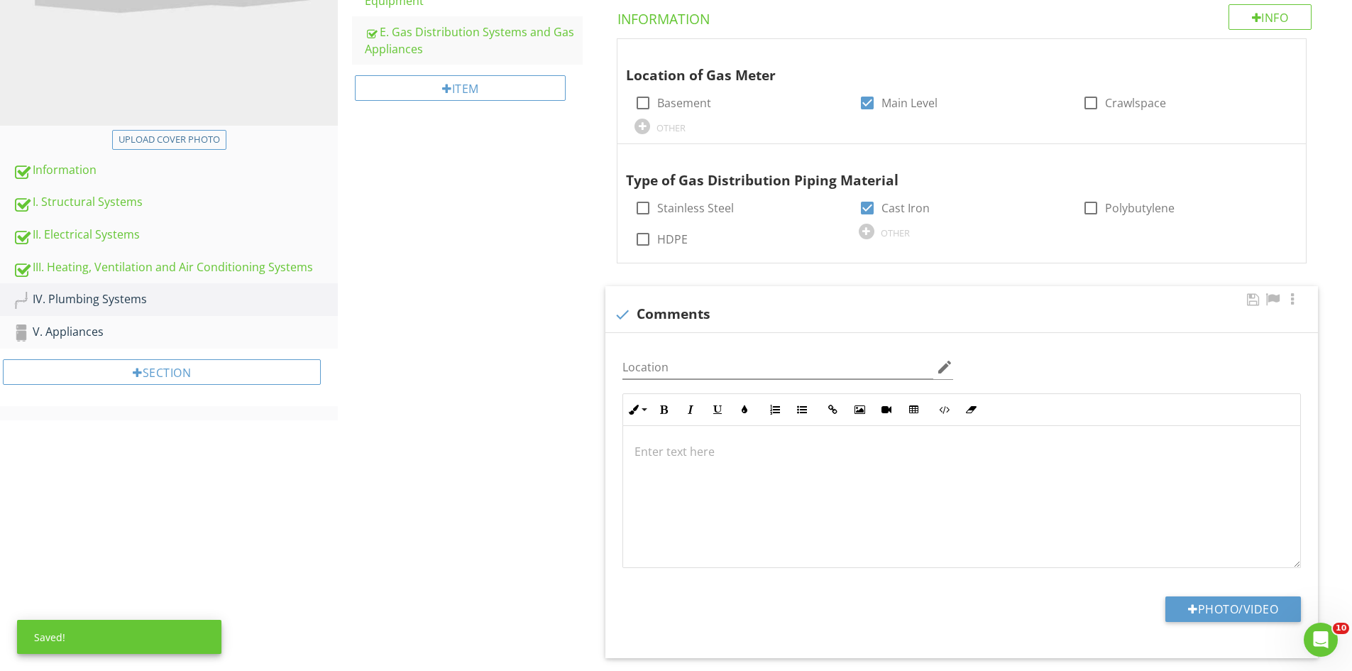
scroll to position [284, 0]
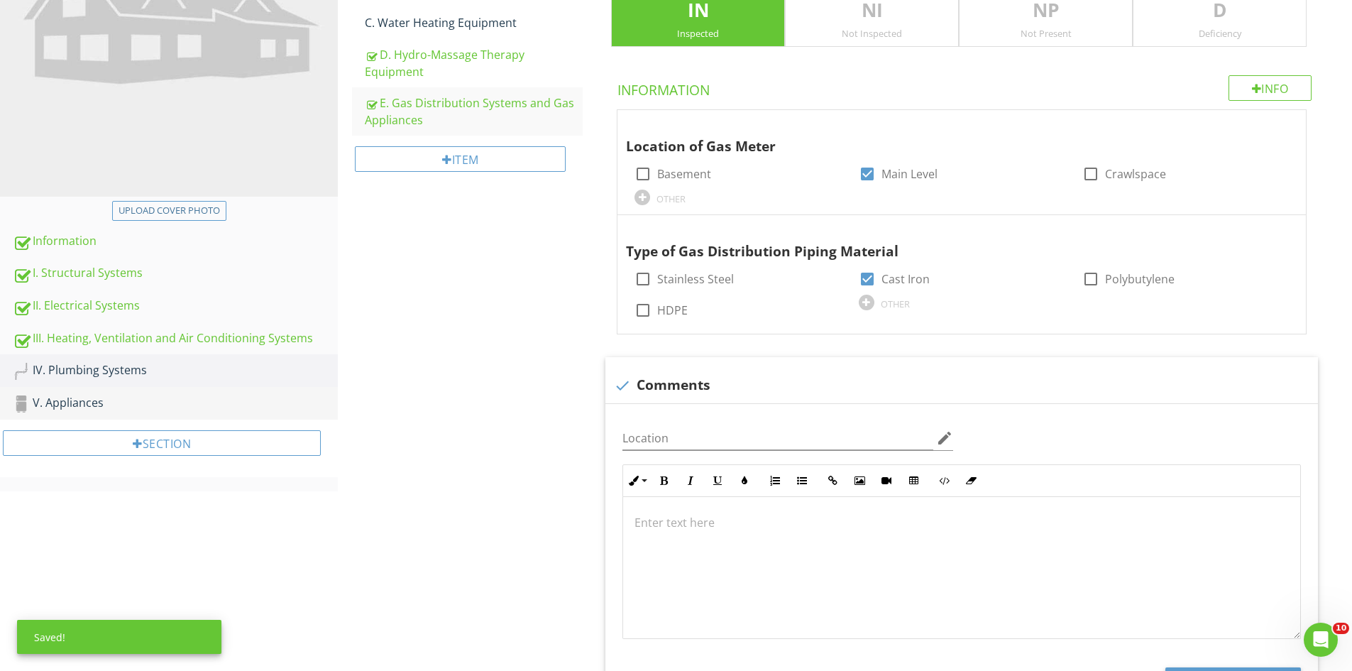
click at [126, 397] on div "V. Appliances" at bounding box center [175, 403] width 325 height 18
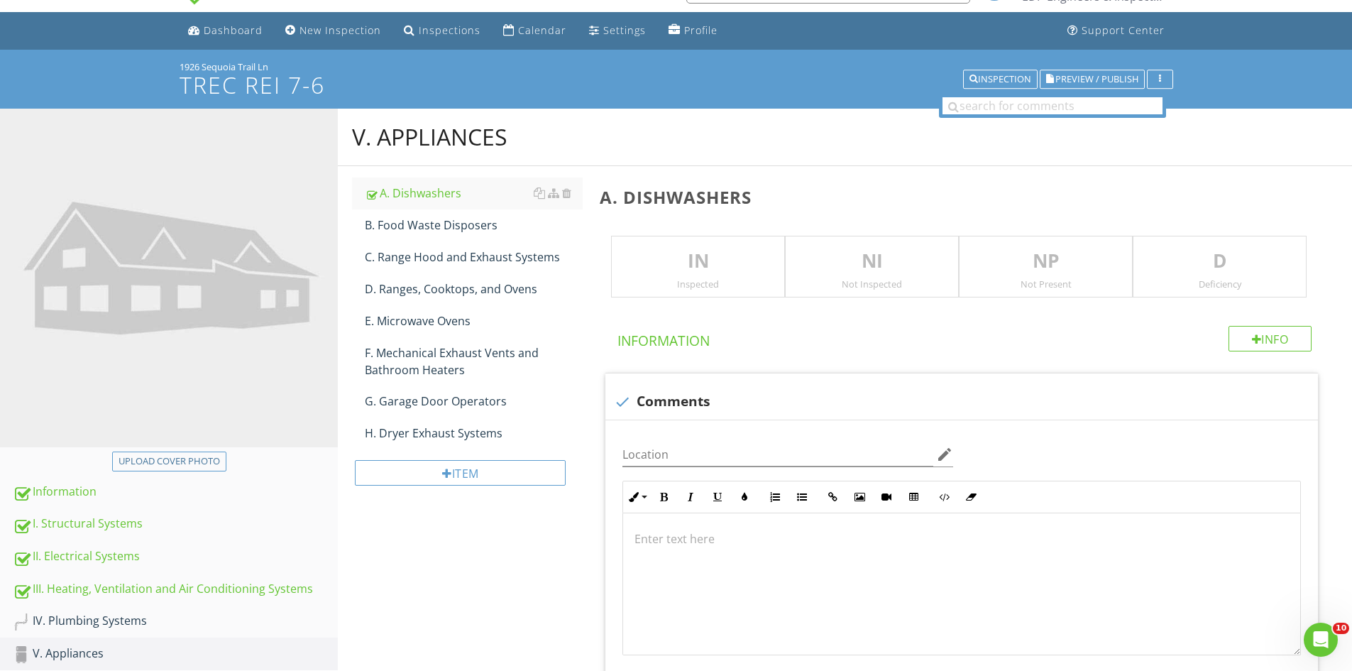
scroll to position [30, 0]
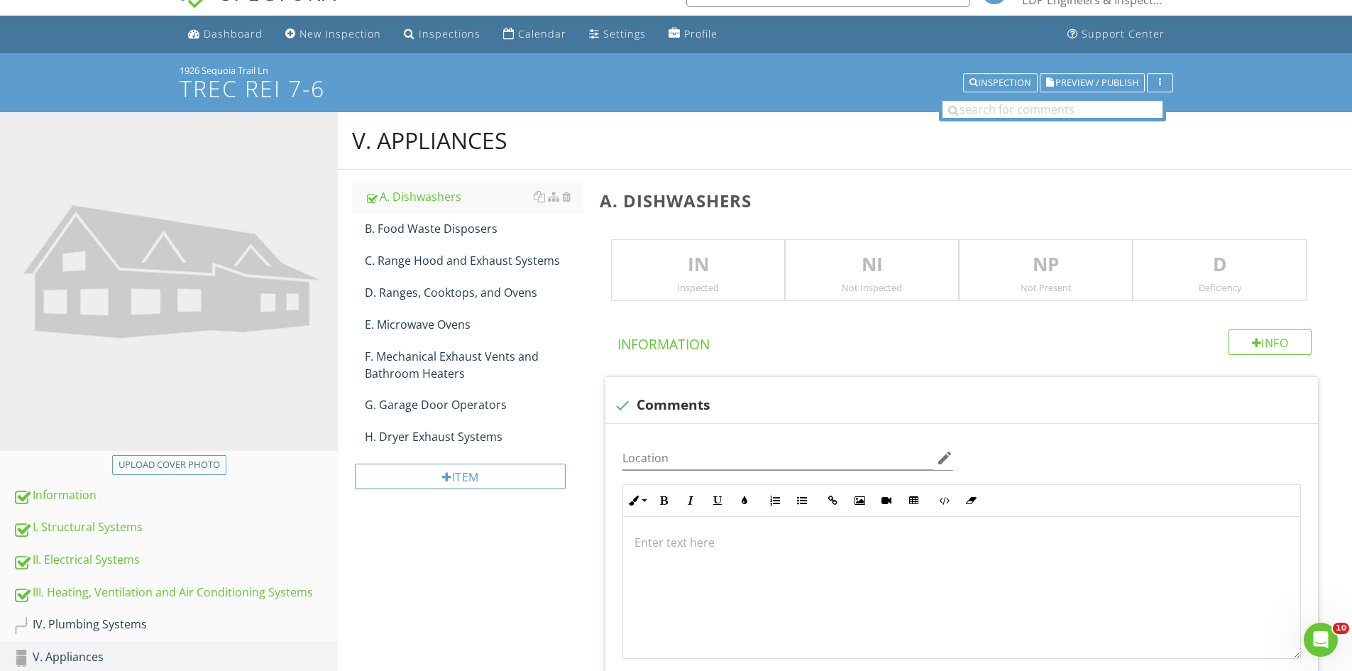
click at [672, 263] on p "IN" at bounding box center [698, 265] width 172 height 28
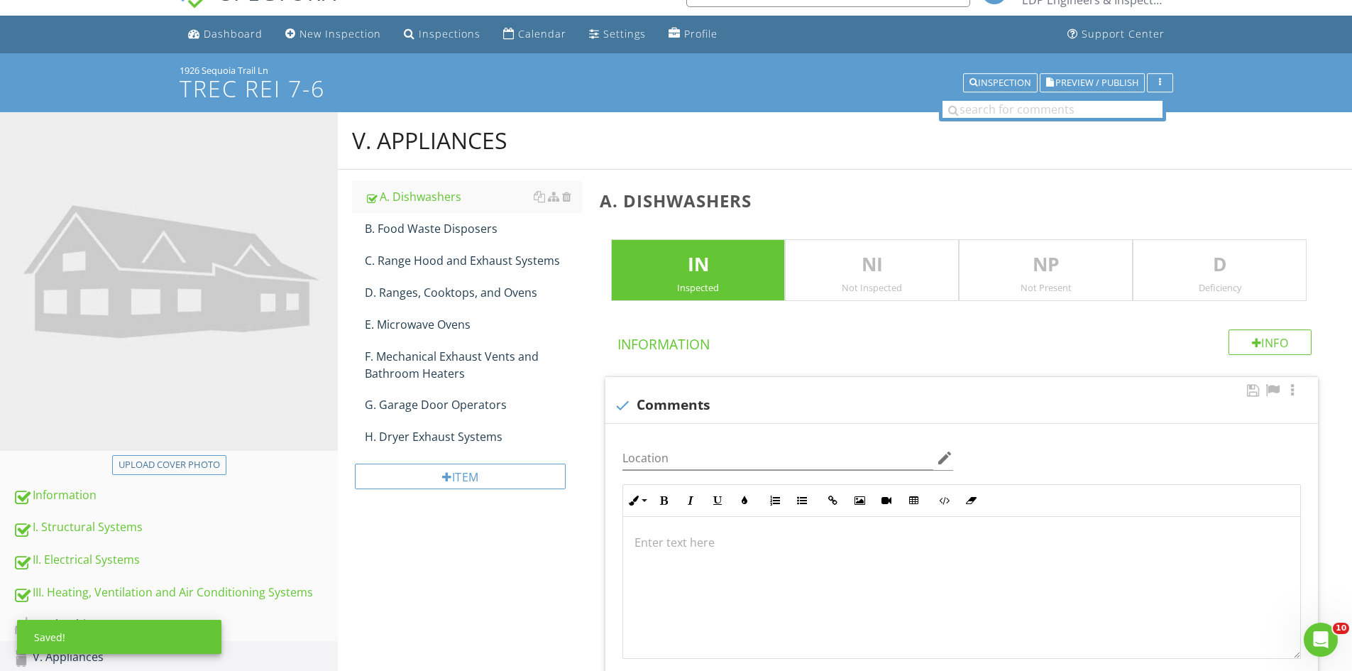
click at [734, 559] on div at bounding box center [961, 588] width 677 height 142
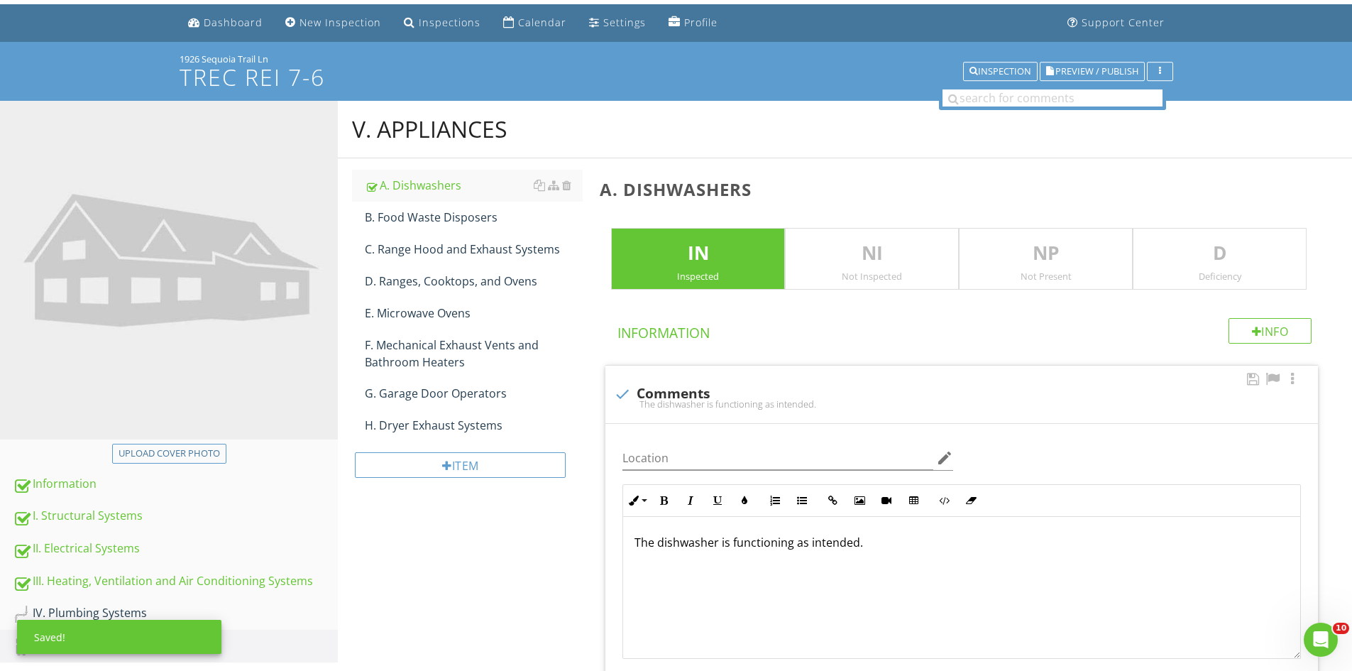
drag, startPoint x: 875, startPoint y: 541, endPoint x: 622, endPoint y: 541, distance: 252.7
click at [622, 541] on div "The dishwasher is functioning as intended. Enter text here" at bounding box center [961, 588] width 679 height 142
copy p "The dishwasher is functioning as intended."
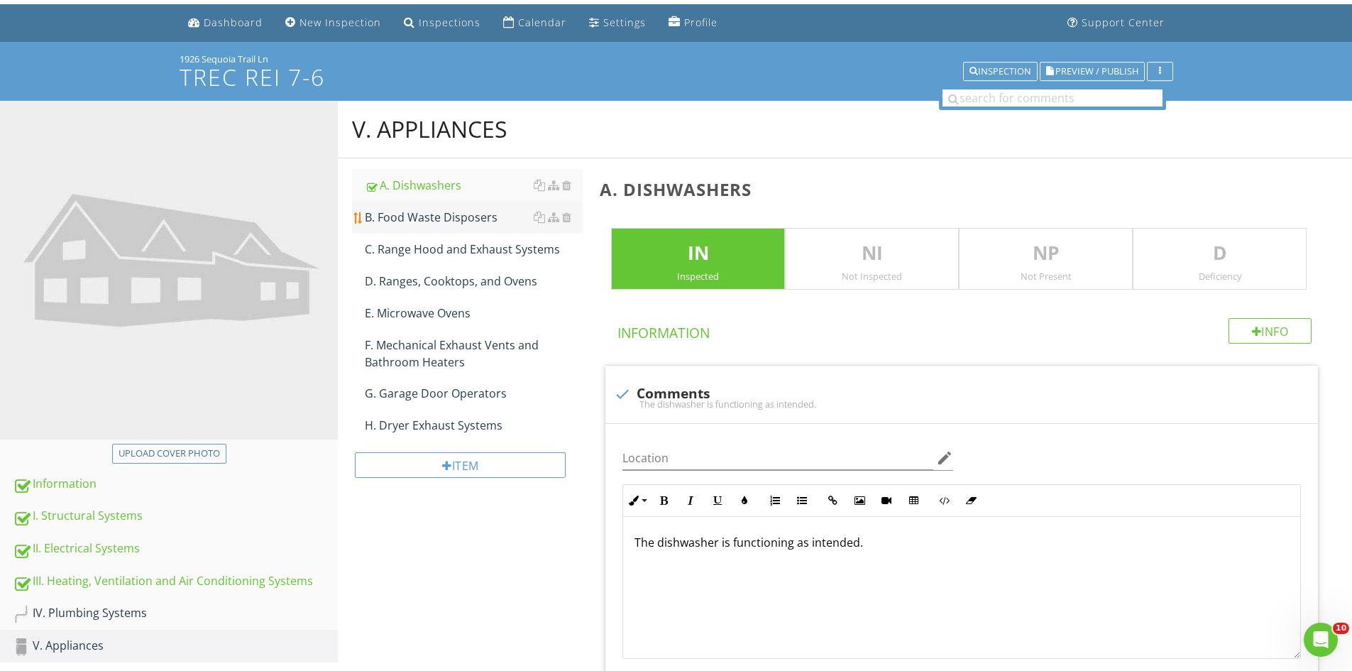
click at [454, 219] on div "B. Food Waste Disposers" at bounding box center [474, 217] width 218 height 17
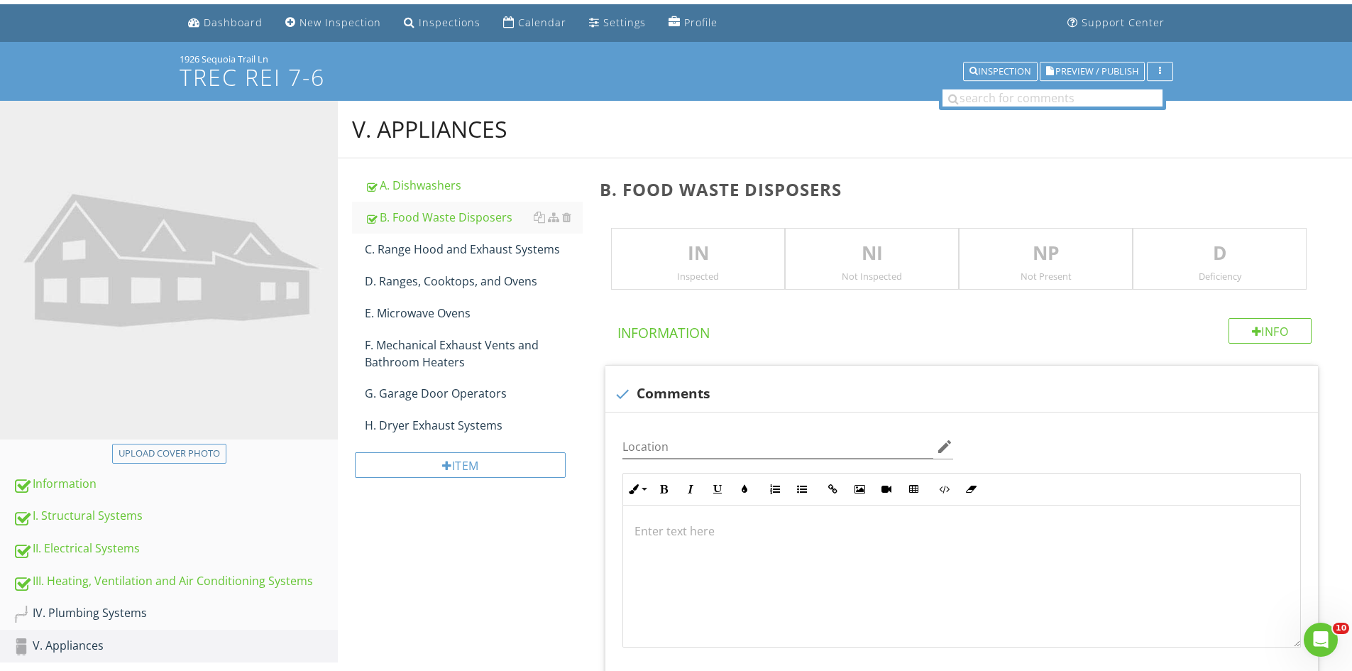
click at [682, 253] on p "IN" at bounding box center [698, 253] width 172 height 28
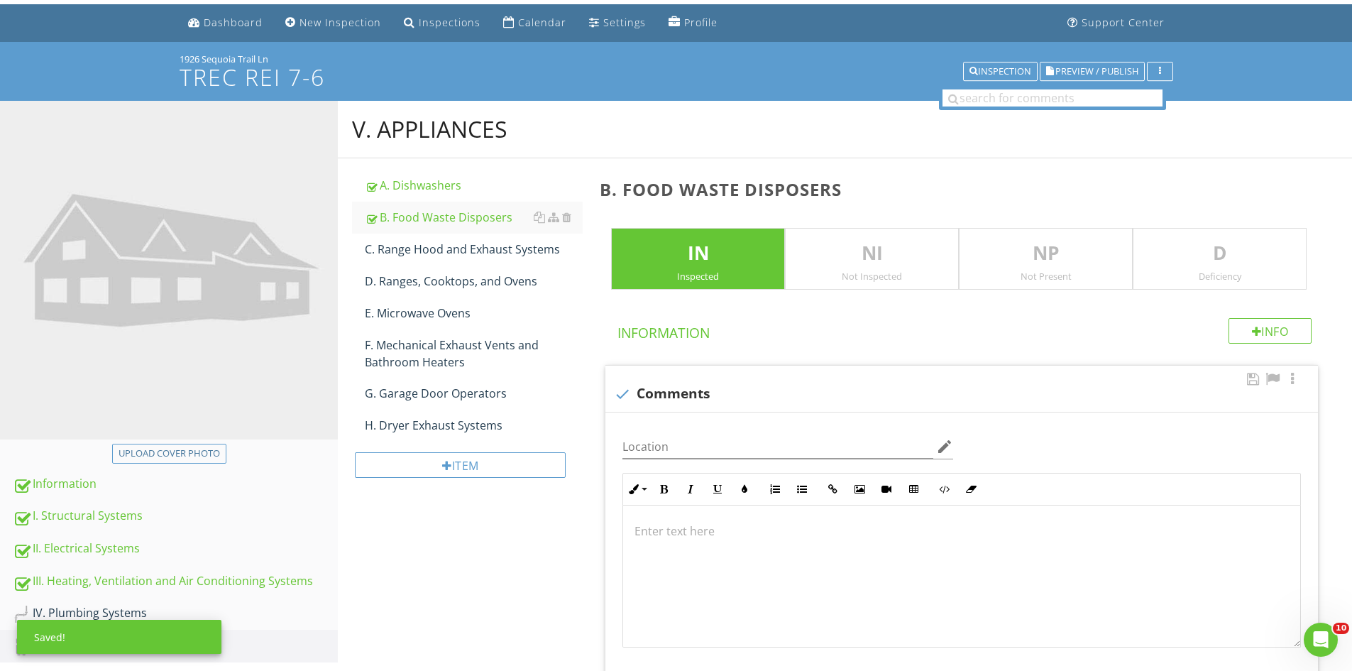
click at [660, 532] on p at bounding box center [962, 530] width 654 height 17
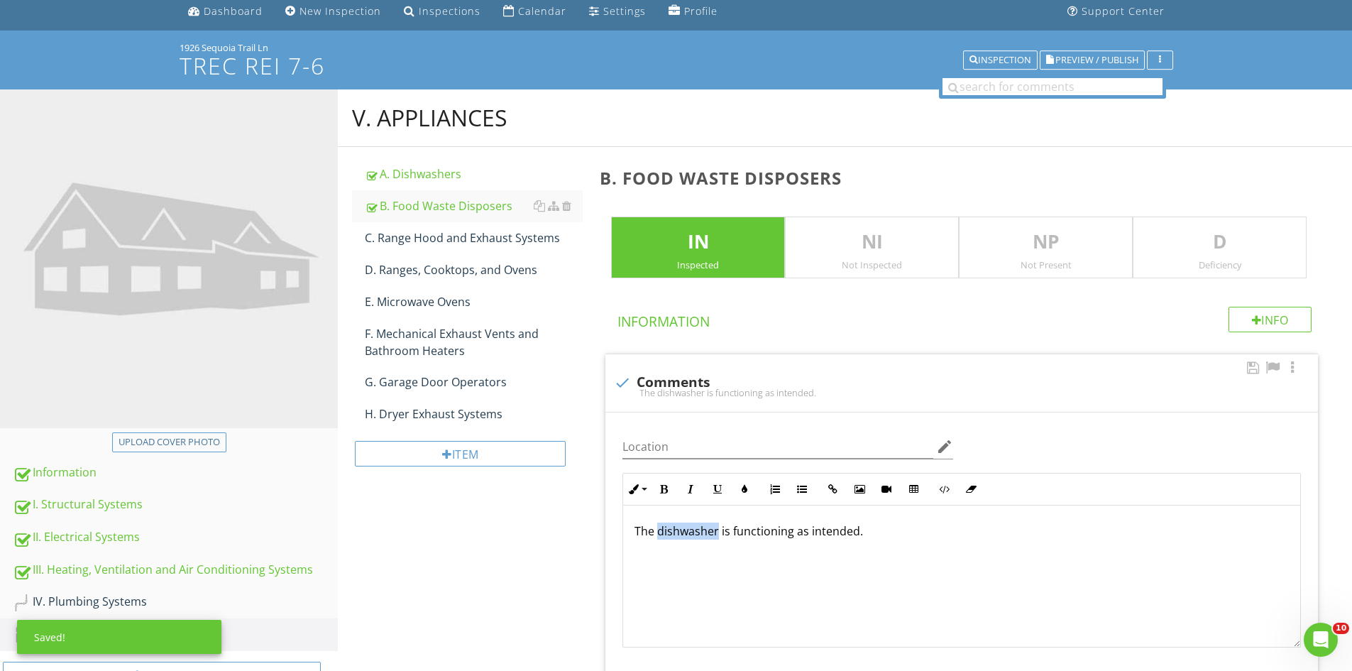
drag, startPoint x: 718, startPoint y: 530, endPoint x: 658, endPoint y: 530, distance: 60.3
click at [658, 530] on p "The dishwasher is functioning as intended." at bounding box center [962, 530] width 654 height 17
click at [485, 241] on div "C. Range Hood and Exhaust Systems" at bounding box center [474, 237] width 218 height 17
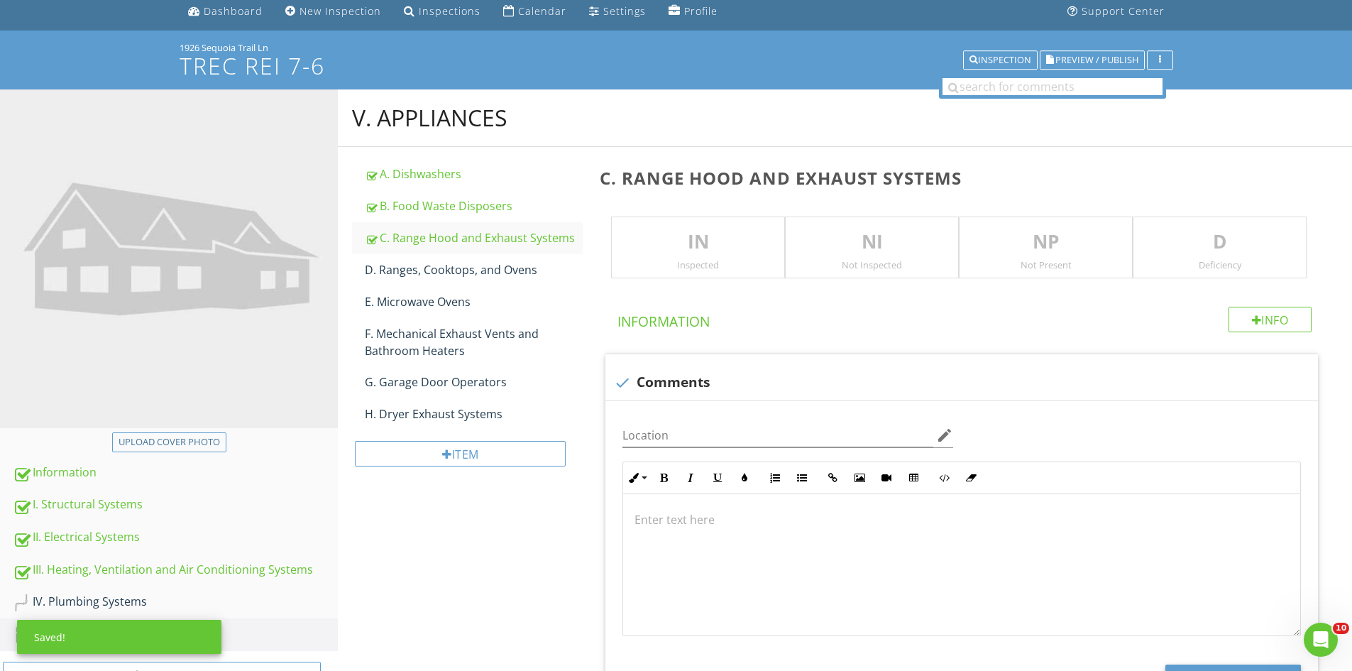
click at [684, 258] on div "IN Inspected" at bounding box center [698, 247] width 174 height 62
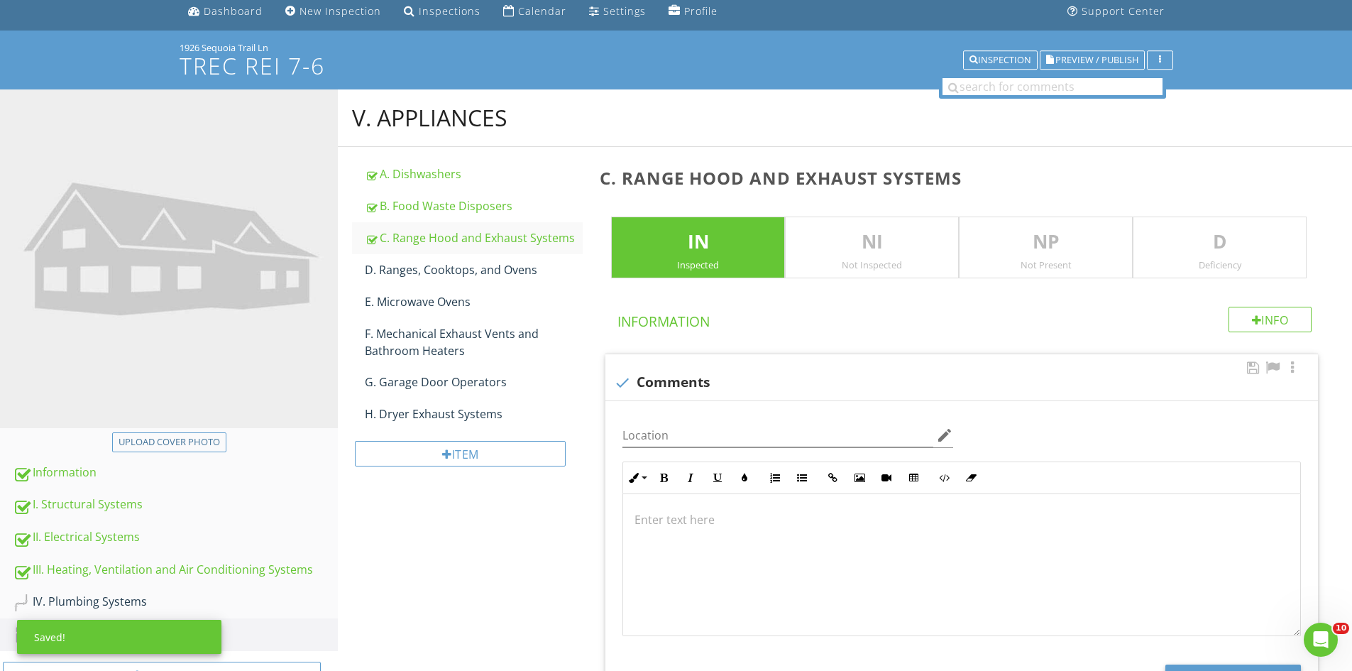
click at [679, 522] on p at bounding box center [962, 519] width 654 height 17
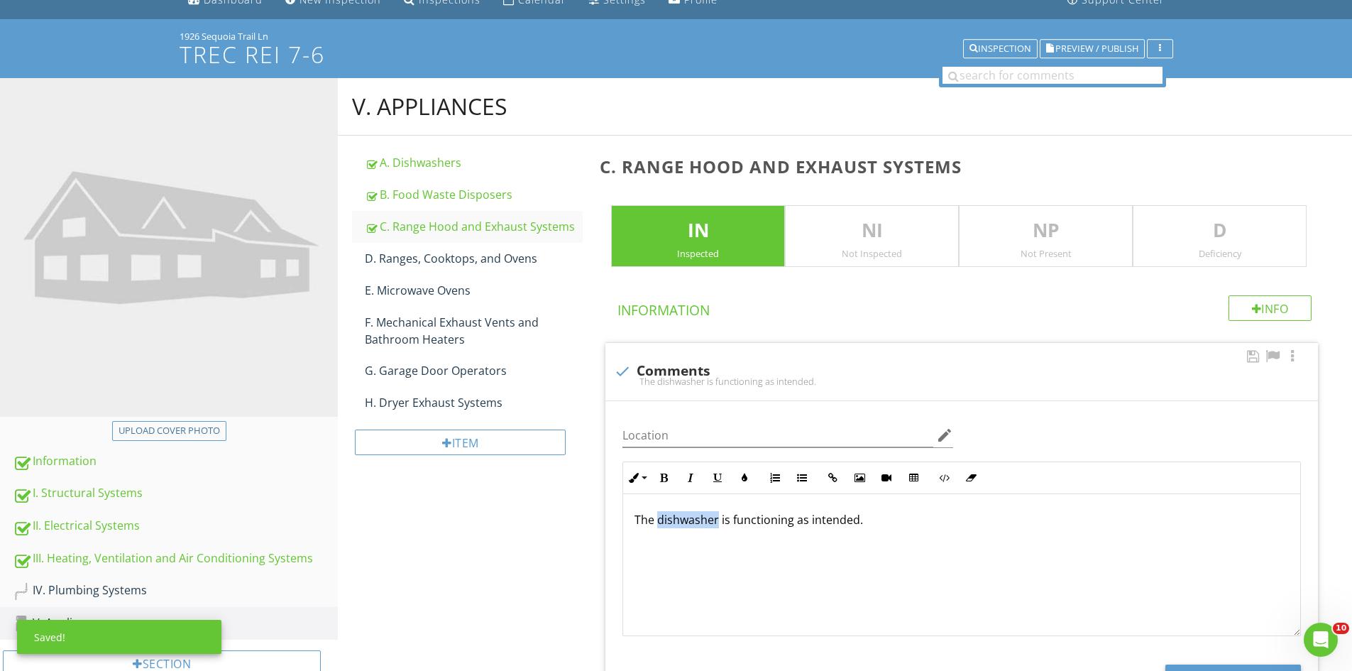
drag, startPoint x: 718, startPoint y: 520, endPoint x: 659, endPoint y: 517, distance: 59.0
click at [659, 517] on p "The dishwasher is functioning as intended." at bounding box center [962, 519] width 654 height 17
click at [484, 255] on div "D. Ranges, Cooktops, and Ovens" at bounding box center [474, 258] width 218 height 17
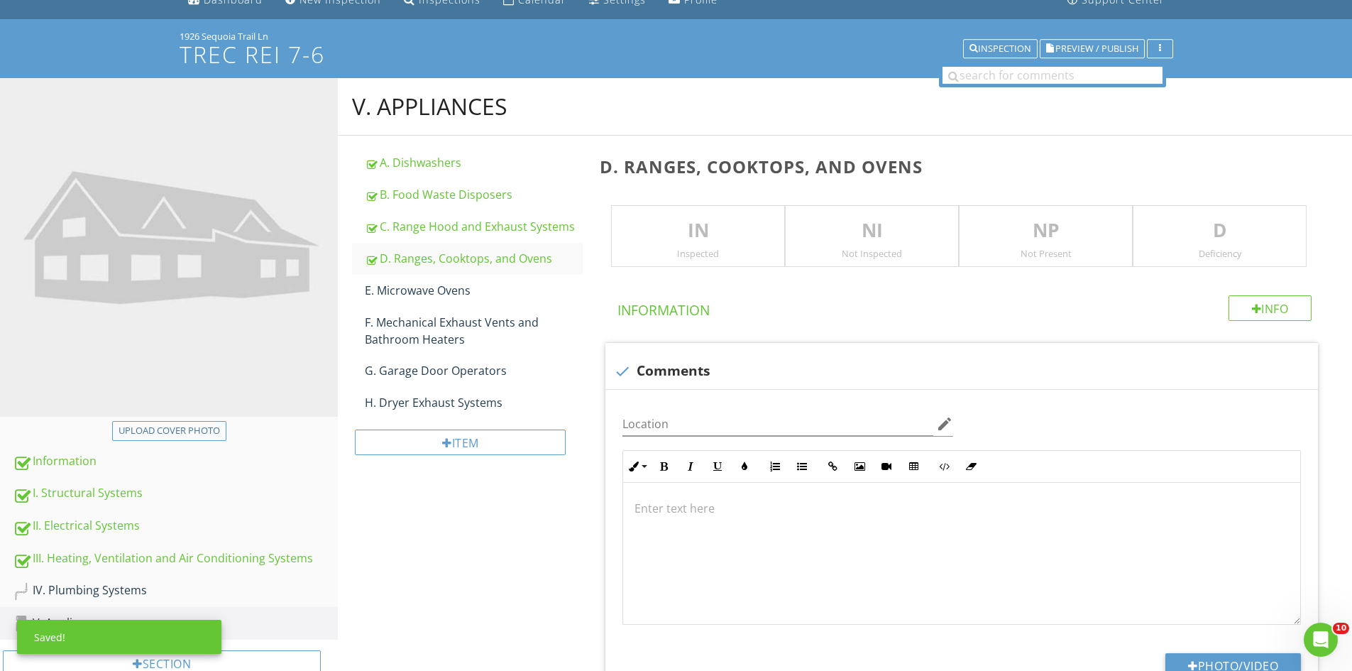
click at [685, 243] on p "IN" at bounding box center [698, 230] width 172 height 28
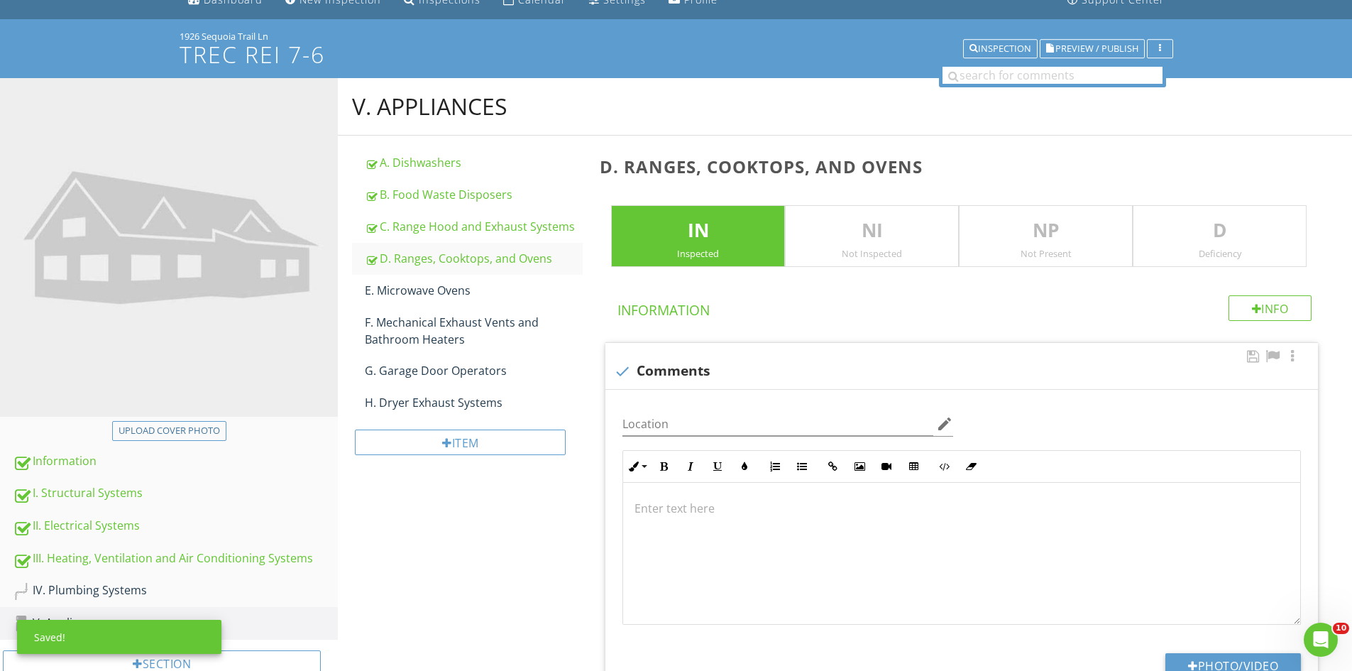
click at [668, 512] on p at bounding box center [962, 508] width 654 height 17
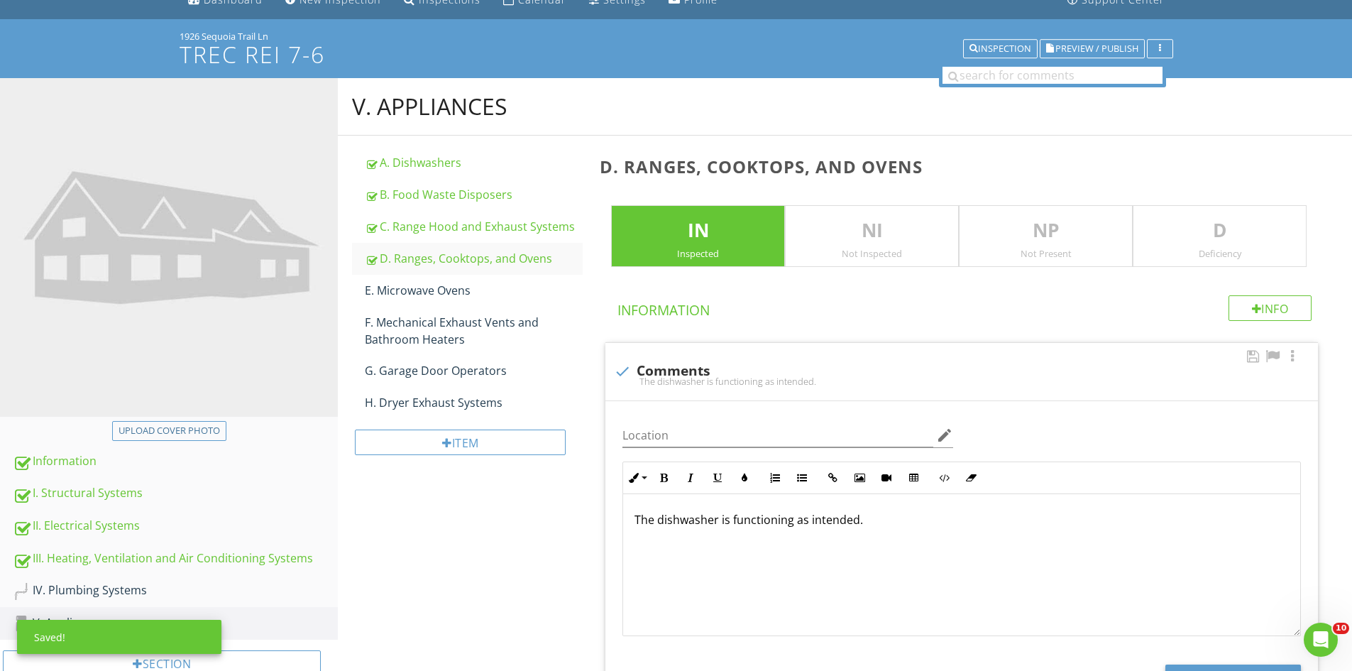
scroll to position [75, 0]
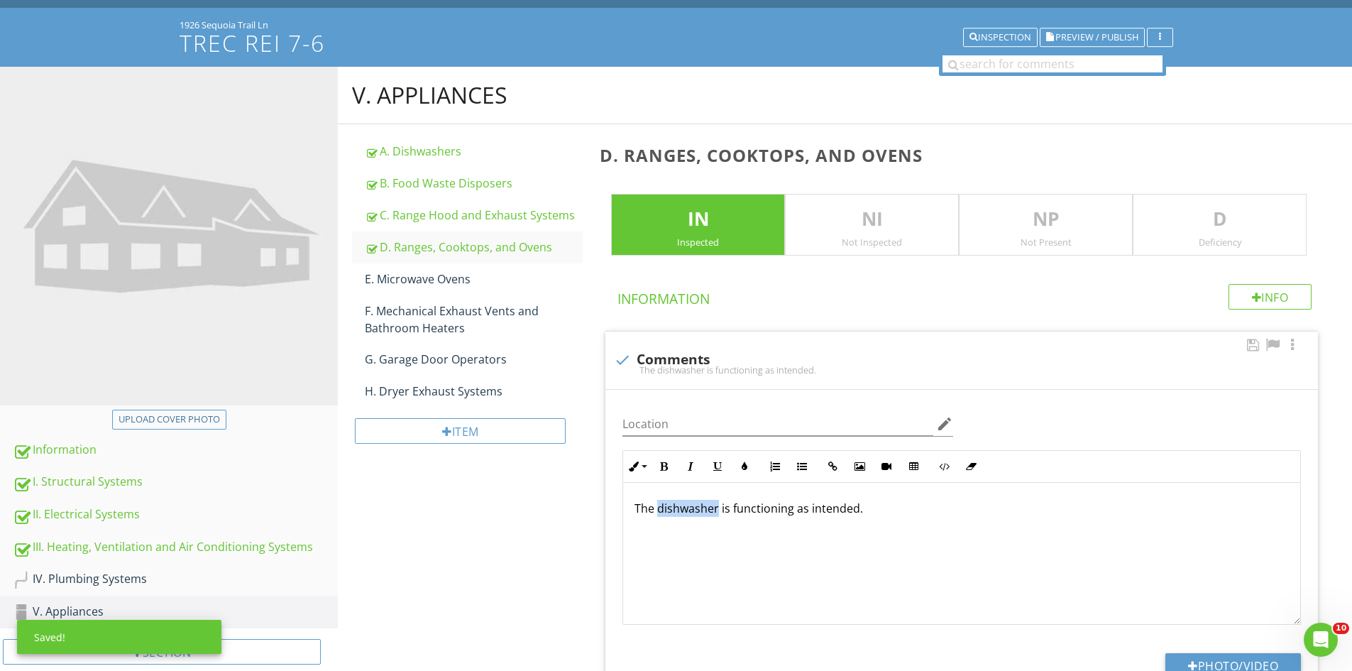
drag, startPoint x: 718, startPoint y: 509, endPoint x: 658, endPoint y: 510, distance: 59.6
click at [658, 510] on p "The dishwasher is functioning as intended." at bounding box center [962, 508] width 654 height 17
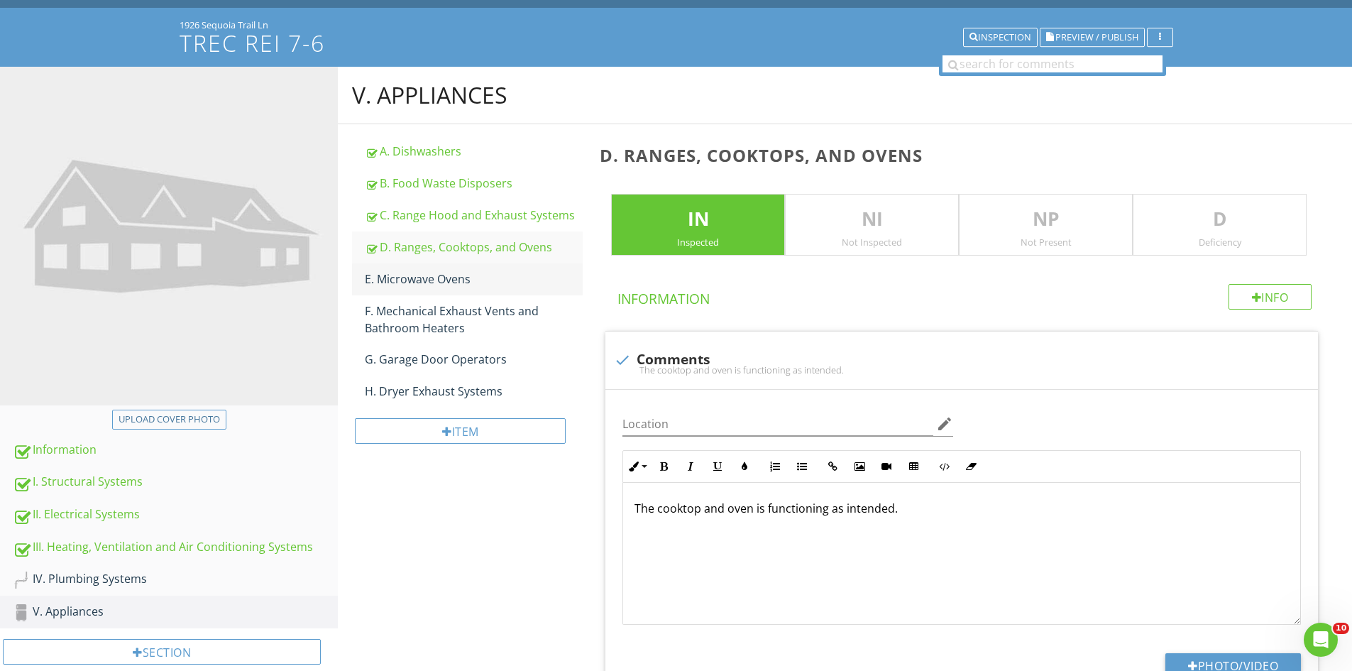
click at [397, 273] on div "E. Microwave Ovens" at bounding box center [474, 278] width 218 height 17
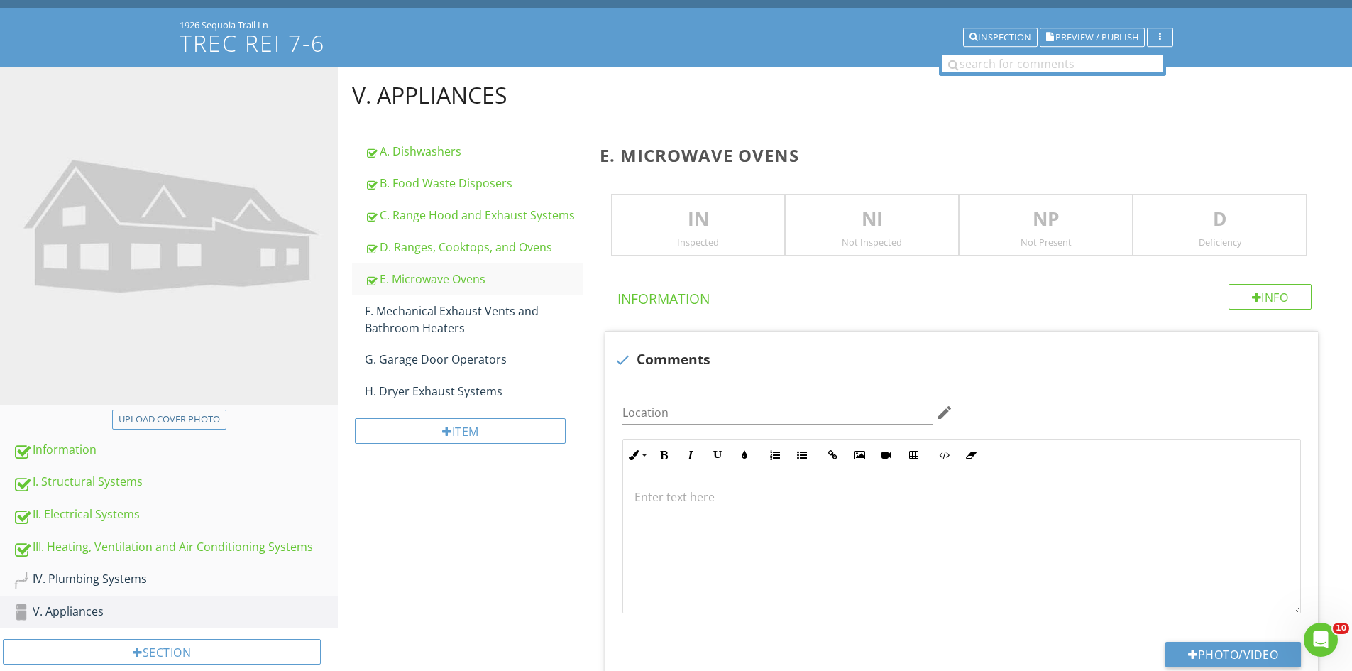
click at [713, 216] on p "IN" at bounding box center [698, 219] width 172 height 28
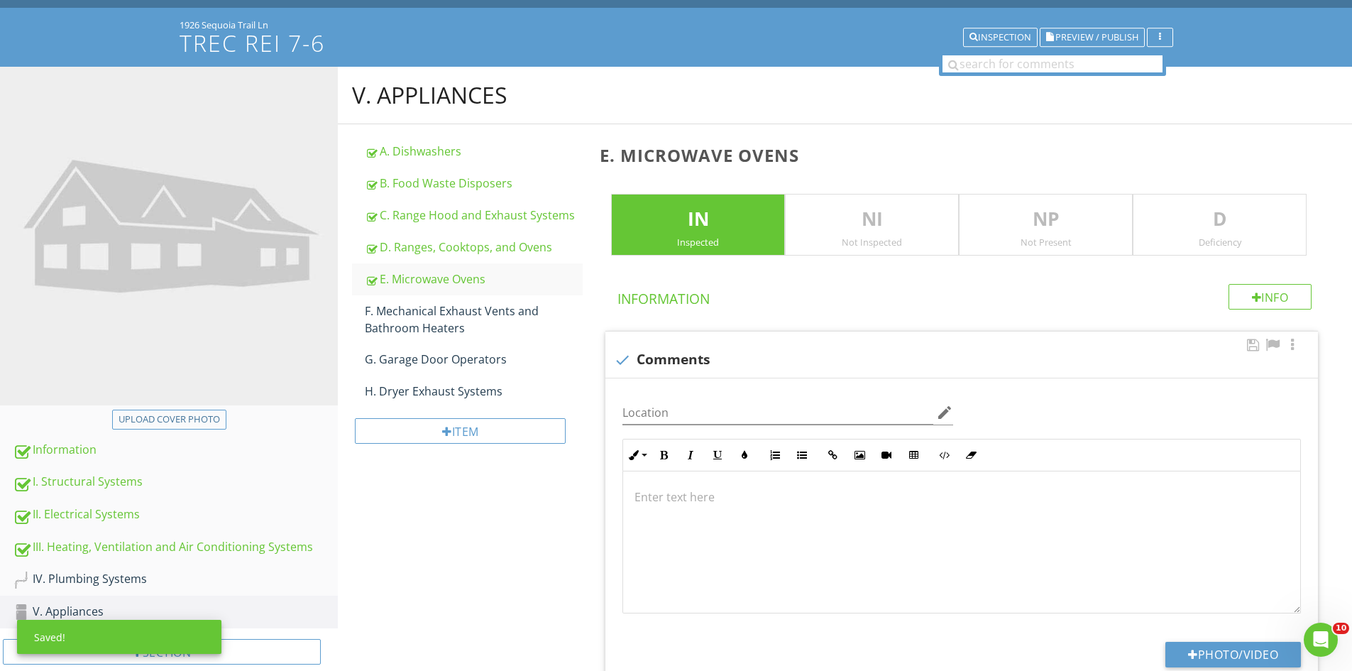
click at [684, 497] on p at bounding box center [962, 496] width 654 height 17
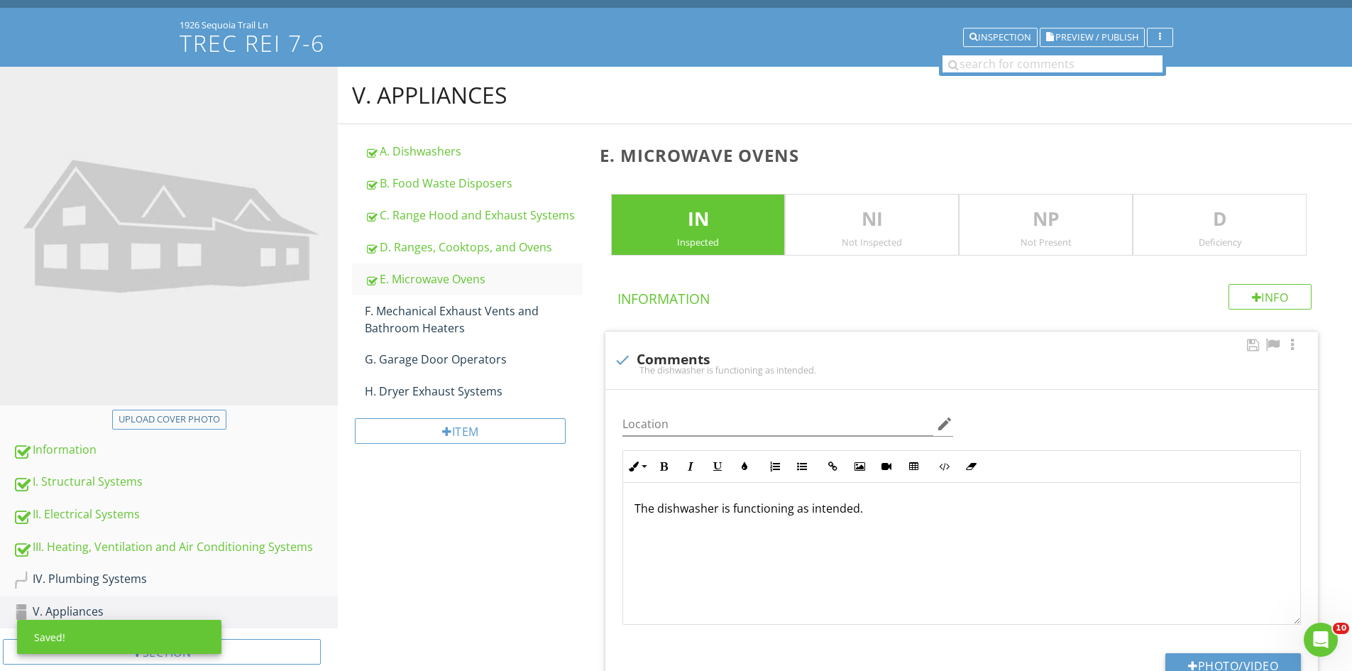
scroll to position [87, 0]
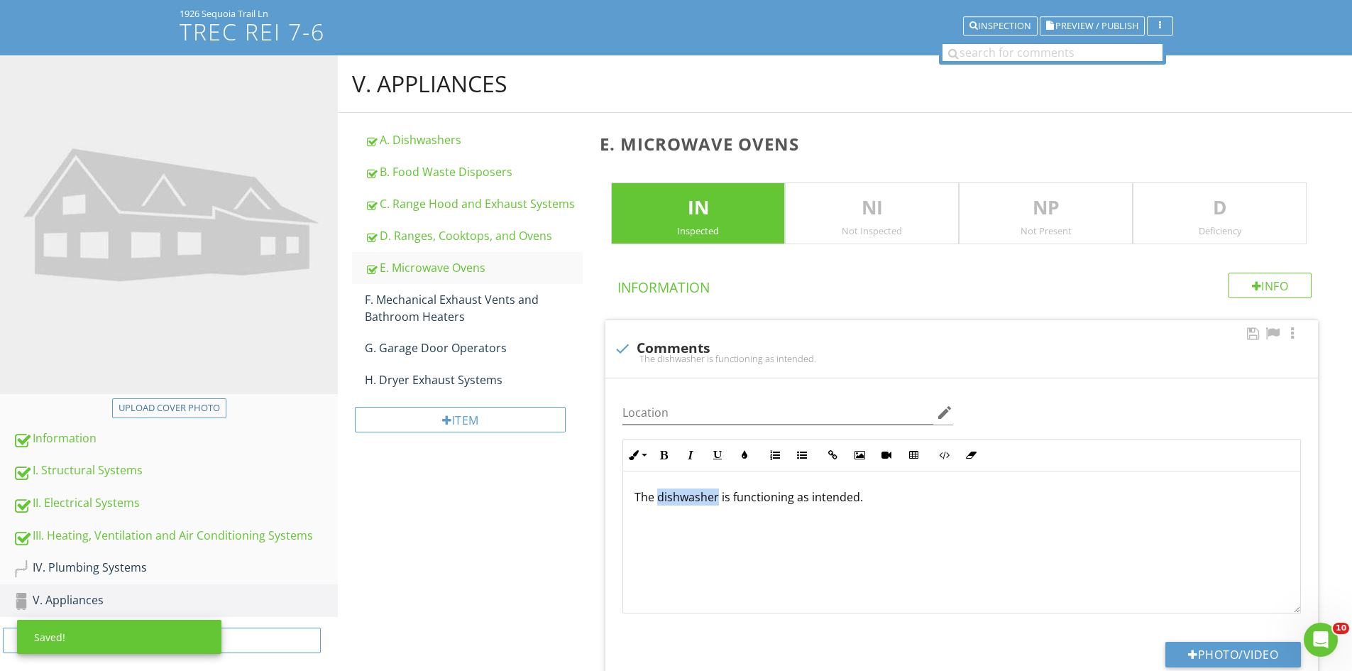
drag, startPoint x: 717, startPoint y: 496, endPoint x: 660, endPoint y: 493, distance: 56.9
click at [660, 493] on p "The dishwasher is functioning as intended." at bounding box center [962, 496] width 654 height 17
click at [454, 307] on div "F. Mechanical Exhaust Vents and Bathroom Heaters" at bounding box center [474, 308] width 218 height 34
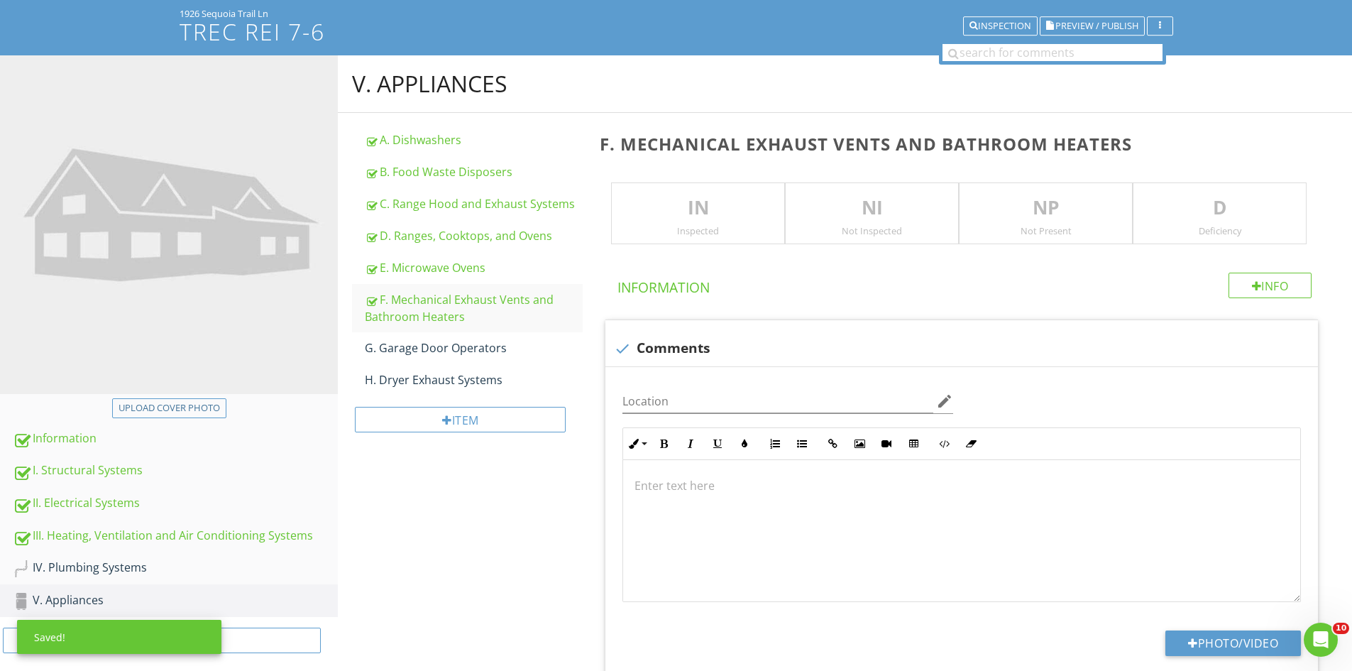
click at [680, 207] on p "IN" at bounding box center [698, 208] width 172 height 28
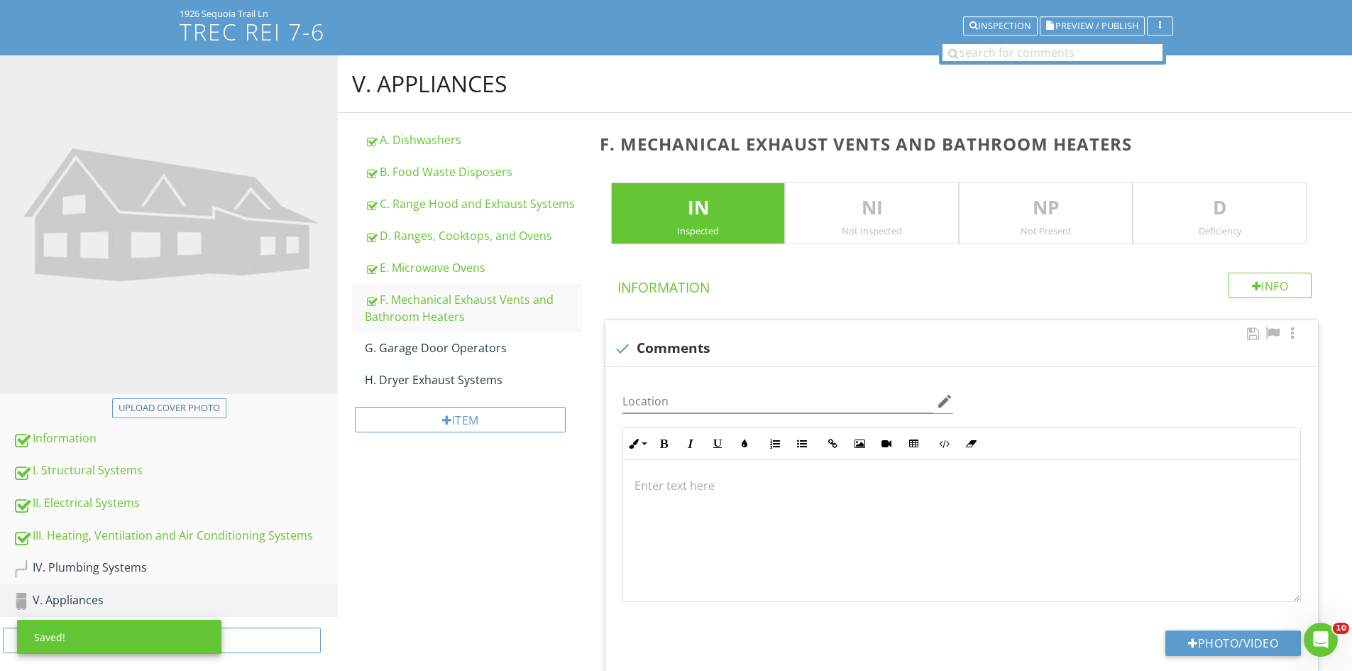
click at [652, 485] on p at bounding box center [962, 485] width 654 height 17
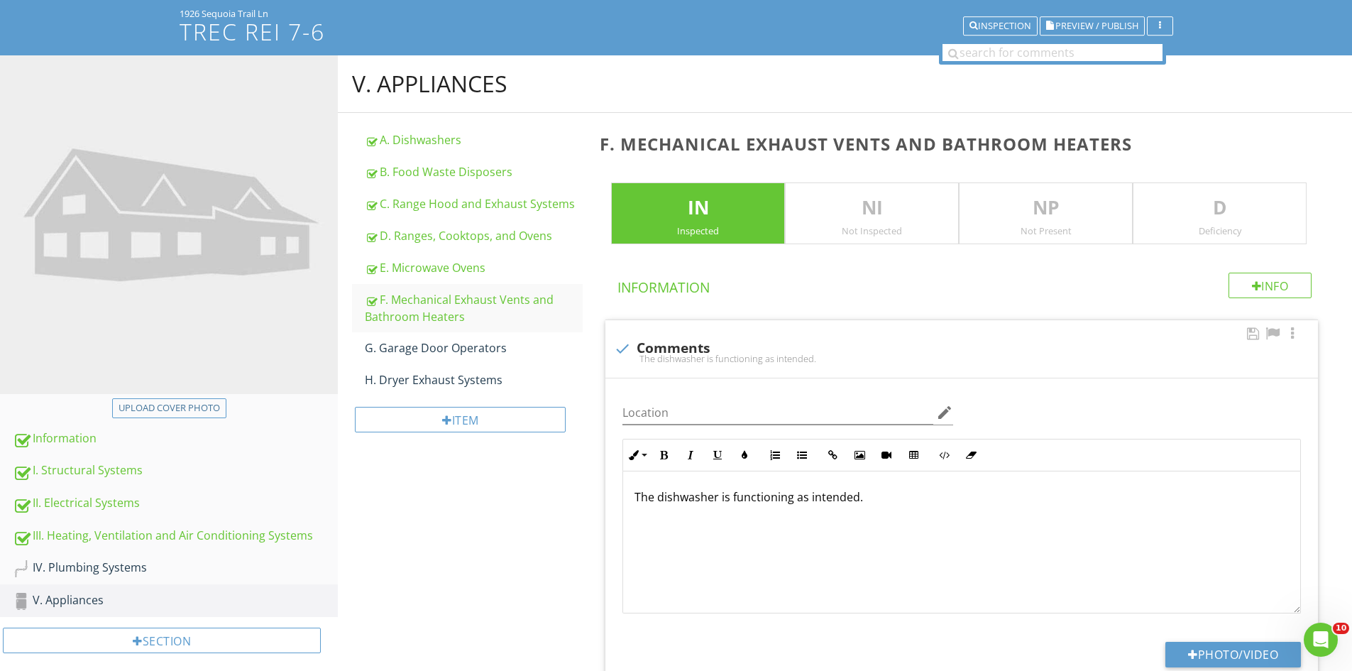
scroll to position [98, 0]
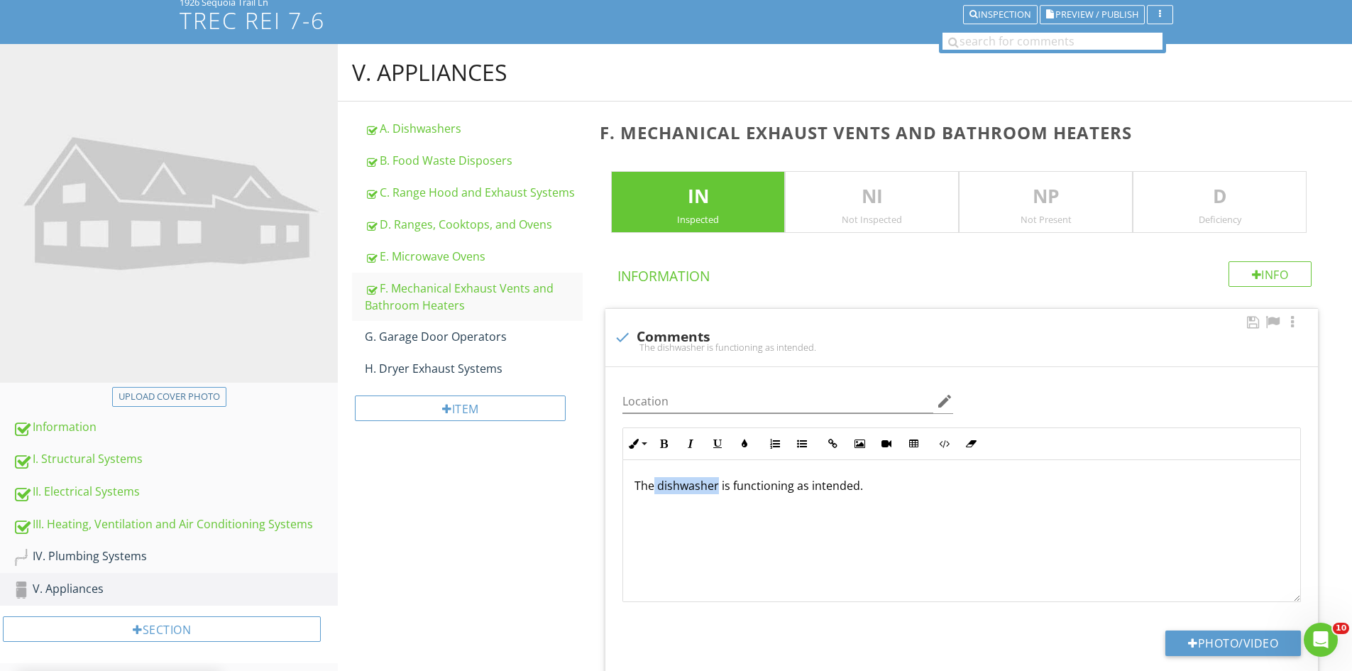
drag, startPoint x: 718, startPoint y: 487, endPoint x: 656, endPoint y: 485, distance: 61.8
click at [656, 485] on p "The dishwasher is functioning as intended." at bounding box center [962, 485] width 654 height 17
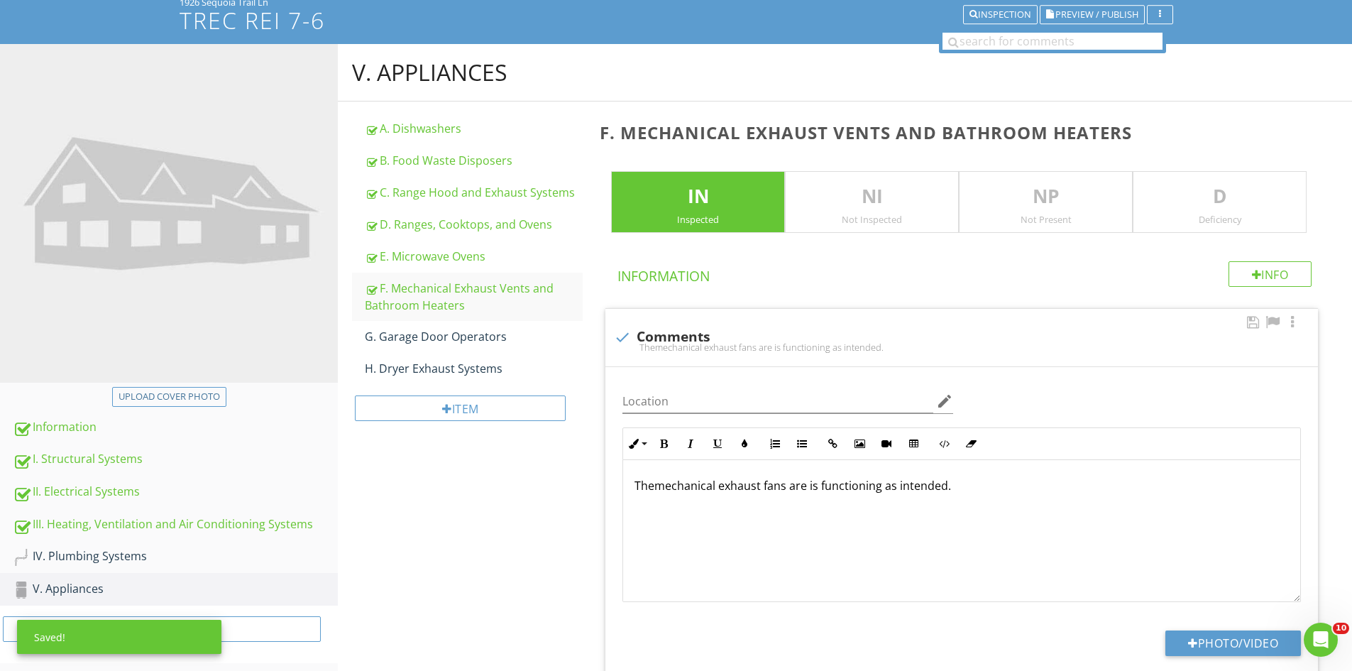
click at [817, 488] on p "Themechanical exhaust fans are is functioning as intended." at bounding box center [962, 485] width 654 height 17
click at [456, 336] on div "G. Garage Door Operators" at bounding box center [474, 336] width 218 height 17
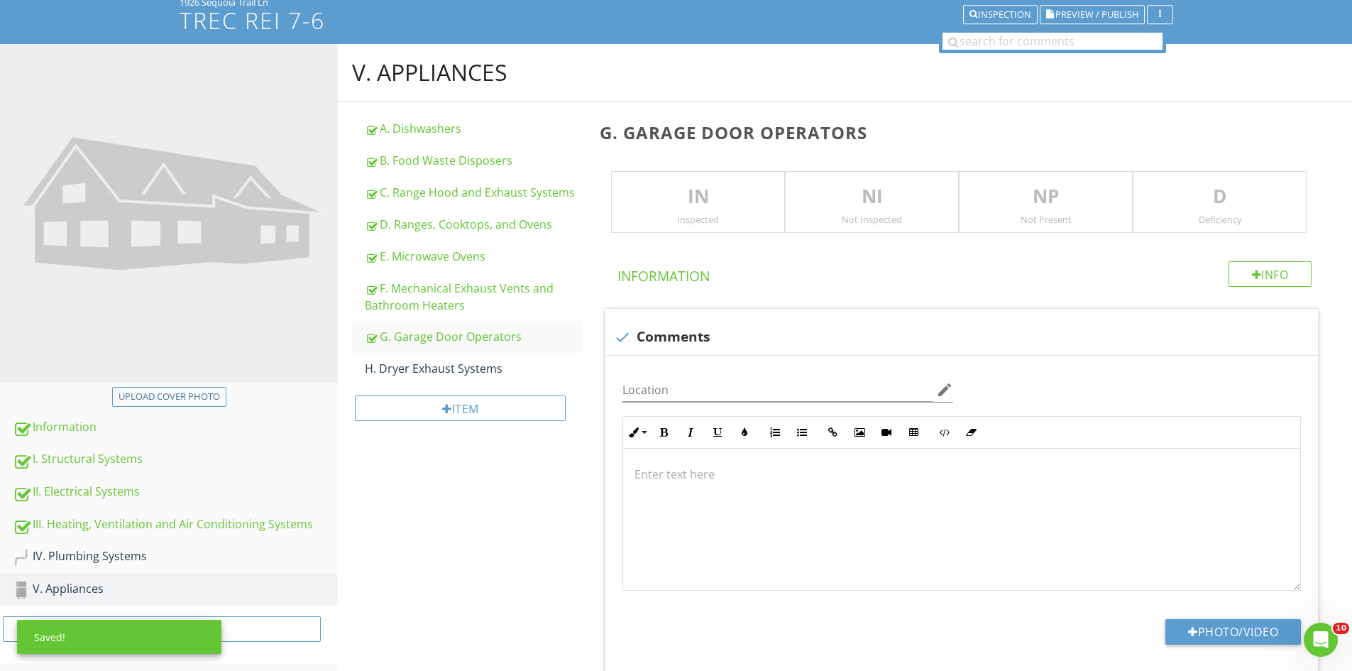
click at [684, 214] on div "Inspected" at bounding box center [698, 219] width 172 height 11
click at [688, 473] on p at bounding box center [962, 474] width 654 height 17
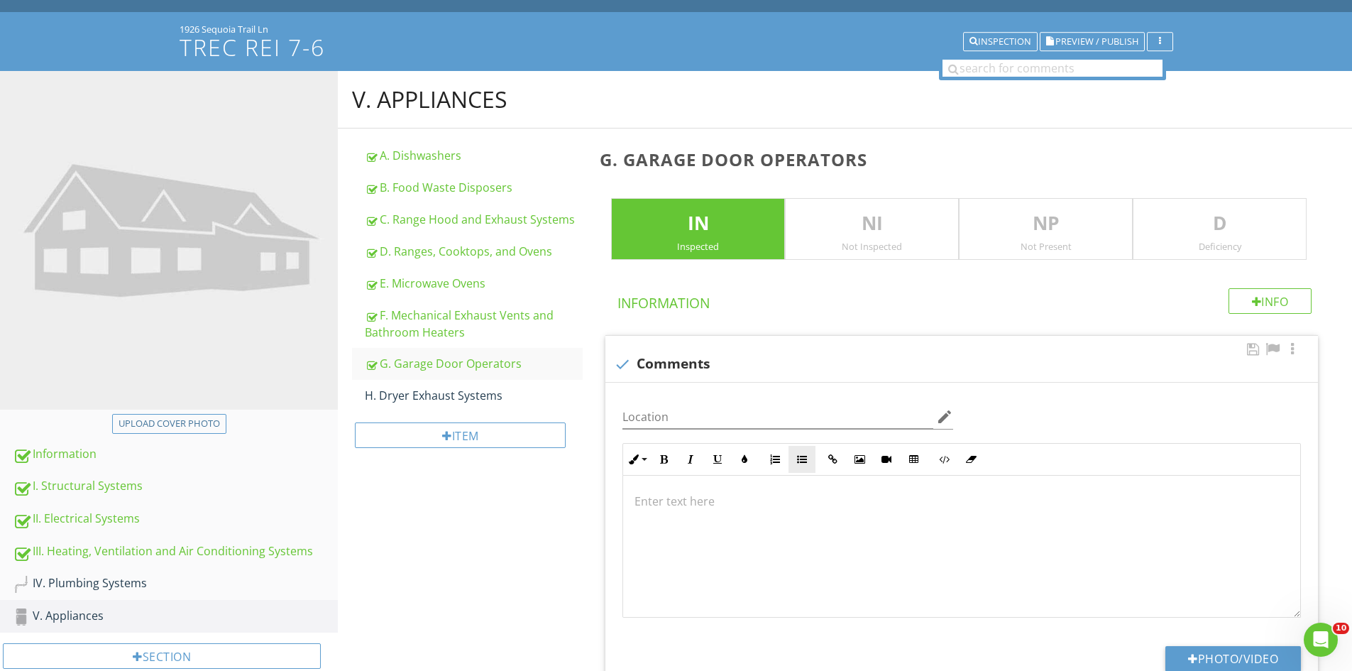
scroll to position [82, 0]
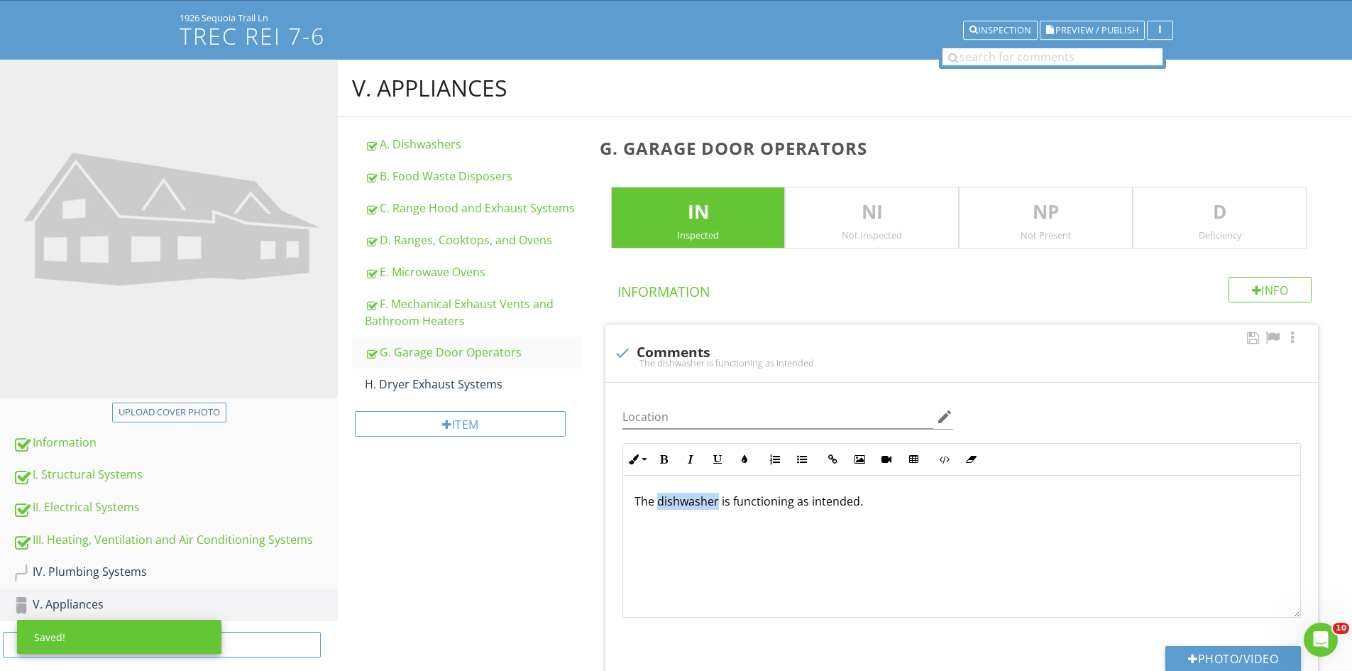
drag, startPoint x: 718, startPoint y: 502, endPoint x: 661, endPoint y: 502, distance: 56.8
click at [661, 502] on p "The dishwasher is functioning as intended." at bounding box center [962, 501] width 654 height 17
click at [806, 501] on p "The garage door operators are is functioning as intended." at bounding box center [962, 501] width 654 height 17
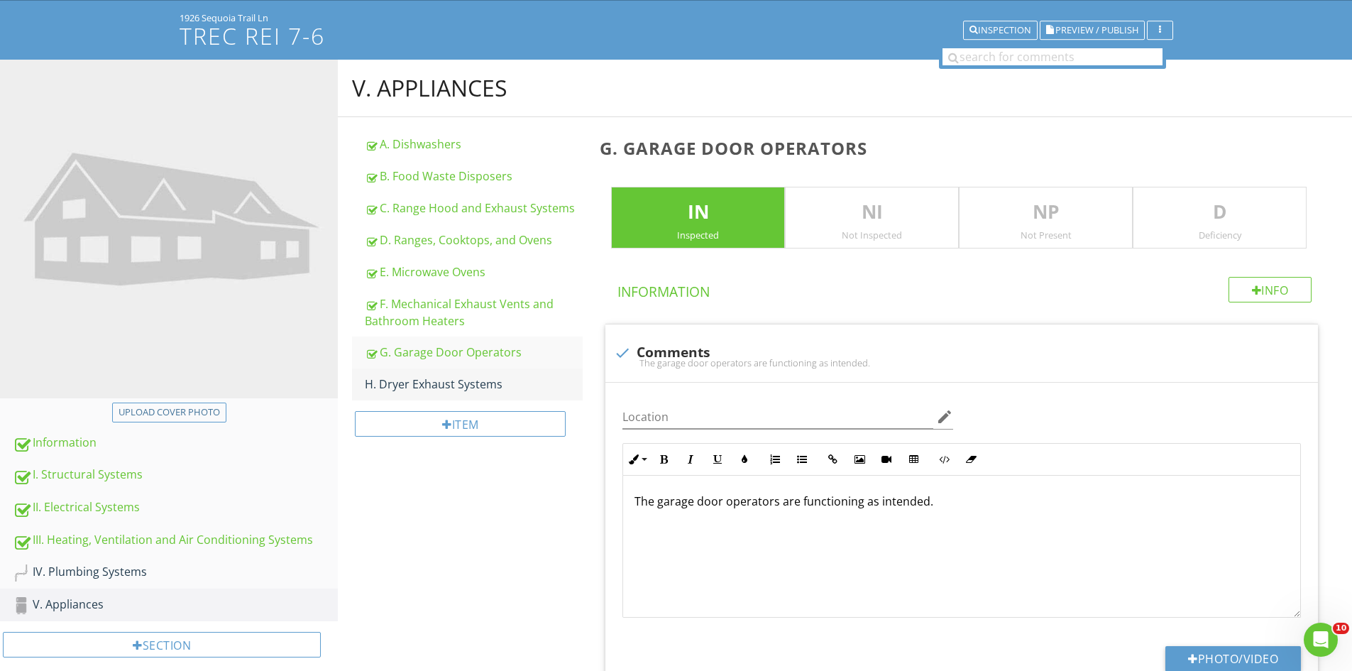
click at [453, 370] on link "H. Dryer Exhaust Systems" at bounding box center [474, 383] width 218 height 31
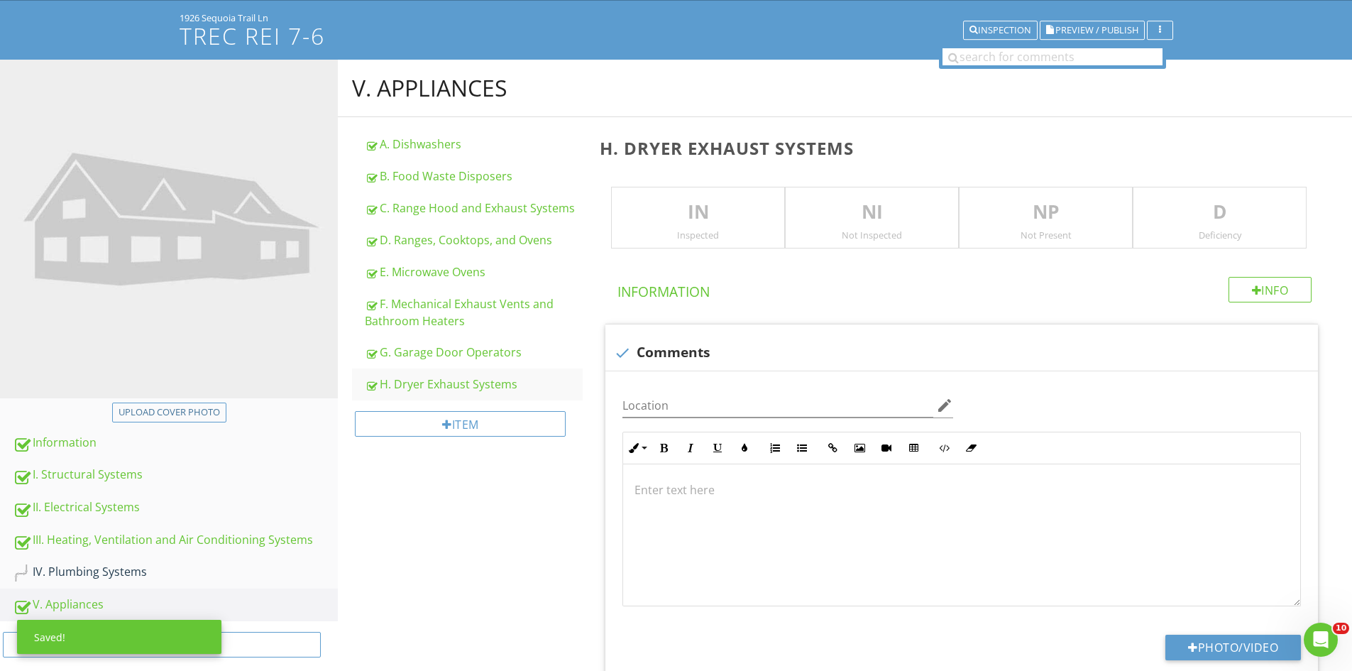
click at [702, 220] on p "IN" at bounding box center [698, 212] width 172 height 28
click at [687, 490] on p at bounding box center [962, 489] width 654 height 17
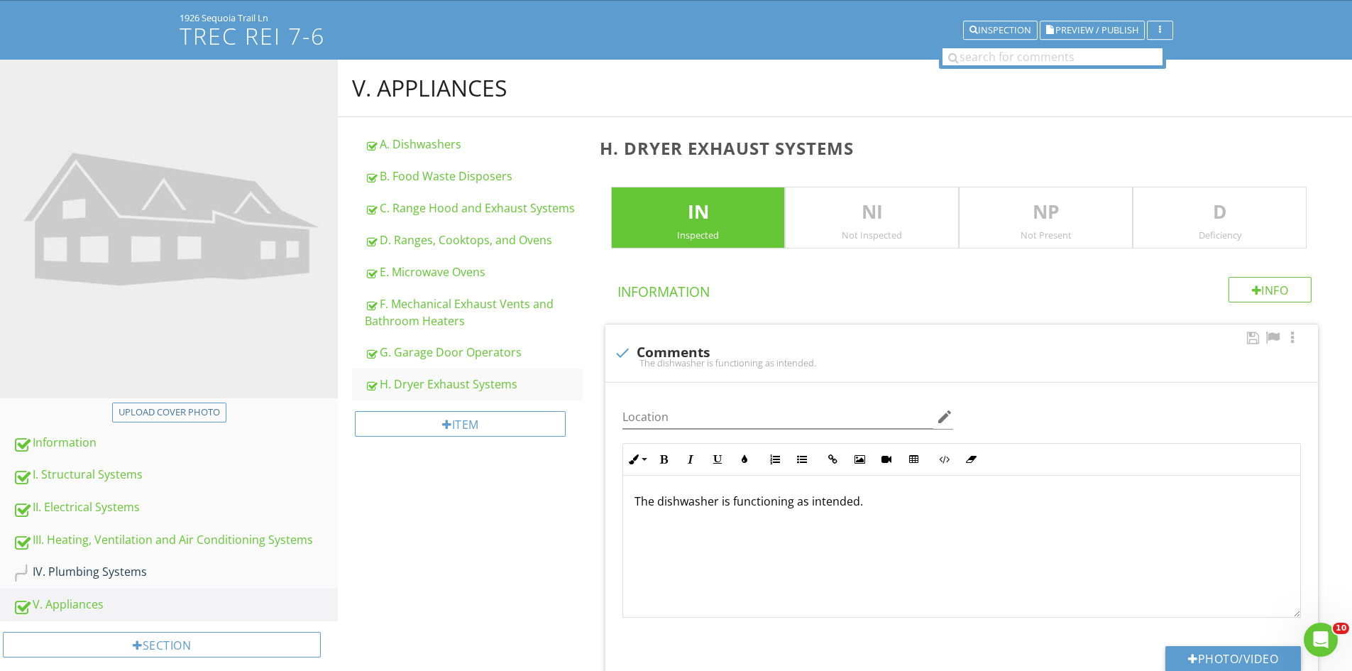
scroll to position [94, 0]
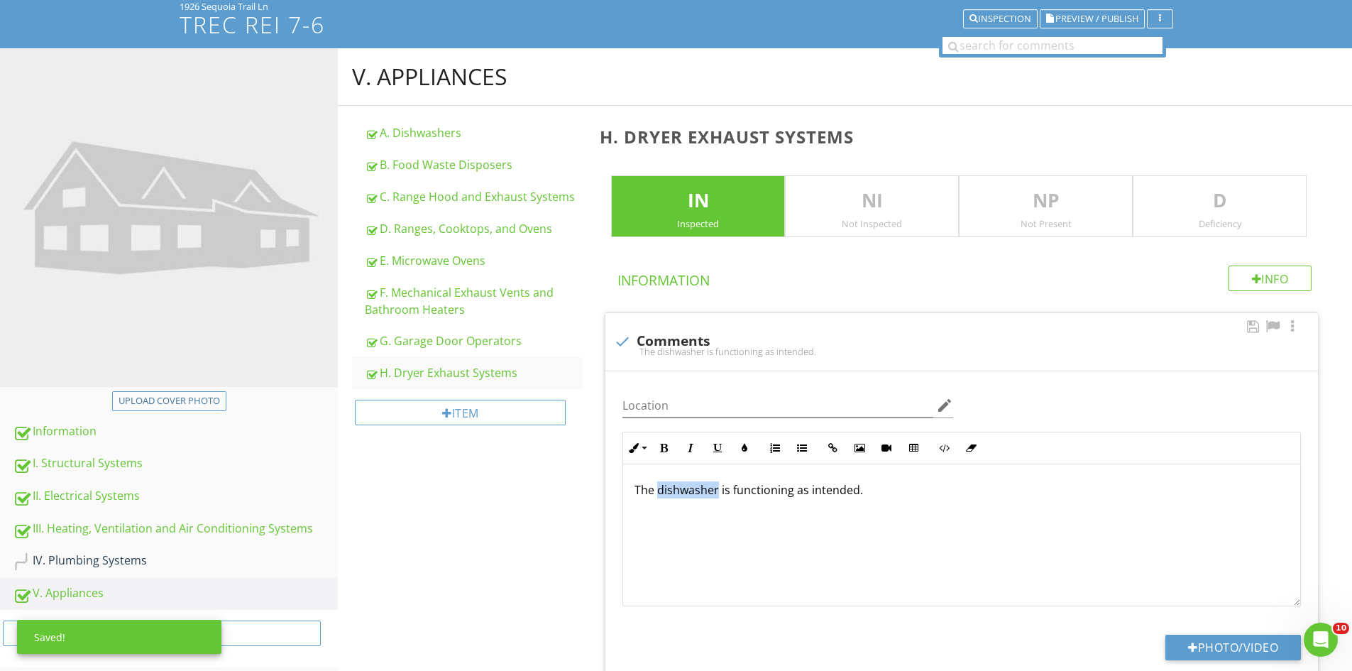
drag, startPoint x: 719, startPoint y: 493, endPoint x: 658, endPoint y: 489, distance: 61.1
click at [658, 489] on p "The dishwasher is functioning as intended." at bounding box center [962, 489] width 654 height 17
click at [466, 415] on div "Item" at bounding box center [460, 413] width 211 height 26
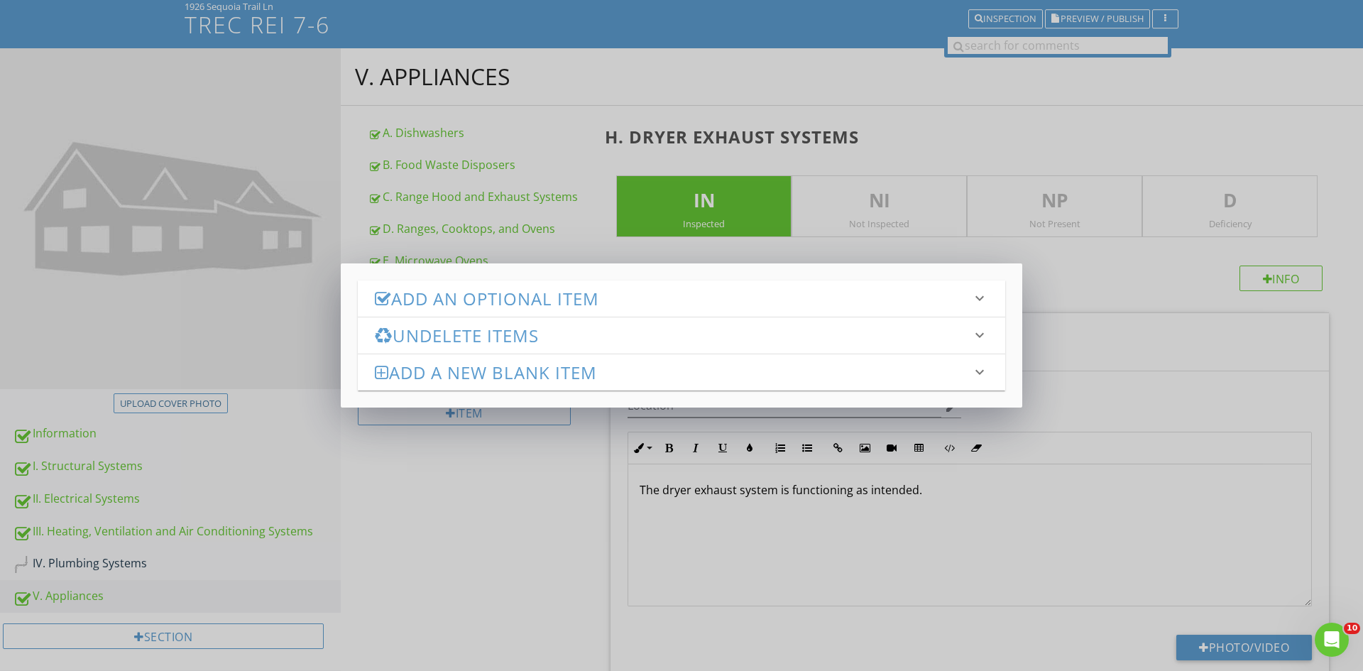
click at [465, 289] on h3 "Add an Optional Item" at bounding box center [673, 298] width 596 height 19
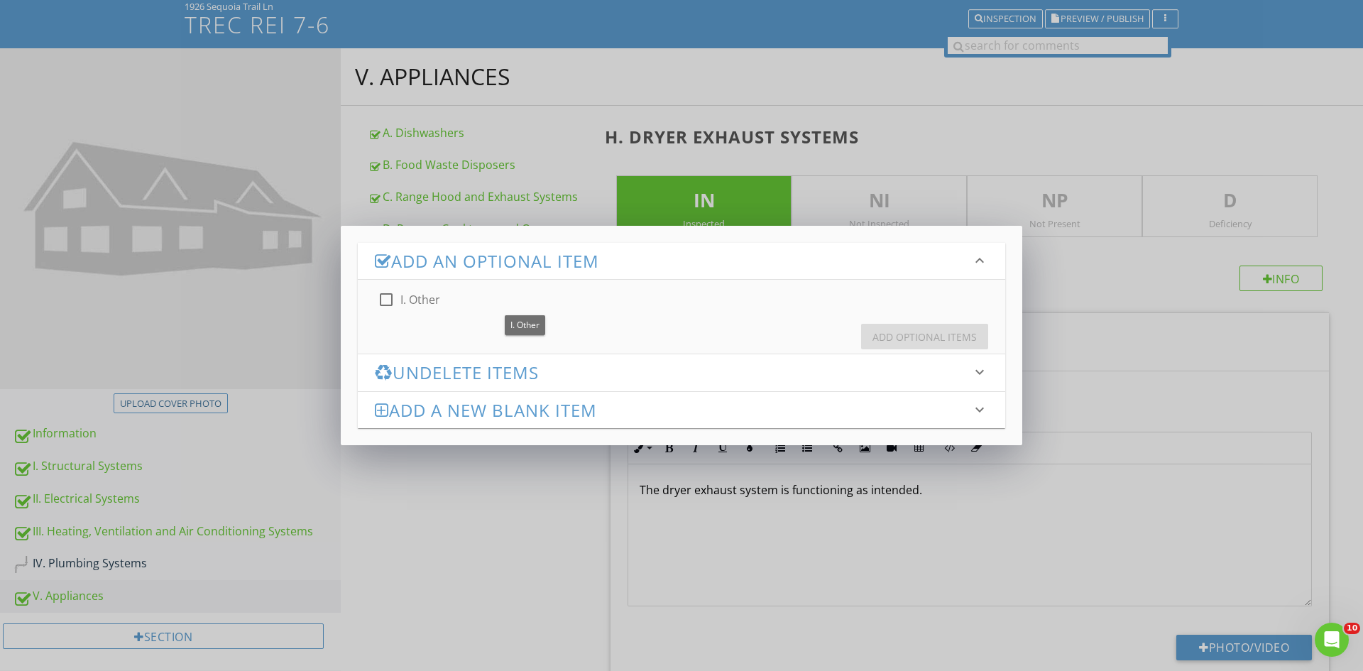
click at [388, 299] on div at bounding box center [386, 299] width 24 height 24
checkbox input "true"
drag, startPoint x: 952, startPoint y: 330, endPoint x: 960, endPoint y: 368, distance: 39.3
click at [950, 330] on div "Add Optional Items" at bounding box center [924, 336] width 104 height 15
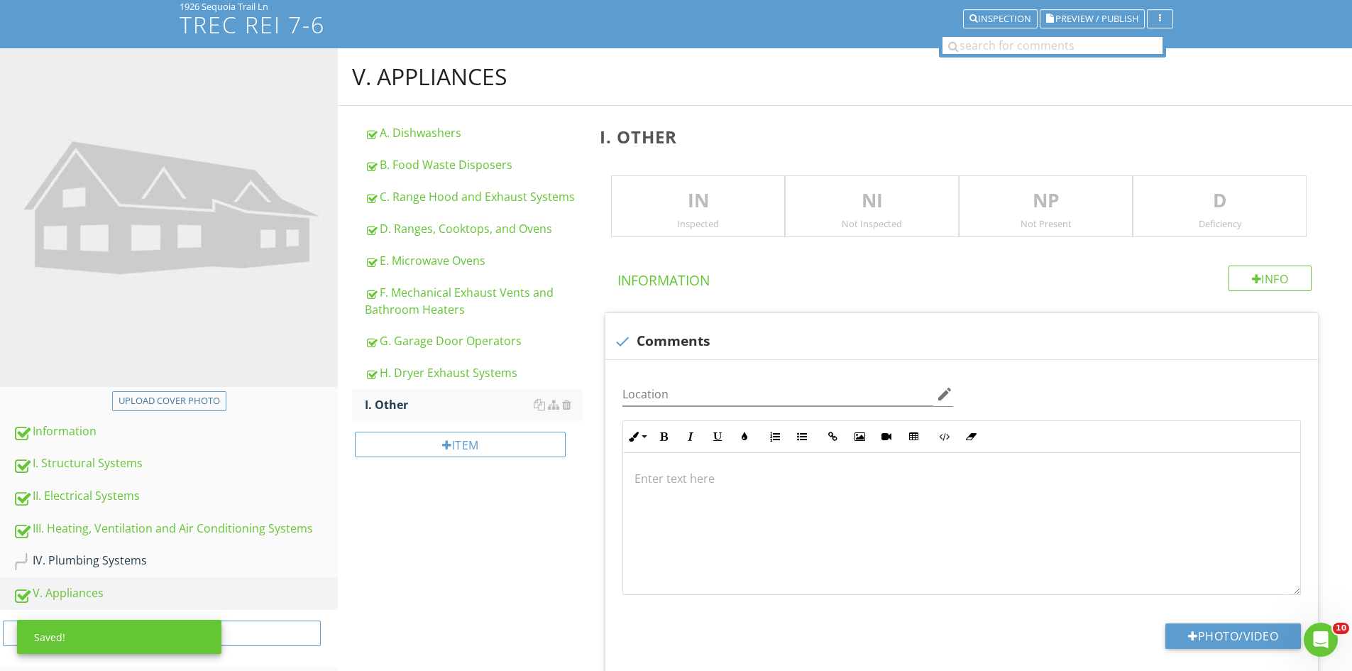
click at [677, 220] on div "Inspected" at bounding box center [698, 223] width 172 height 11
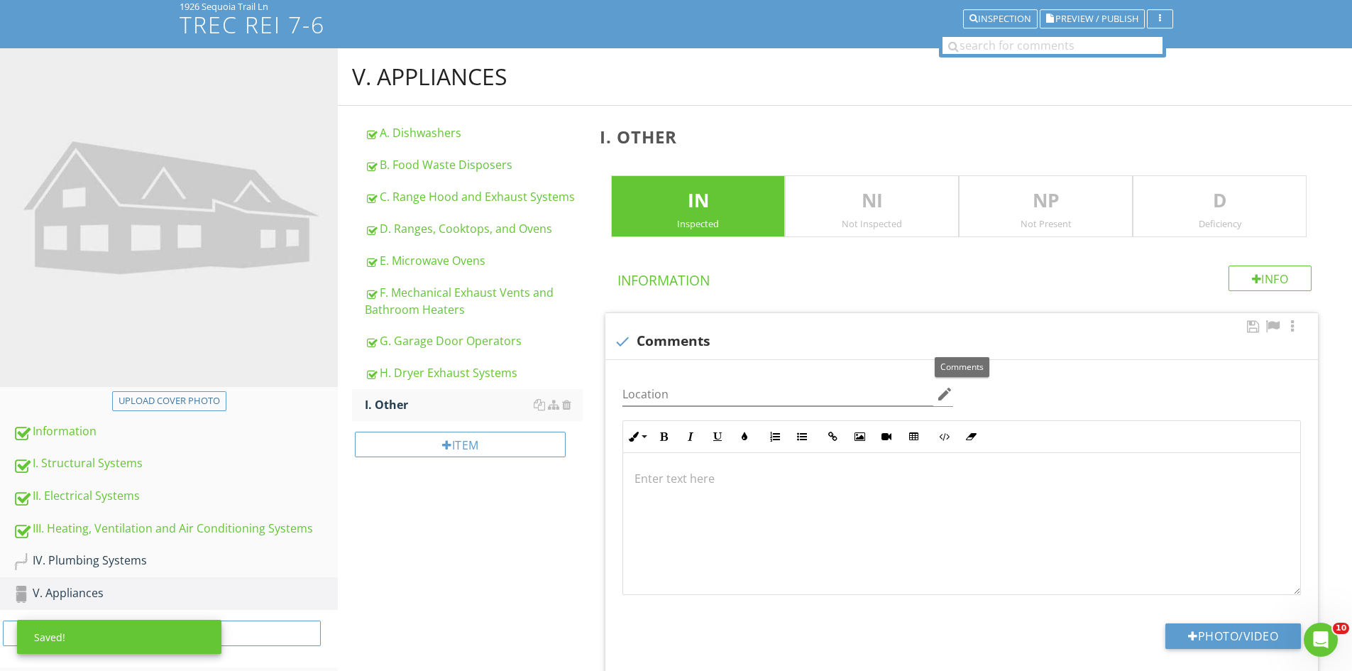
click at [622, 336] on div at bounding box center [622, 341] width 24 height 24
checkbox input "true"
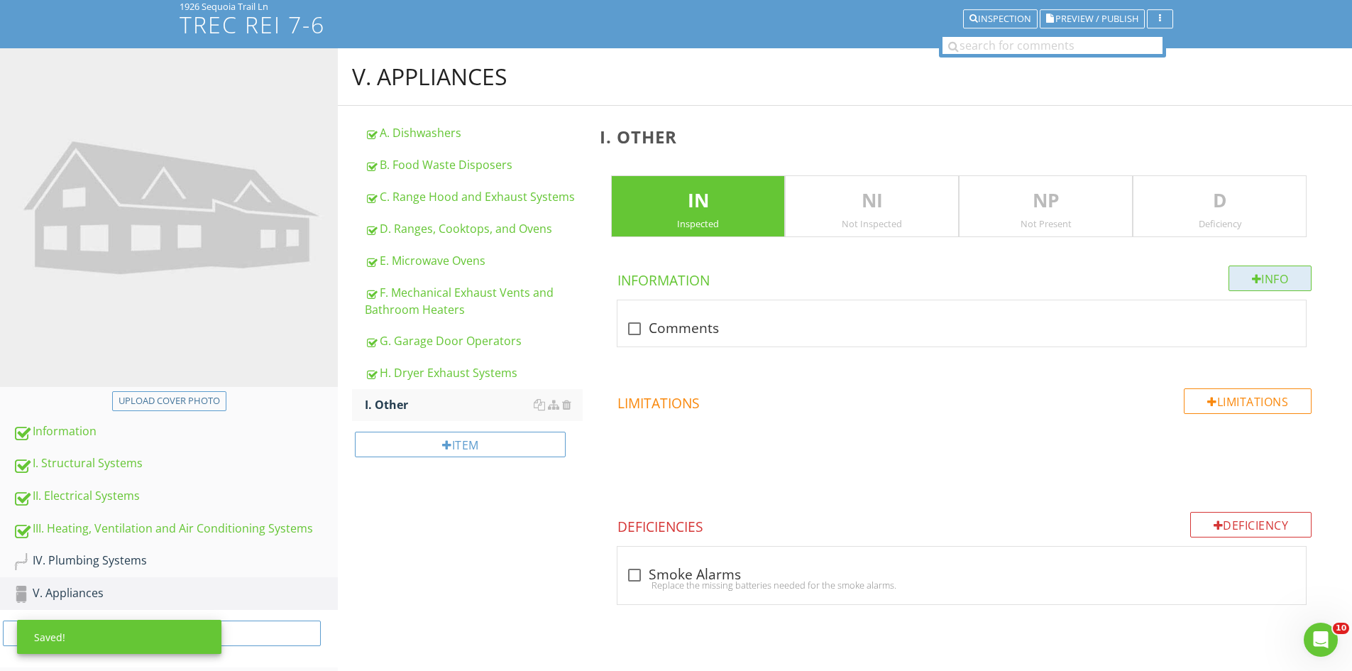
click at [1273, 273] on div "Info" at bounding box center [1271, 278] width 84 height 26
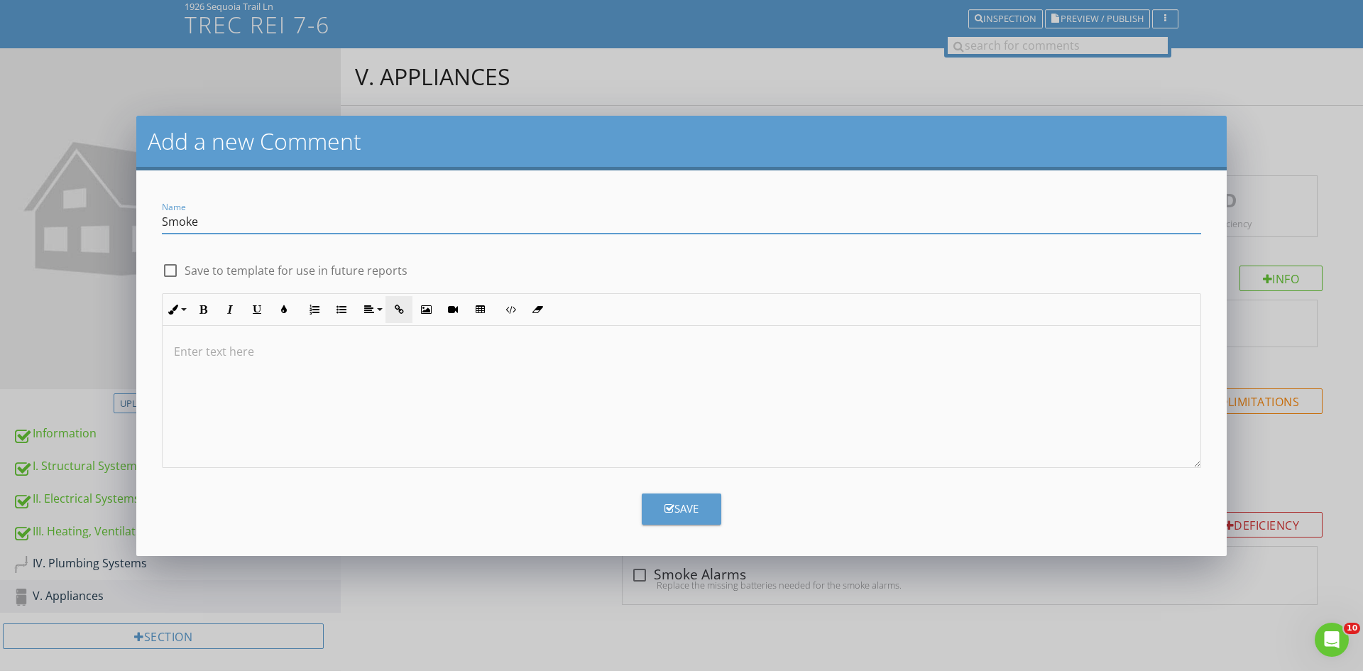
type input "Smoke Alarms & Carbon Monoxide Detectors"
click at [319, 351] on p at bounding box center [681, 351] width 1015 height 17
drag, startPoint x: 257, startPoint y: 354, endPoint x: 196, endPoint y: 352, distance: 61.1
click at [196, 352] on p "The dishwasher is functioning as intended." at bounding box center [681, 351] width 1015 height 17
click at [341, 355] on p "The smoke and CO alarms are is functioning as intended." at bounding box center [681, 351] width 1015 height 17
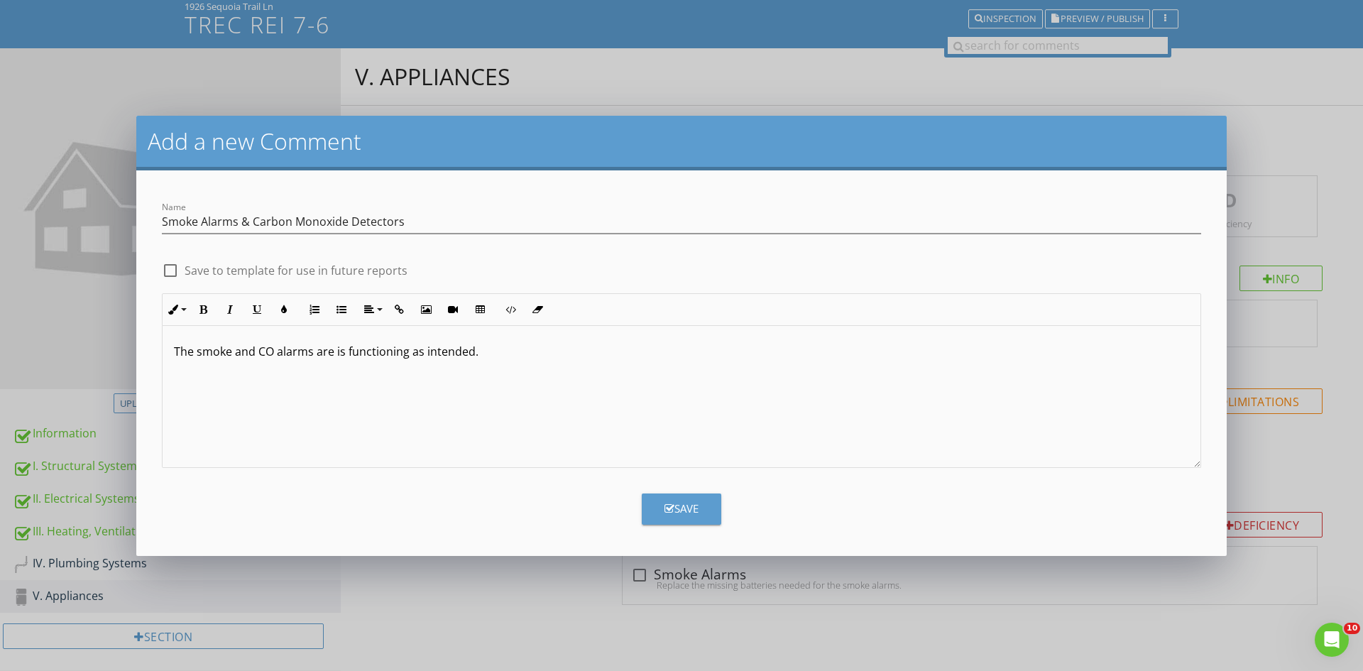
click at [345, 356] on p "The smoke and CO alarms are is functioning as intended." at bounding box center [681, 351] width 1015 height 17
drag, startPoint x: 666, startPoint y: 513, endPoint x: 685, endPoint y: 506, distance: 20.4
click at [666, 513] on icon "button" at bounding box center [669, 508] width 10 height 11
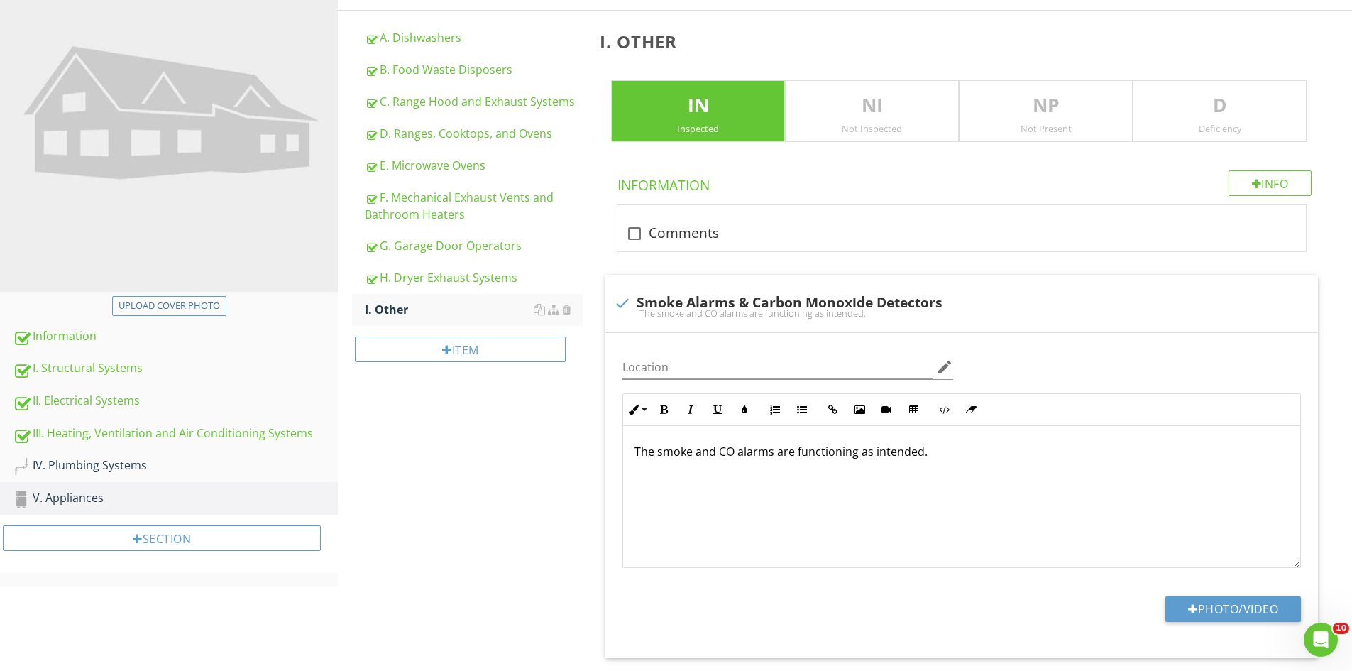
scroll to position [179, 0]
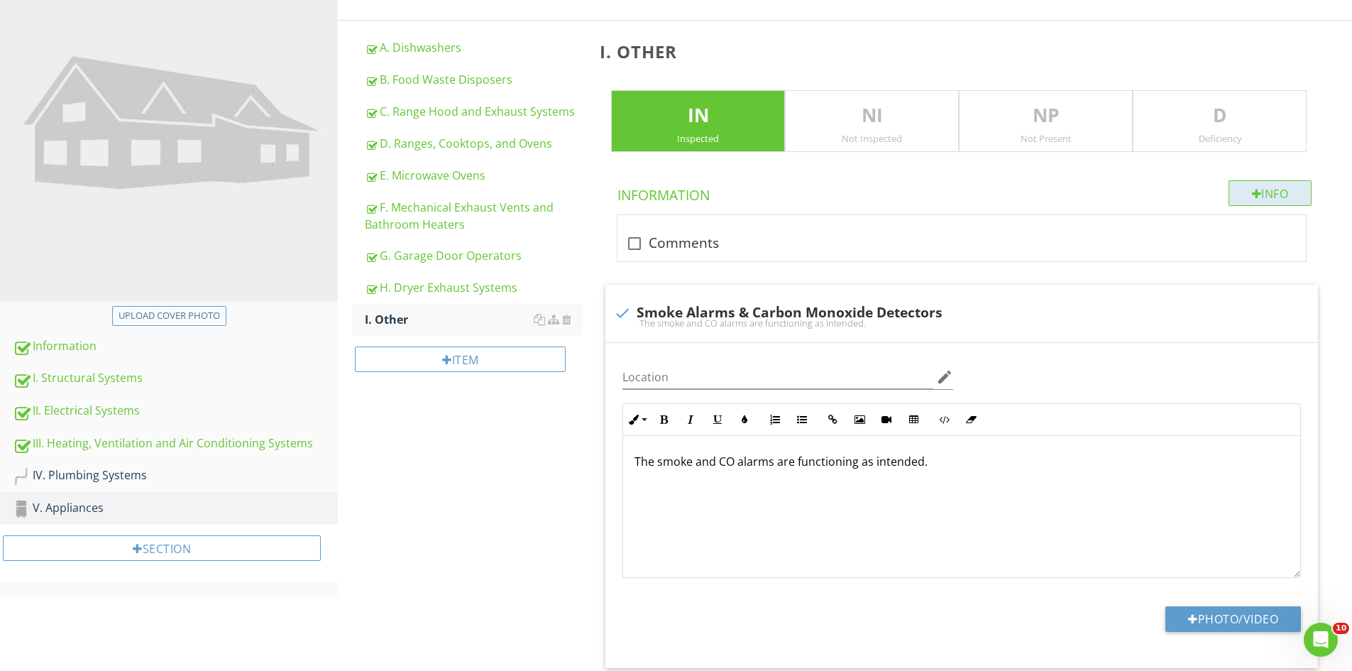
click at [1252, 197] on div at bounding box center [1257, 193] width 10 height 11
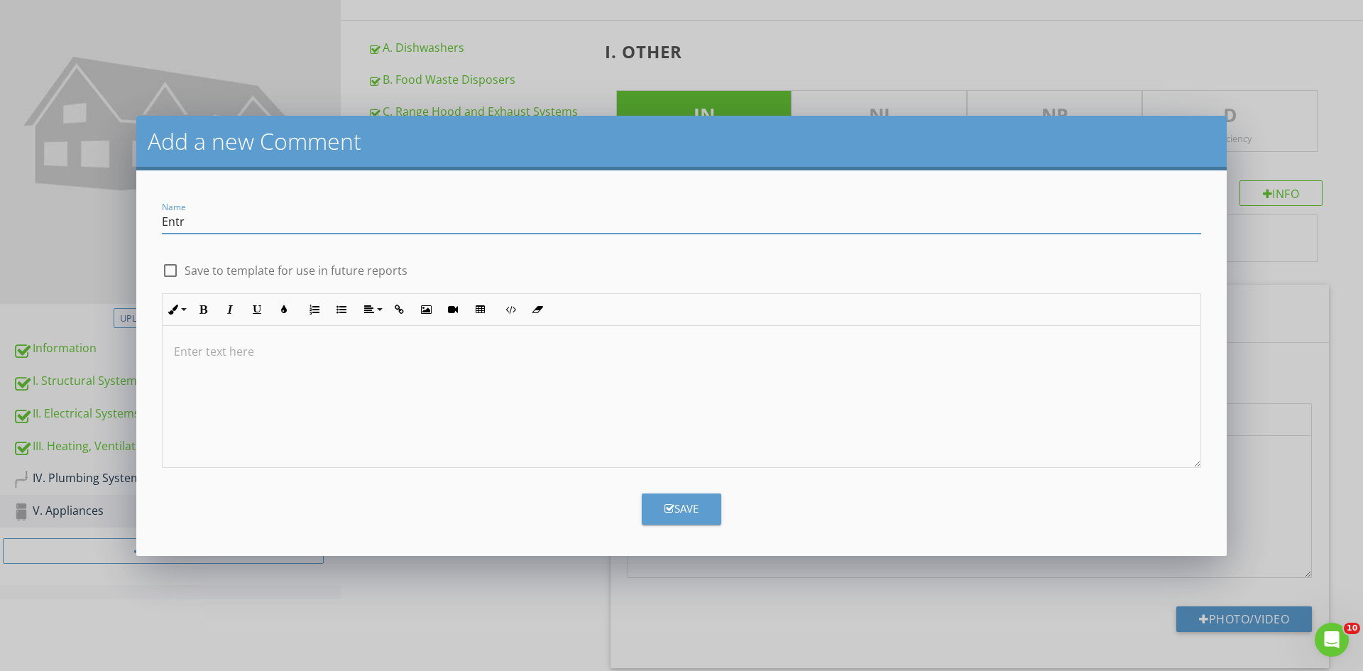
type input "Entry Door from Garage"
click at [194, 348] on p at bounding box center [681, 351] width 1015 height 17
drag, startPoint x: 258, startPoint y: 351, endPoint x: 198, endPoint y: 351, distance: 59.6
click at [198, 351] on p "The dishwasher is functioning as intended." at bounding box center [681, 351] width 1015 height 17
drag, startPoint x: 686, startPoint y: 498, endPoint x: 698, endPoint y: 494, distance: 12.8
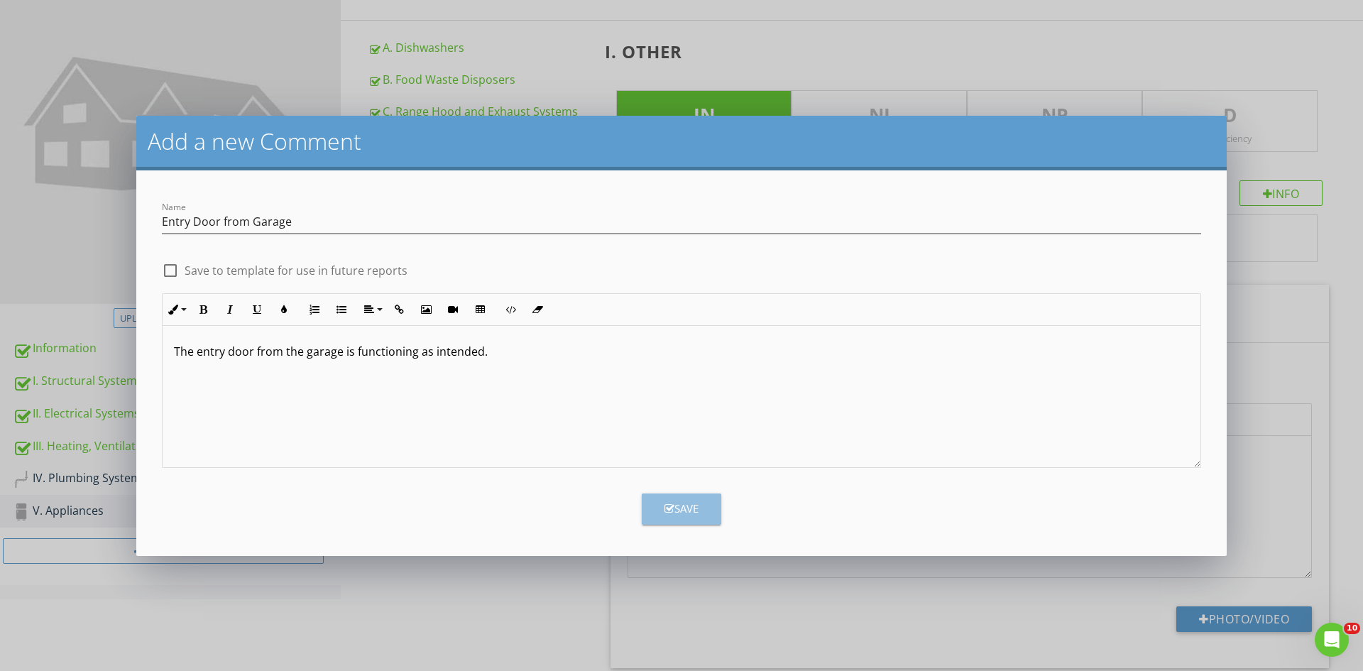
click at [687, 495] on button "Save" at bounding box center [681, 508] width 79 height 31
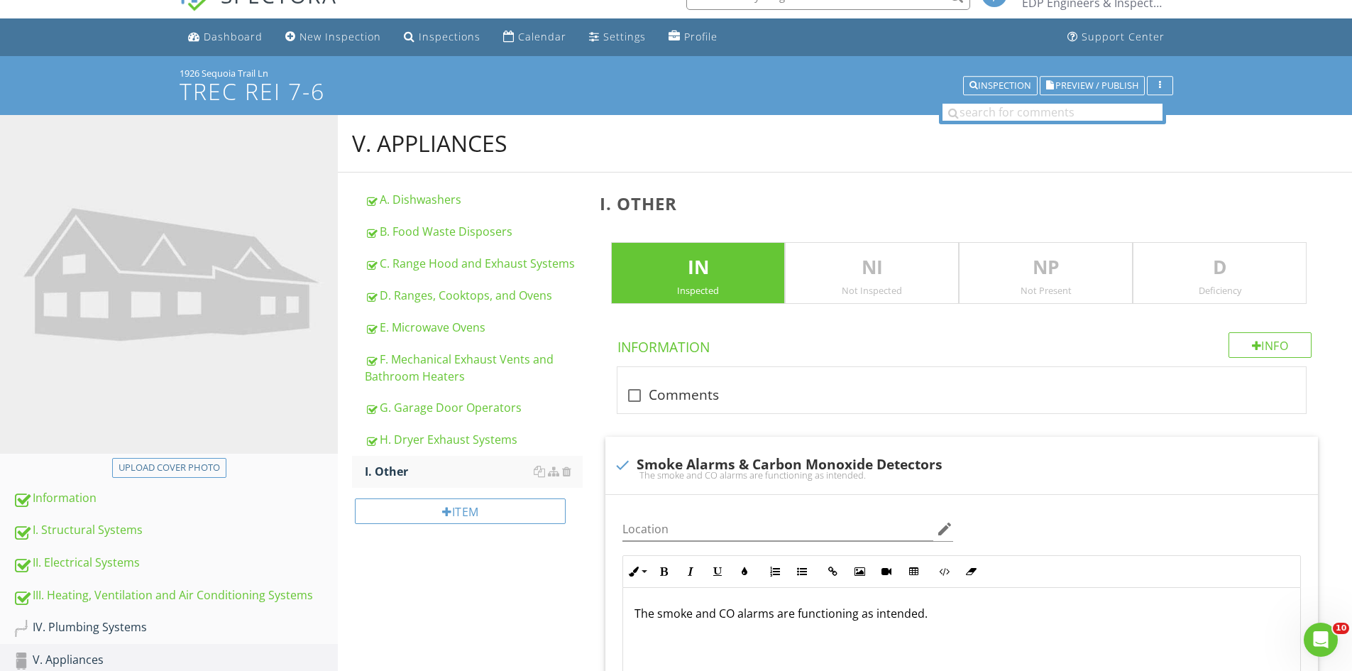
scroll to position [0, 0]
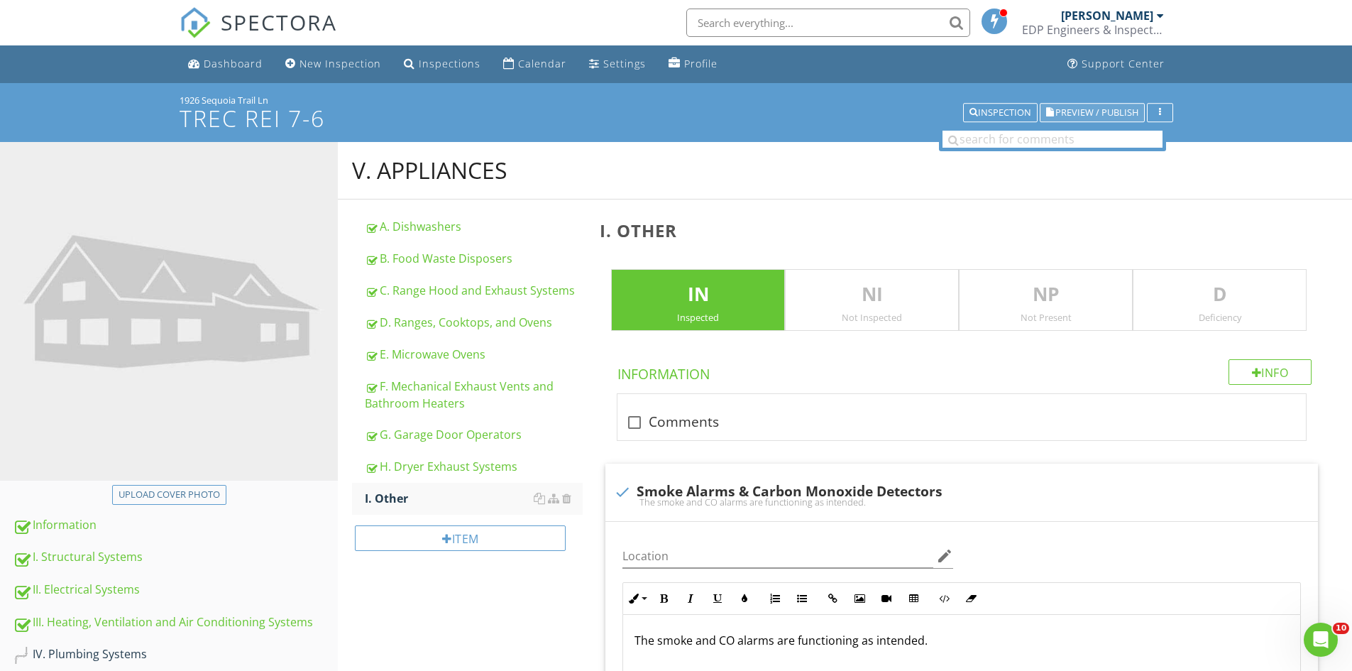
click at [1076, 114] on span "Preview / Publish" at bounding box center [1096, 112] width 83 height 9
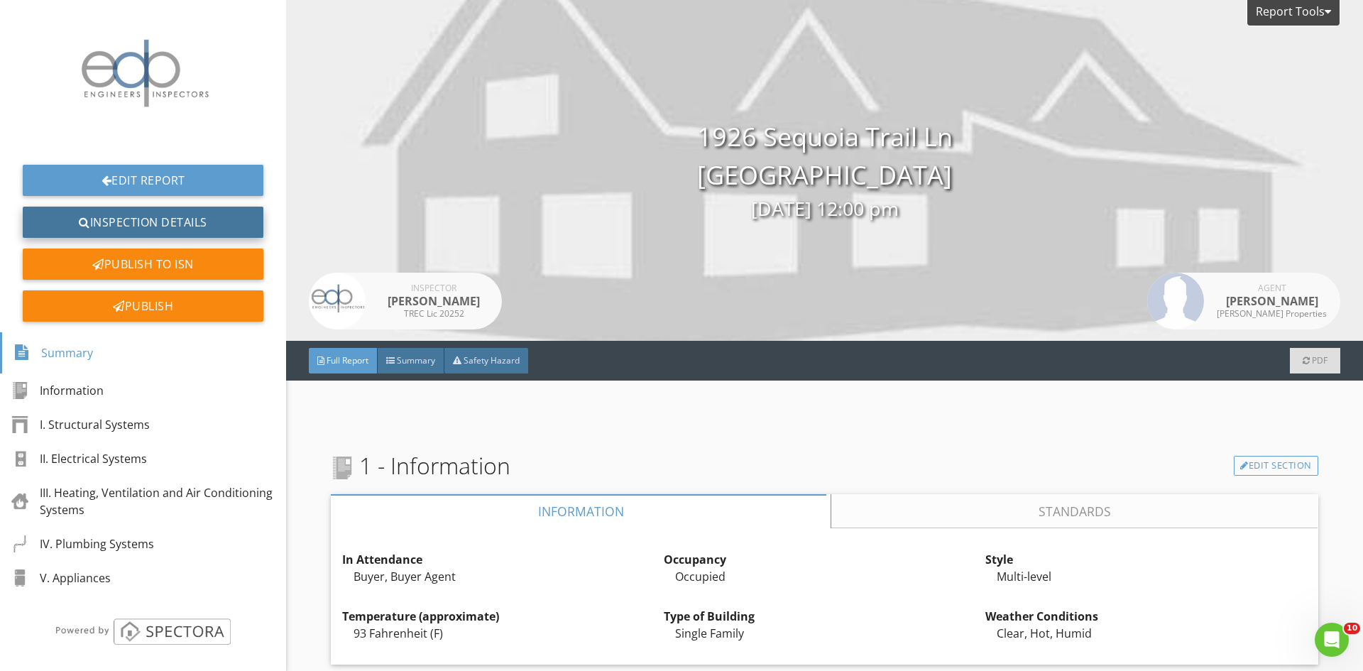
click at [117, 226] on link "Inspection Details" at bounding box center [143, 222] width 241 height 31
